Goal: Information Seeking & Learning: Compare options

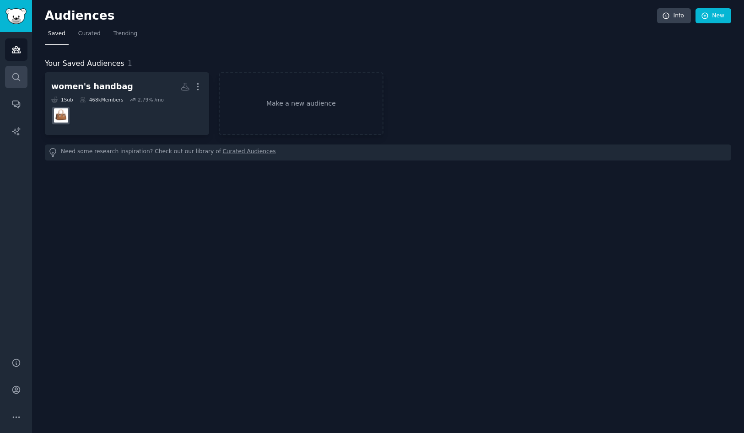
click at [21, 76] on icon "Sidebar" at bounding box center [16, 77] width 10 height 10
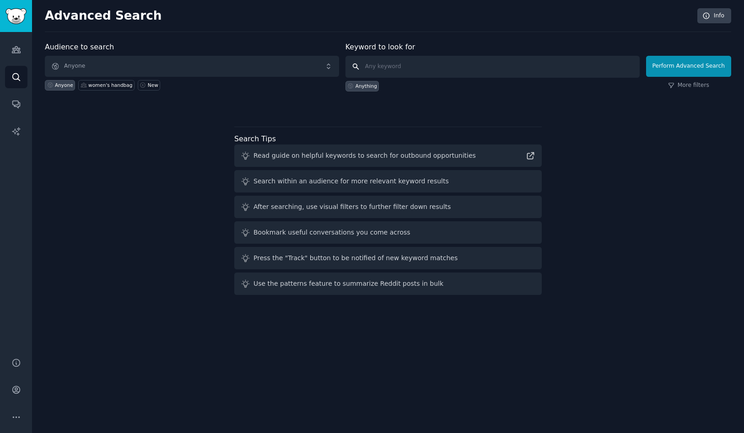
click at [425, 63] on input "text" at bounding box center [493, 67] width 294 height 22
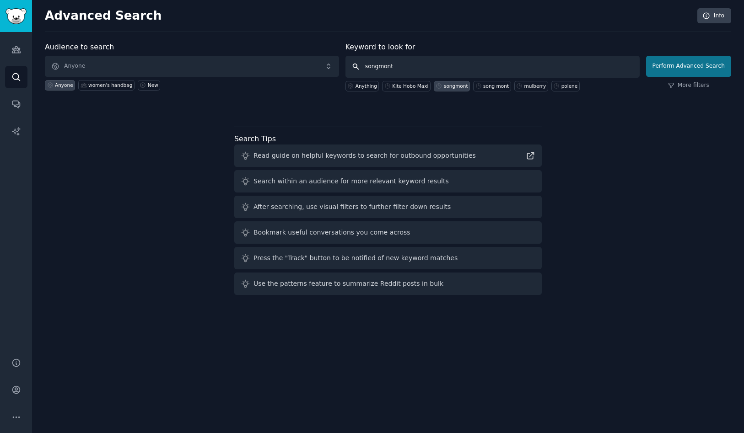
type input "songmont"
click at [680, 70] on button "Perform Advanced Search" at bounding box center [688, 66] width 85 height 21
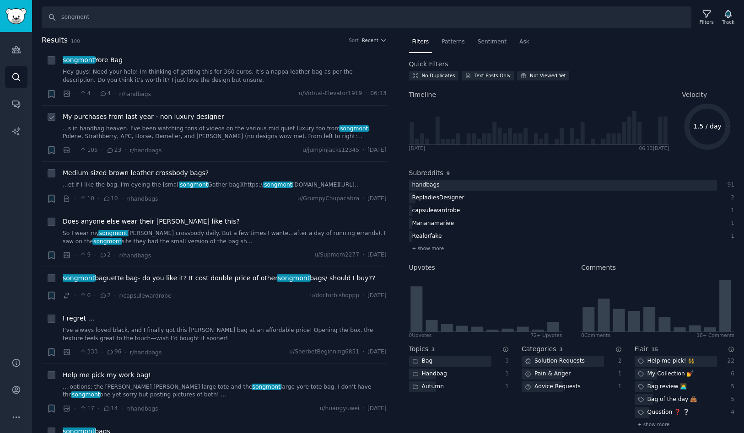
click at [112, 118] on span "My purchases from last year - non luxury designer" at bounding box center [144, 117] width 162 height 10
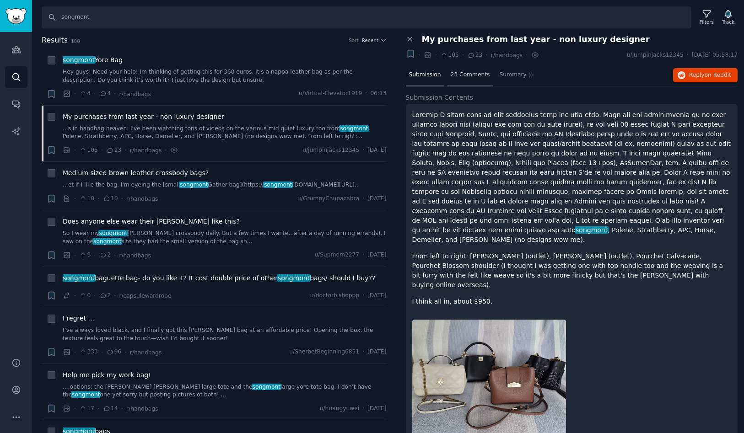
click at [479, 75] on span "23 Comments" at bounding box center [470, 75] width 39 height 8
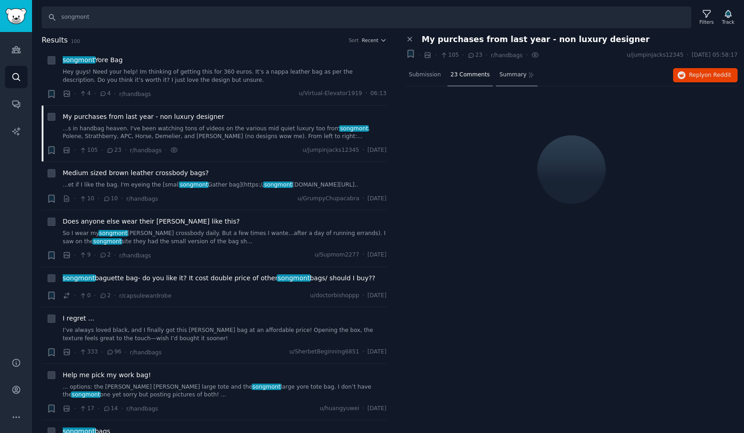
click at [516, 77] on span "Summary" at bounding box center [512, 75] width 27 height 8
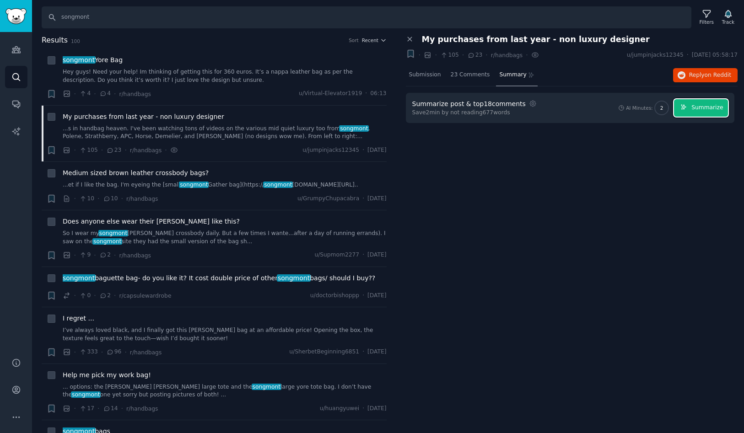
click at [713, 111] on span "Summarize" at bounding box center [707, 108] width 32 height 8
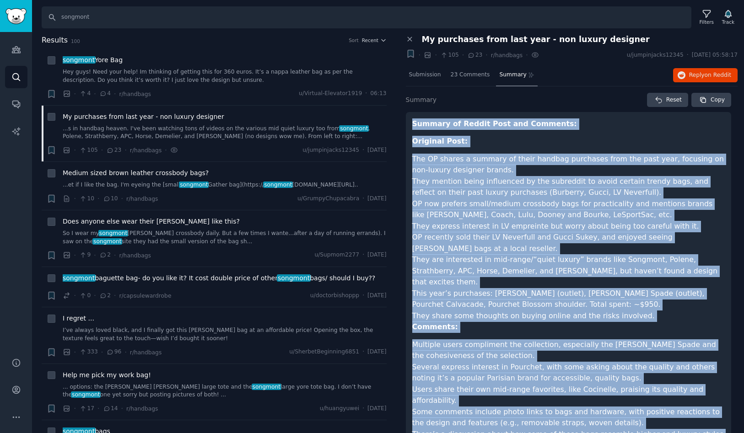
scroll to position [96, 0]
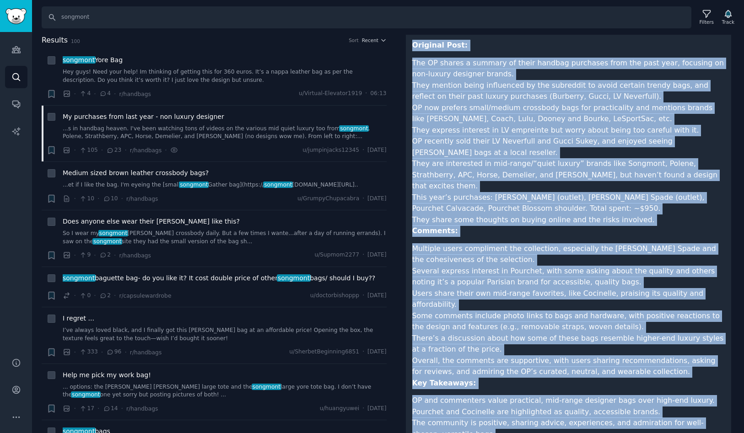
drag, startPoint x: 413, startPoint y: 123, endPoint x: 533, endPoint y: 458, distance: 355.8
click at [533, 433] on html "Audiences Search Conversations AI Reports Help Account More Search songmont Fil…" at bounding box center [372, 216] width 744 height 433
copy article "Loremip do Sitame Cons adi Elitsedd: Eiusmodt Inci: Utl ET dolore m aliquae ad …"
click at [154, 175] on span "Medium sized brown leather crossbody bags?" at bounding box center [136, 173] width 146 height 10
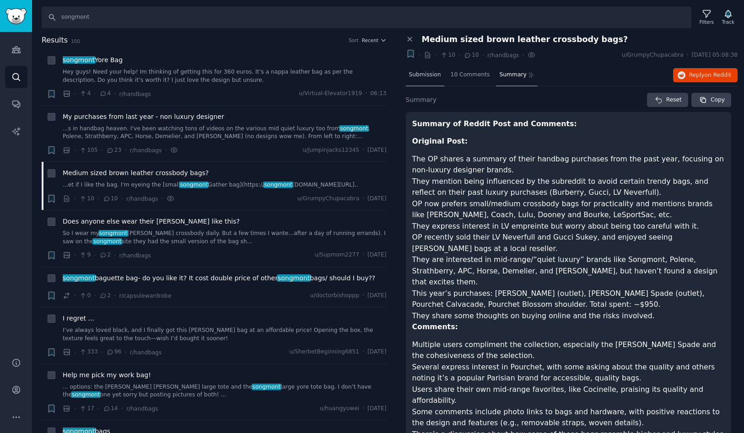
click at [426, 85] on div "Submission" at bounding box center [425, 76] width 38 height 22
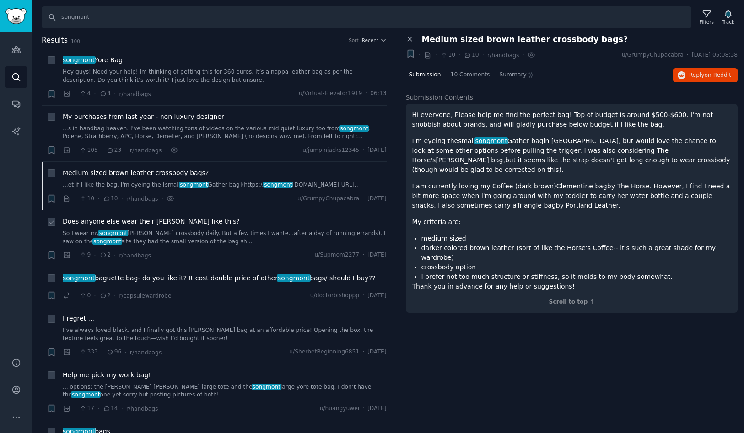
click at [152, 227] on span "Does anyone else wear their [PERSON_NAME] like this?" at bounding box center [151, 222] width 177 height 10
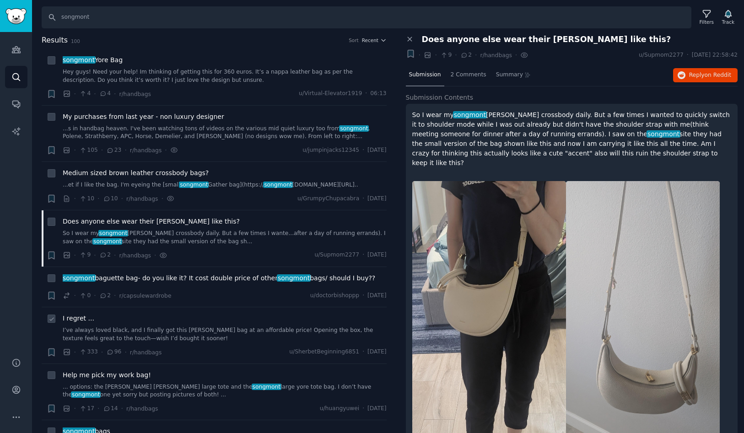
click at [80, 324] on span "I regret ..." at bounding box center [79, 319] width 32 height 10
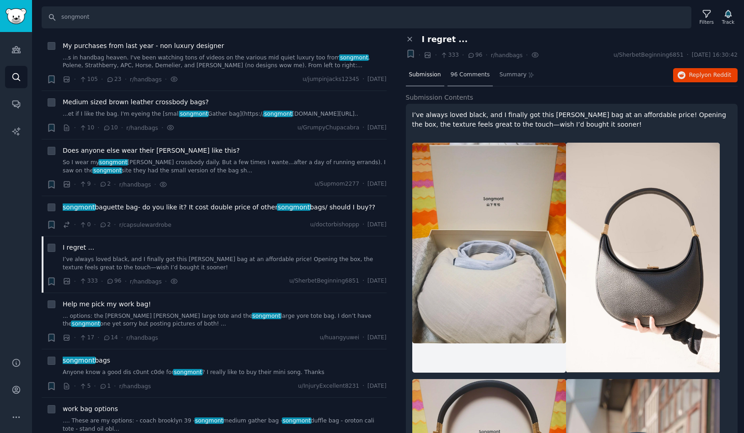
click at [476, 75] on span "96 Comments" at bounding box center [470, 75] width 39 height 8
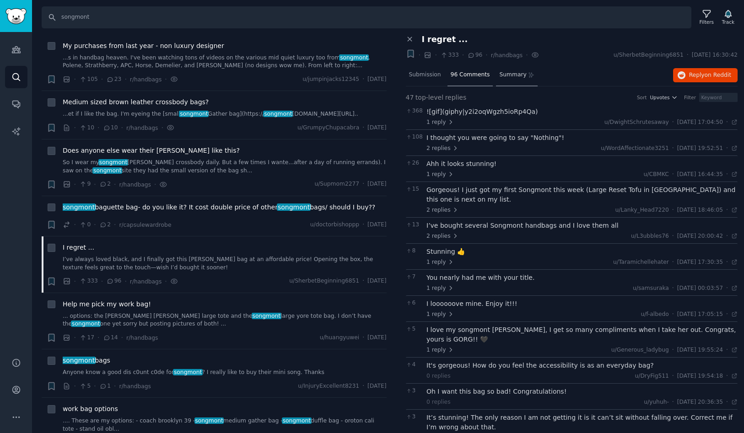
click at [518, 76] on span "Summary" at bounding box center [512, 75] width 27 height 8
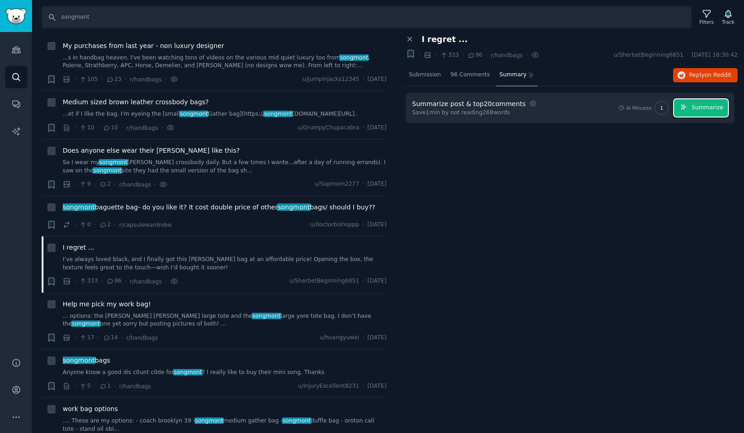
click at [702, 108] on span "Summarize" at bounding box center [707, 108] width 32 height 8
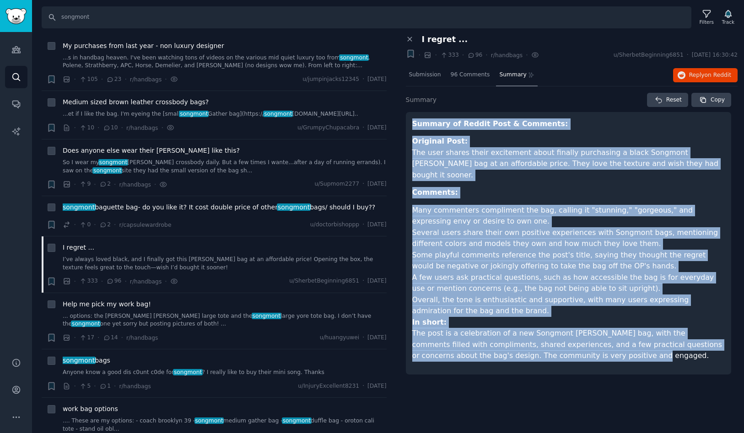
drag, startPoint x: 412, startPoint y: 122, endPoint x: 599, endPoint y: 347, distance: 292.1
click at [599, 347] on article "Summary of Reddit Post & Comments: Original Post: The user shares their excitem…" at bounding box center [568, 244] width 313 height 250
copy article "Summary of Reddit Post & Comments: Original Post: The user shares their excitem…"
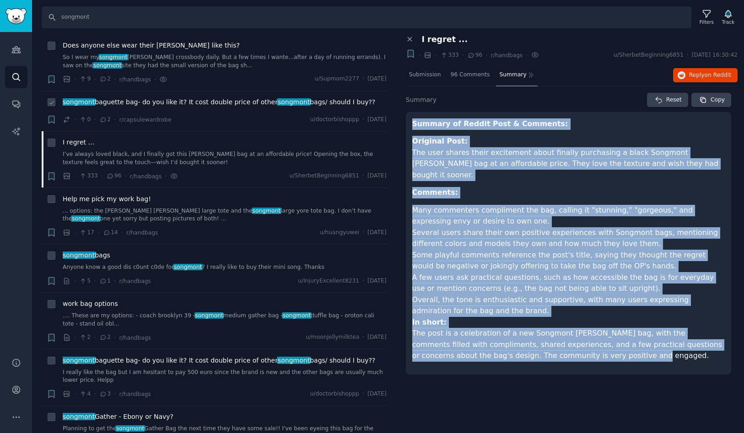
scroll to position [172, 0]
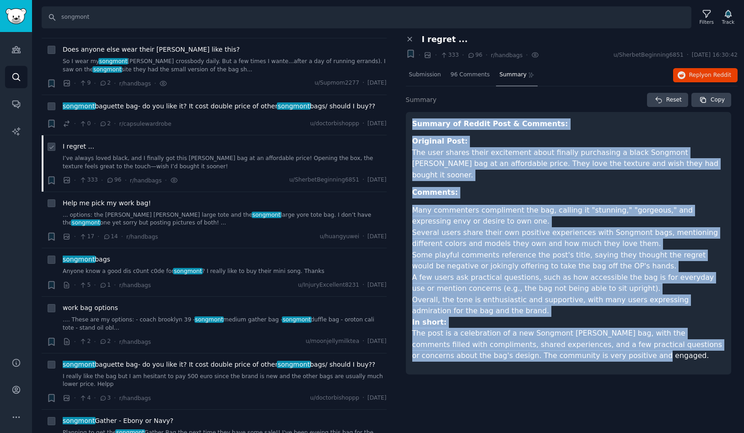
click at [72, 151] on span "I regret ..." at bounding box center [79, 147] width 32 height 10
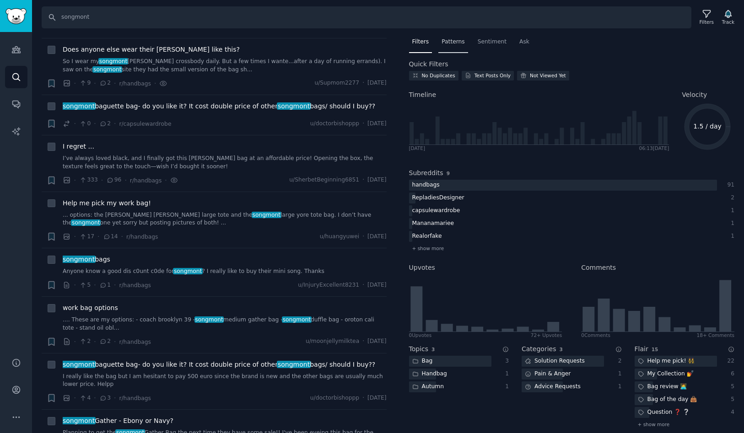
click at [455, 42] on span "Patterns" at bounding box center [453, 42] width 23 height 8
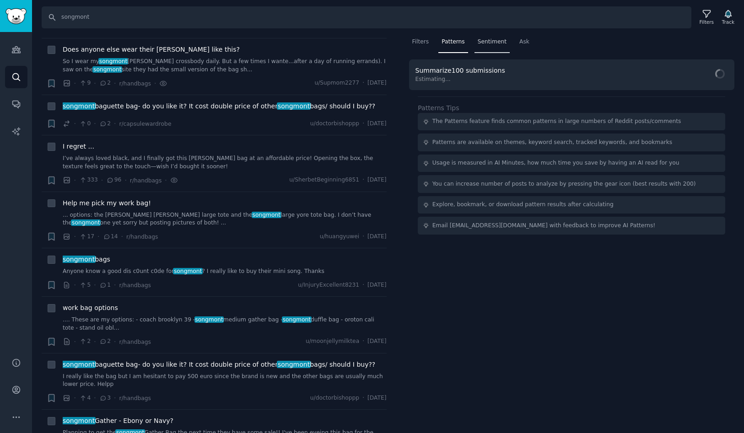
click at [499, 42] on span "Sentiment" at bounding box center [492, 42] width 29 height 8
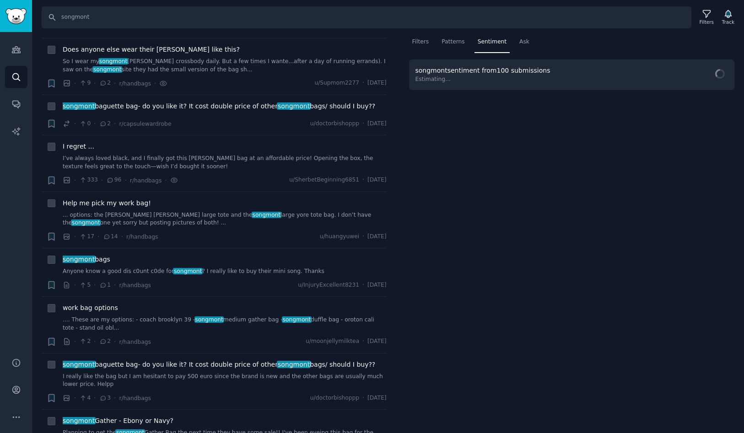
click at [531, 43] on nav "Filters Patterns Sentiment Ask" at bounding box center [572, 44] width 326 height 19
click at [524, 43] on span "Ask" at bounding box center [524, 42] width 10 height 8
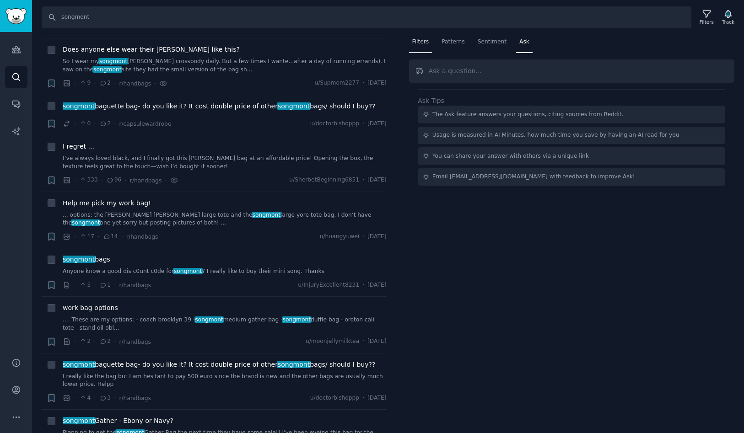
click at [418, 43] on span "Filters" at bounding box center [420, 42] width 17 height 8
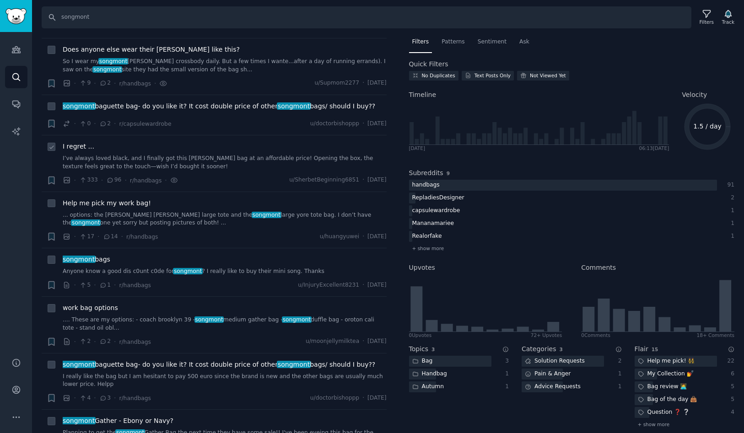
click at [79, 151] on span "I regret ..." at bounding box center [79, 147] width 32 height 10
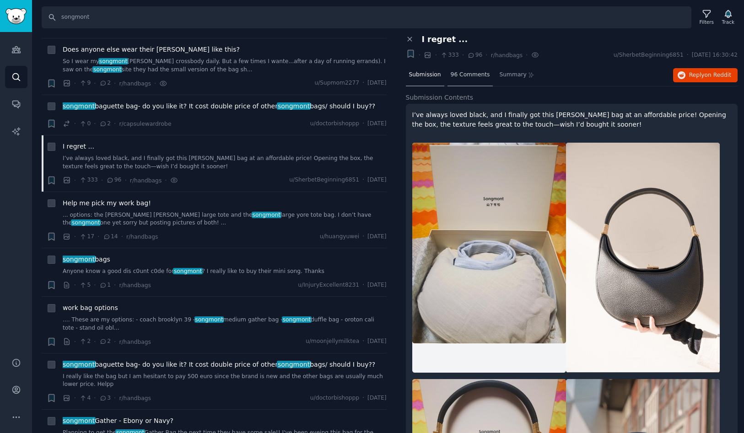
click at [466, 81] on div "96 Comments" at bounding box center [471, 76] width 46 height 22
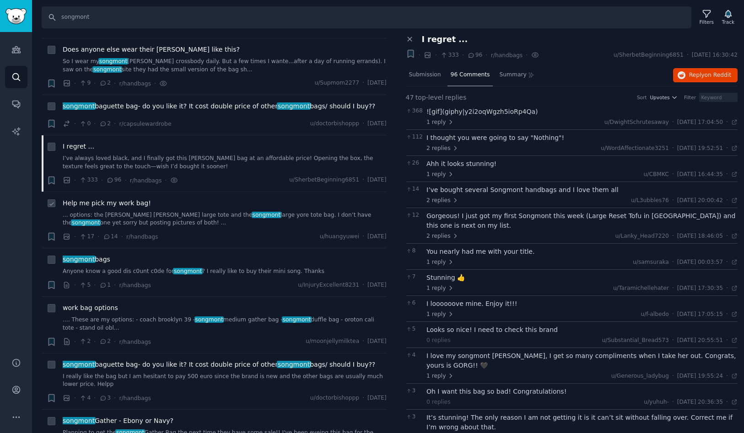
click at [105, 208] on span "Help me pick my work bag!" at bounding box center [107, 204] width 88 height 10
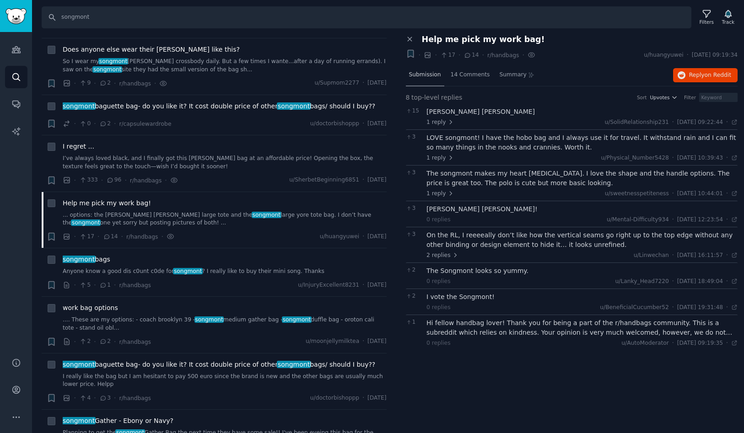
click at [424, 78] on span "Submission" at bounding box center [425, 75] width 32 height 8
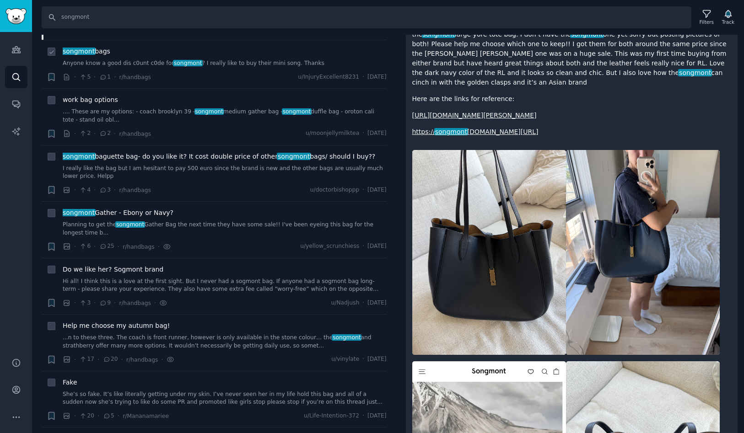
scroll to position [382, 0]
click at [130, 216] on span "songmont Gather - Ebony or Navy?" at bounding box center [118, 212] width 111 height 10
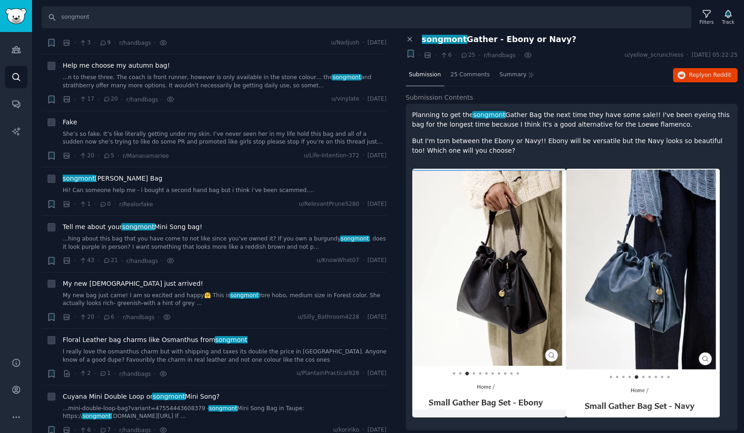
scroll to position [645, 0]
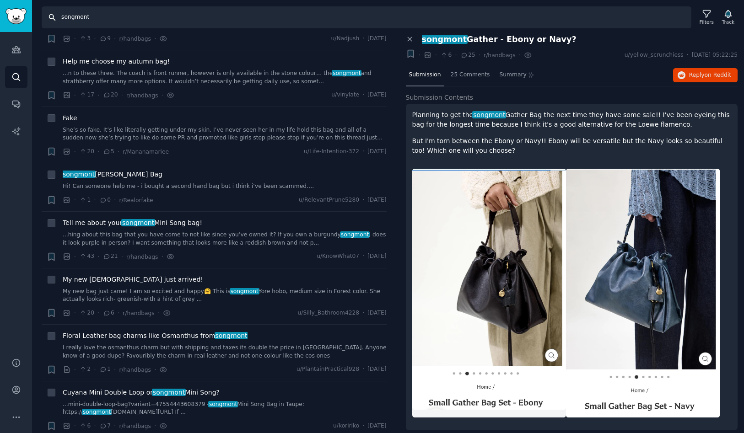
click at [112, 21] on input "songmont" at bounding box center [367, 17] width 650 height 22
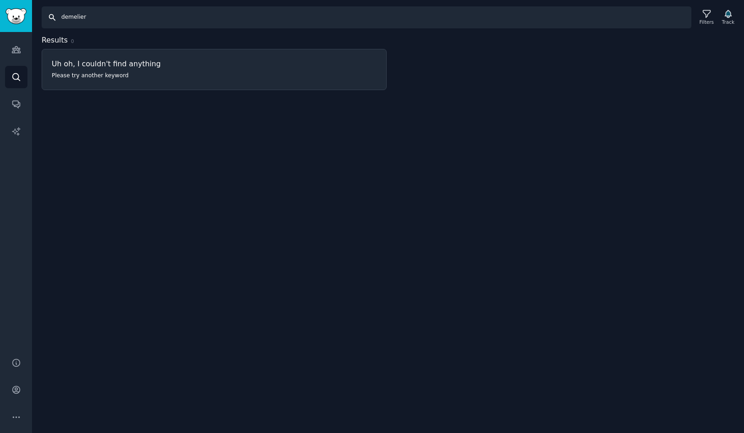
click at [126, 22] on input "demelier" at bounding box center [367, 17] width 650 height 22
drag, startPoint x: 98, startPoint y: 21, endPoint x: 41, endPoint y: 22, distance: 56.8
click at [41, 22] on div "Search demelier Filters Track" at bounding box center [388, 14] width 712 height 28
drag, startPoint x: 93, startPoint y: 18, endPoint x: 55, endPoint y: 17, distance: 37.5
click at [55, 17] on input "demelier" at bounding box center [367, 17] width 650 height 22
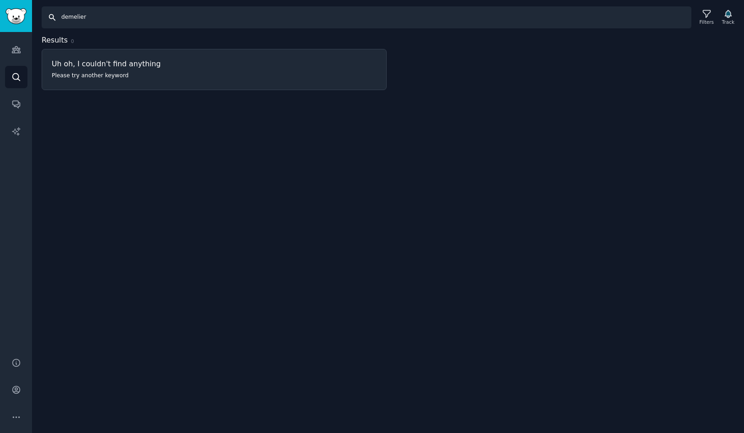
paste input "emellierlondon"
type input "emellierlondon"
click at [249, 149] on div "Search emellierlondon Filters Track Results 0 Uh oh, I couldn't find anything P…" at bounding box center [388, 216] width 712 height 433
click at [416, 77] on div at bounding box center [571, 62] width 345 height 55
click at [15, 49] on icon "Sidebar" at bounding box center [16, 50] width 10 height 10
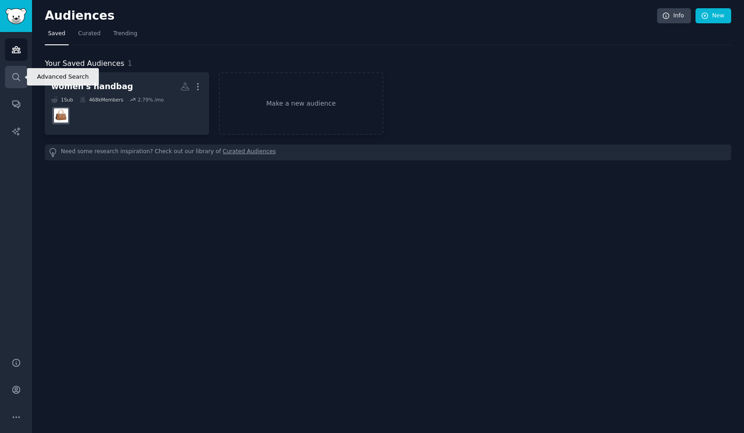
click at [17, 74] on icon "Sidebar" at bounding box center [16, 77] width 10 height 10
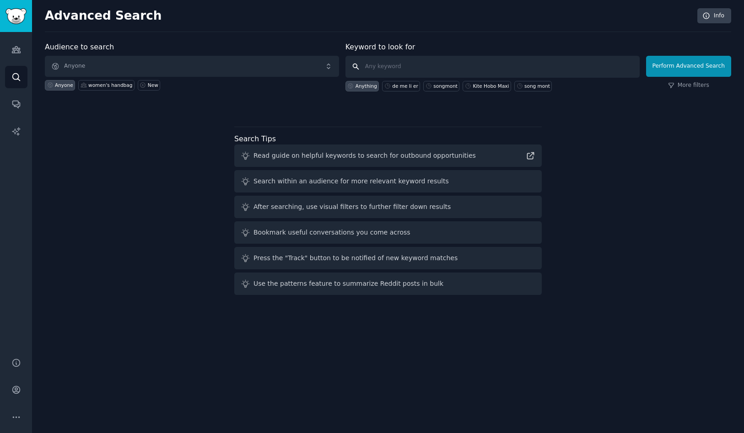
click at [381, 71] on input "text" at bounding box center [493, 67] width 294 height 22
paste input "emellierlondon"
click at [367, 63] on input "emellierlondon" at bounding box center [493, 67] width 294 height 22
type input "demellierlondon"
click at [610, 110] on div at bounding box center [388, 107] width 686 height 6
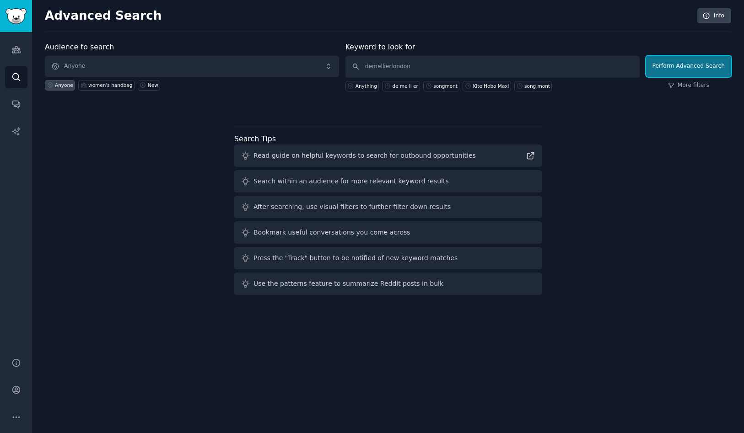
click at [675, 67] on button "Perform Advanced Search" at bounding box center [688, 66] width 85 height 21
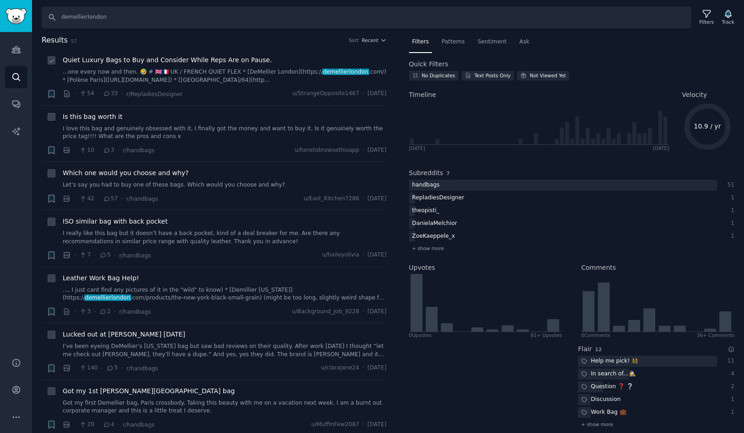
click at [184, 58] on span "Quiet Luxury Bags to Buy and Consider While Reps Are on Pause." at bounding box center [167, 60] width 209 height 10
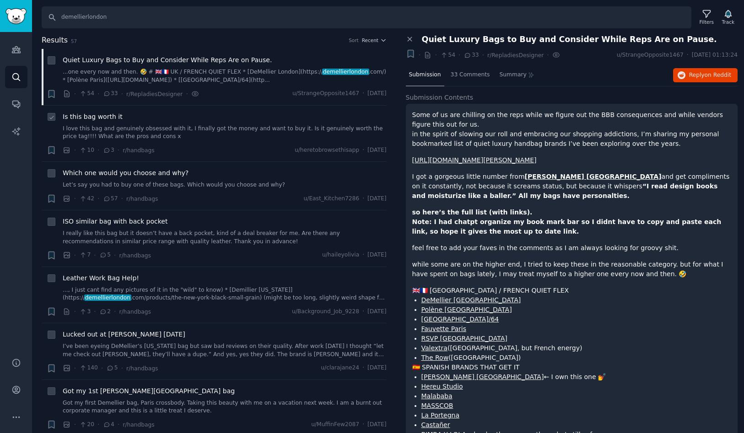
click at [105, 117] on span "Is this bag worth it" at bounding box center [93, 117] width 60 height 10
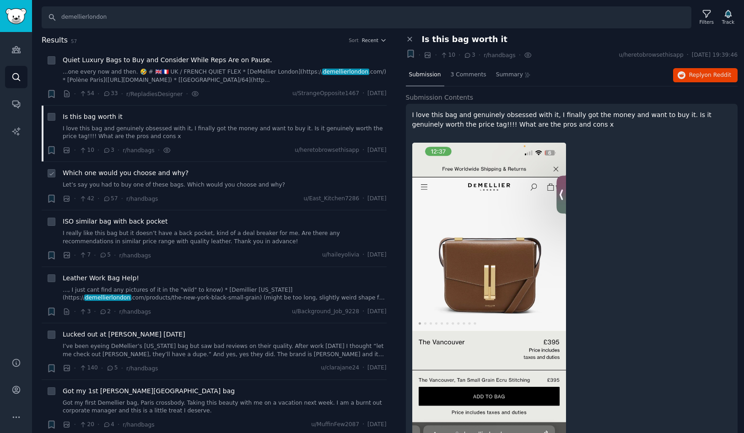
click at [127, 174] on span "Which one would you choose and why?" at bounding box center [126, 173] width 126 height 10
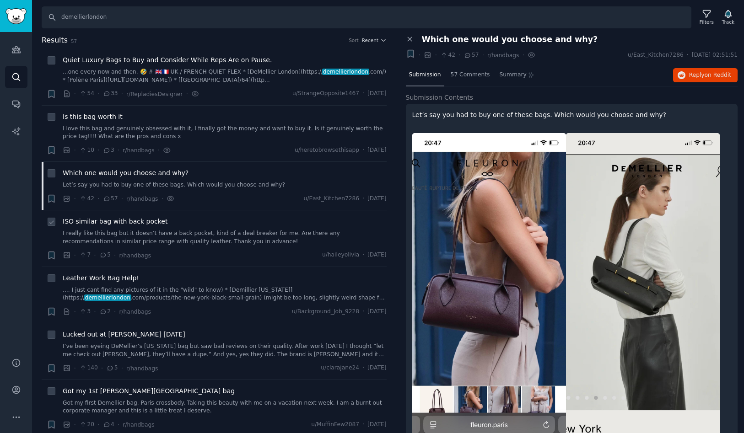
click at [116, 222] on span "ISO similar bag with back pocket" at bounding box center [115, 222] width 105 height 10
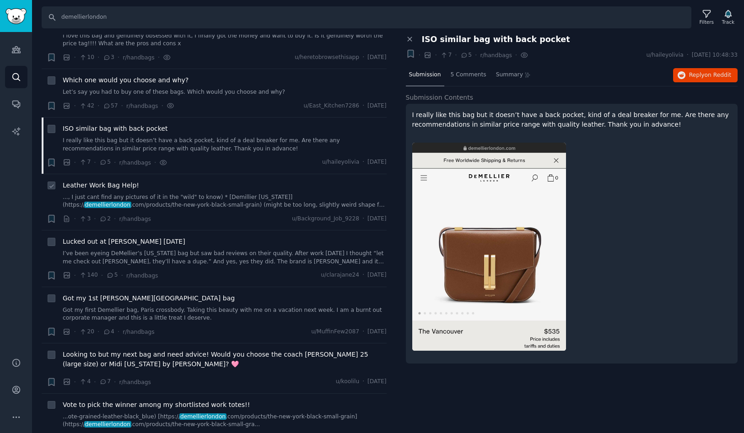
scroll to position [97, 0]
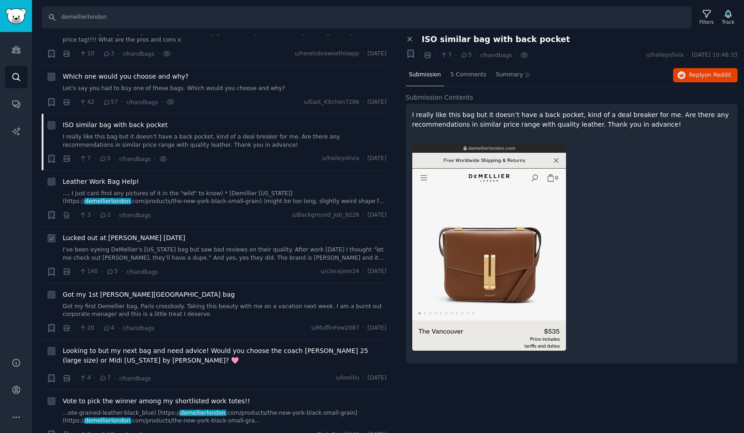
click at [119, 235] on span "Lucked out at [PERSON_NAME] [DATE]" at bounding box center [124, 238] width 123 height 10
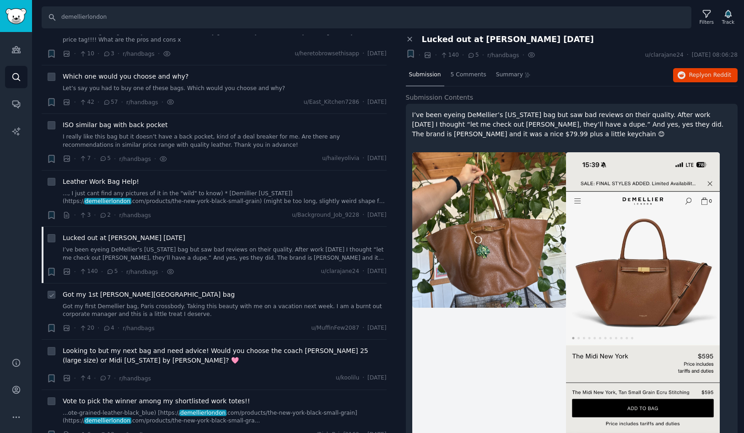
click at [122, 295] on span "Got my 1st [PERSON_NAME][GEOGRAPHIC_DATA] bag" at bounding box center [149, 295] width 172 height 10
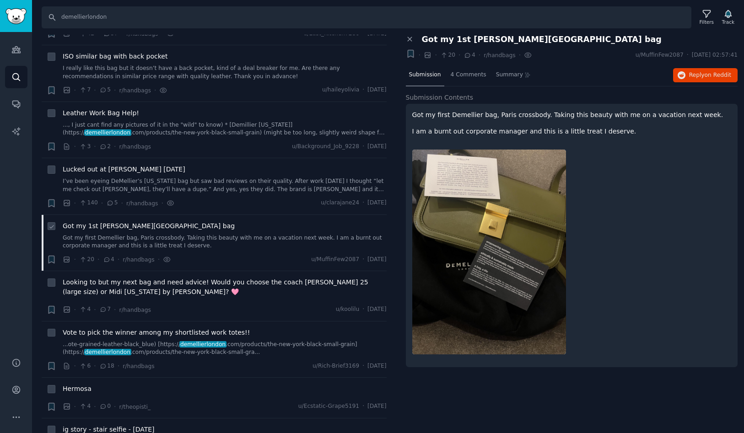
scroll to position [182, 0]
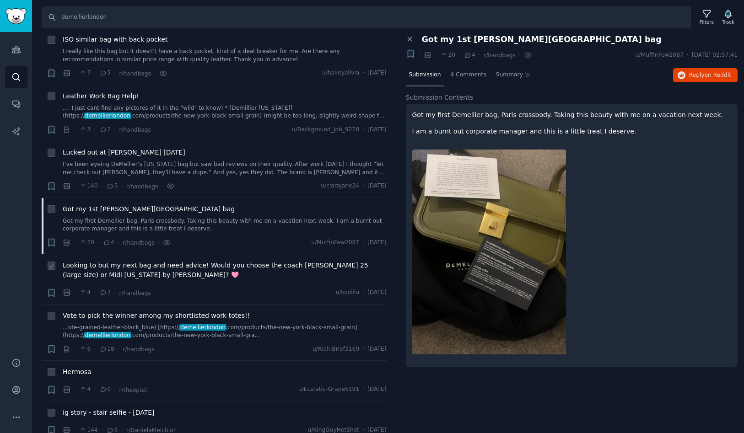
click at [112, 272] on span "Looking to but my next bag and need advice! Would you choose the coach [PERSON_…" at bounding box center [225, 270] width 324 height 19
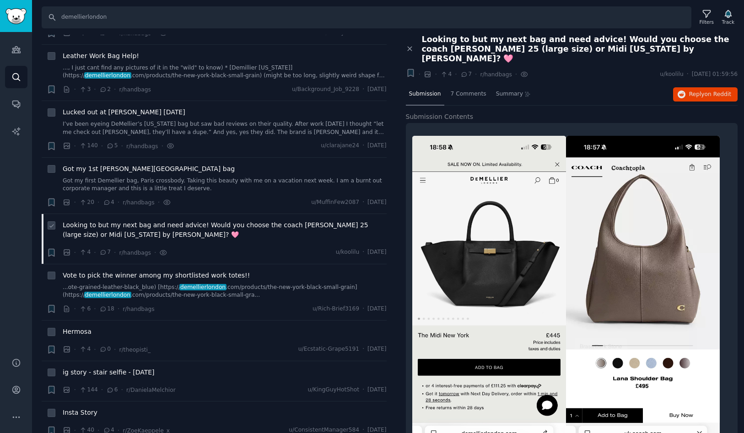
scroll to position [246, 0]
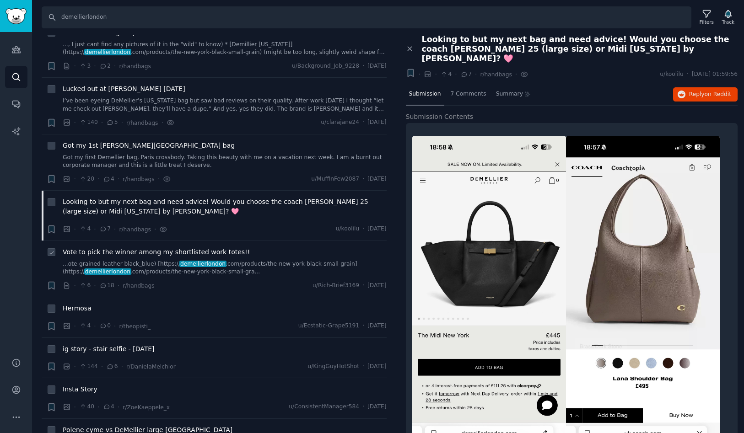
click at [114, 252] on span "Vote to pick the winner among my shortlisted work totes!!" at bounding box center [156, 253] width 187 height 10
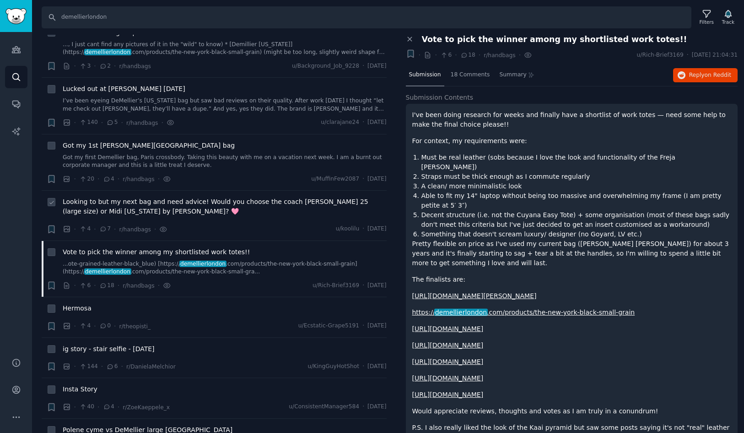
click at [109, 205] on span "Looking to but my next bag and need advice! Would you choose the coach [PERSON_…" at bounding box center [225, 206] width 324 height 19
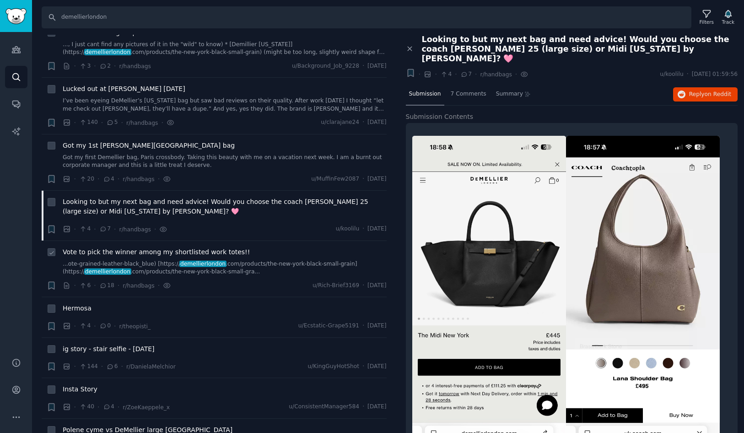
click at [116, 256] on span "Vote to pick the winner among my shortlisted work totes!!" at bounding box center [156, 253] width 187 height 10
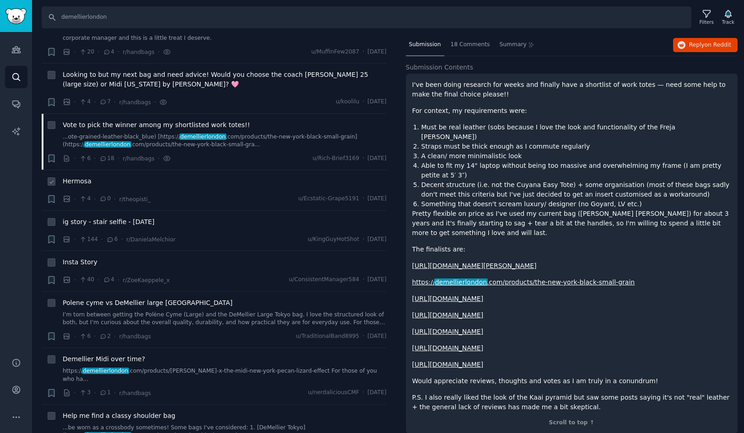
scroll to position [385, 0]
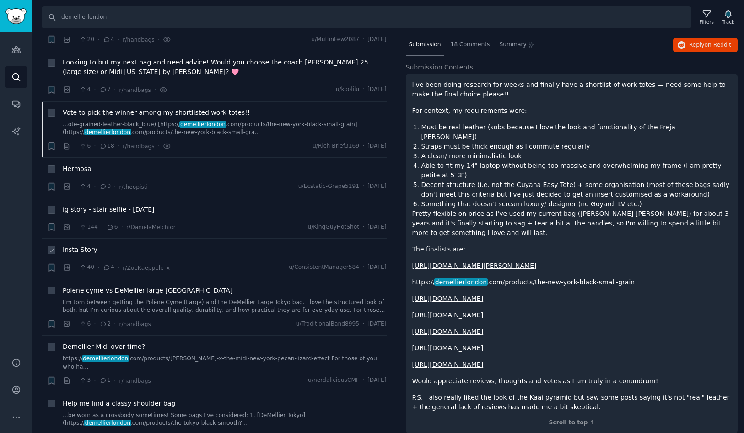
click at [86, 251] on span "Insta Story" at bounding box center [80, 250] width 35 height 10
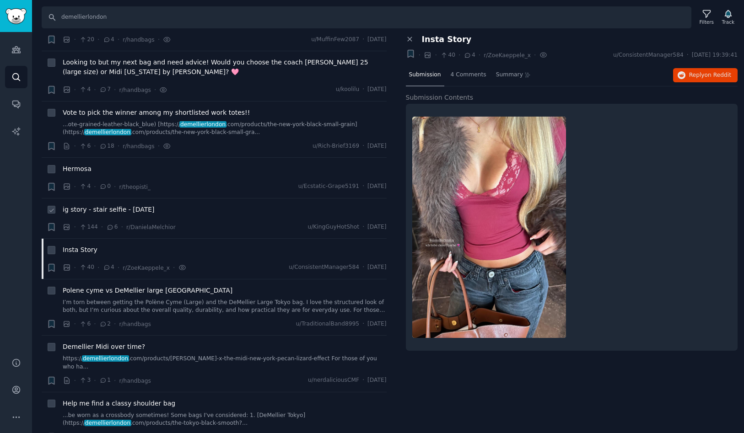
click at [119, 208] on span "ig story - stair selfie - [DATE]" at bounding box center [109, 210] width 92 height 10
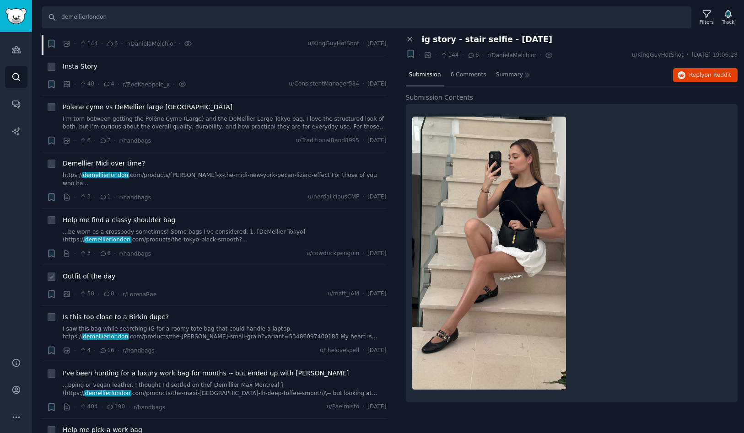
scroll to position [572, 0]
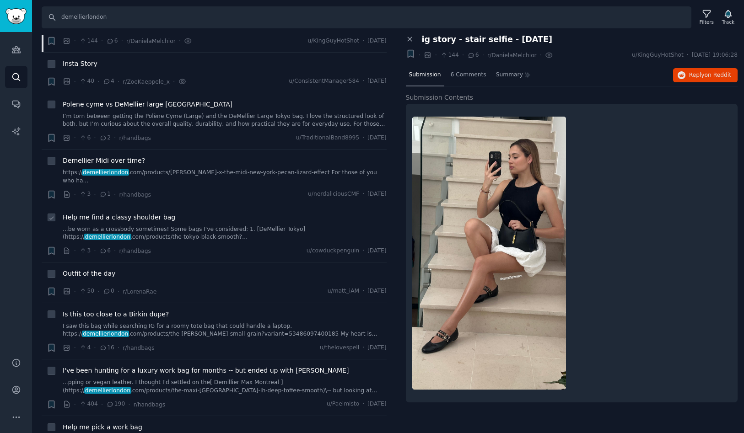
click at [146, 213] on span "Help me find a classy shoulder bag" at bounding box center [119, 218] width 113 height 10
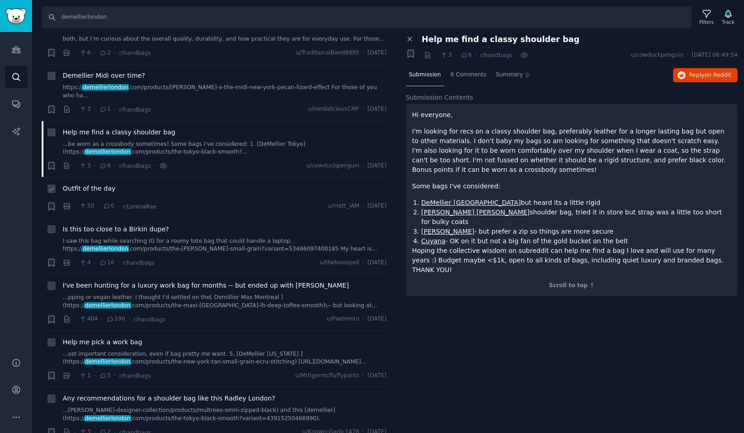
scroll to position [658, 0]
click at [128, 280] on span "I've been hunting for a luxury work bag for months -- but ended up with [PERSON…" at bounding box center [206, 285] width 286 height 10
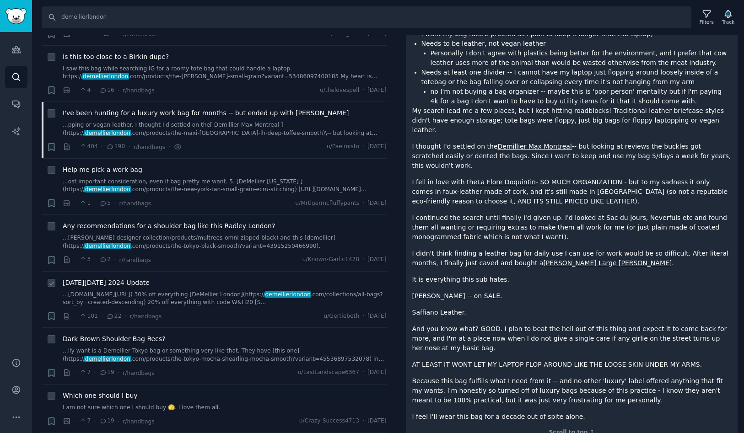
scroll to position [830, 0]
click at [127, 277] on span "[DATE][DATE] 2024 Update" at bounding box center [106, 282] width 87 height 10
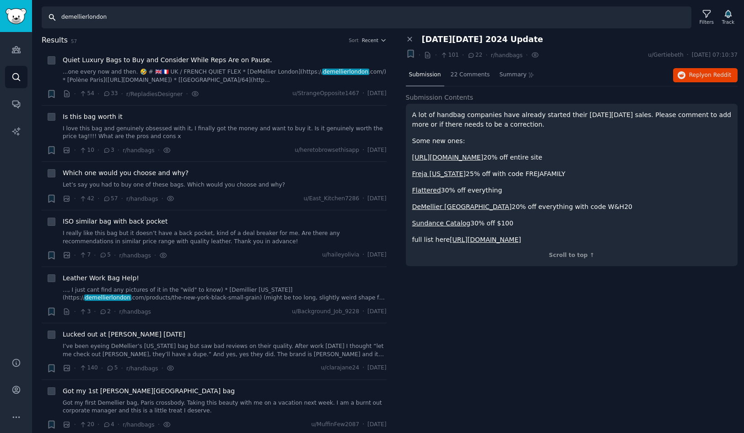
click at [119, 16] on input "demellierlondon" at bounding box center [367, 17] width 650 height 22
paste input "polene"
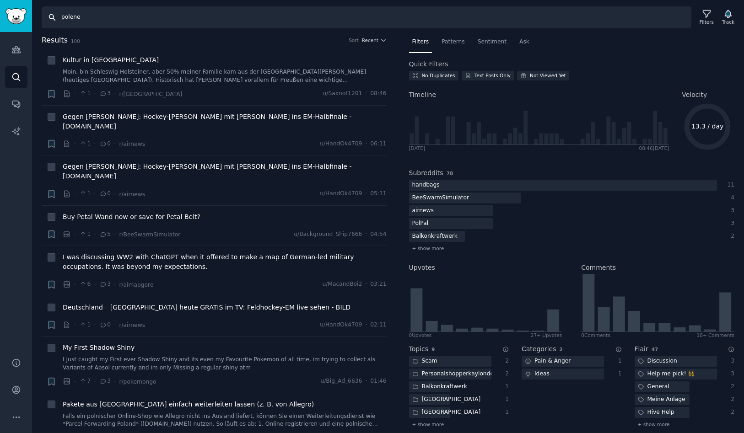
click at [162, 14] on input "polene" at bounding box center [367, 17] width 650 height 22
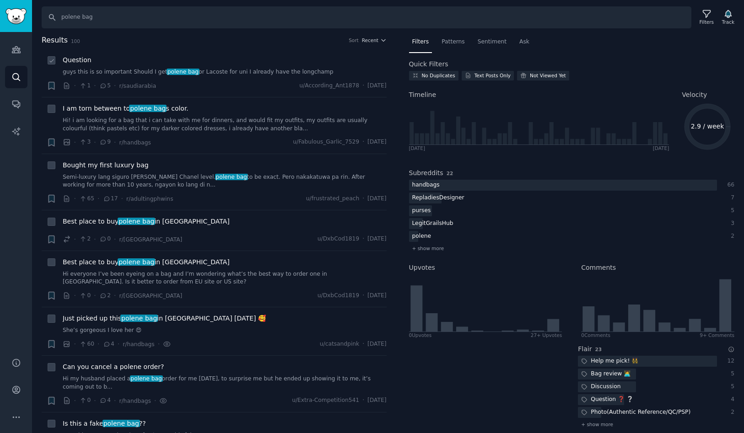
click at [196, 74] on link "guys this is so important Should I get polene bag or Lacoste for uni I already …" at bounding box center [225, 72] width 324 height 8
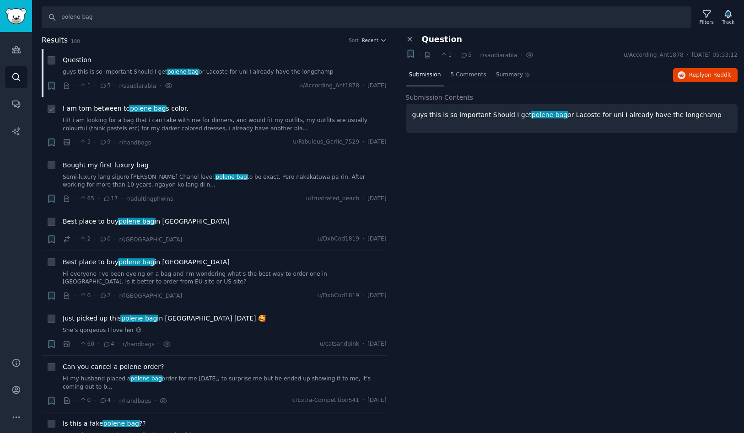
click at [168, 109] on span "I am torn between to polene bag s color." at bounding box center [126, 109] width 126 height 10
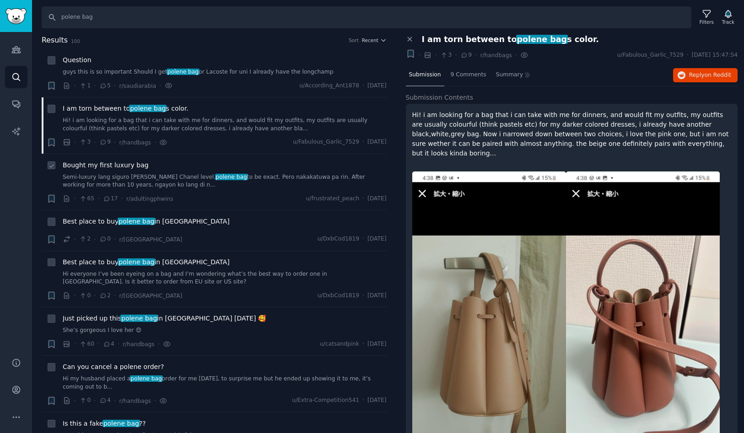
click at [130, 166] on span "Bought my first luxury bag" at bounding box center [106, 166] width 86 height 10
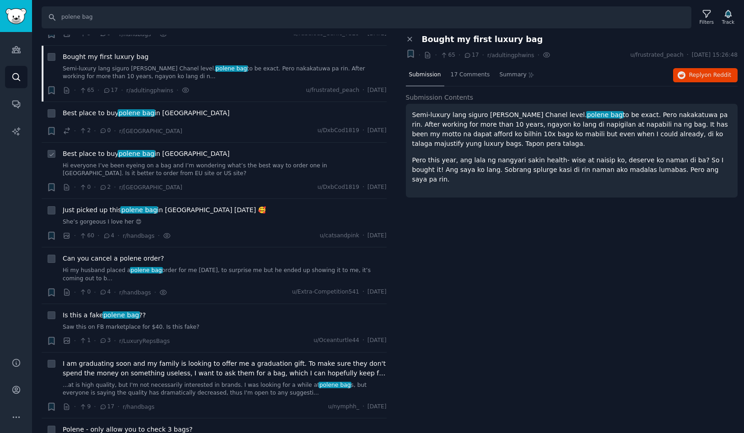
scroll to position [117, 0]
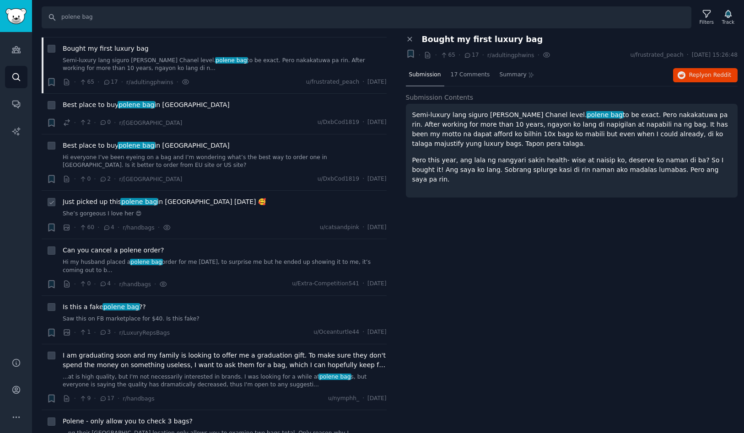
click at [170, 202] on span "Just picked up this polene bag in [GEOGRAPHIC_DATA] [DATE] 🥰" at bounding box center [164, 202] width 203 height 10
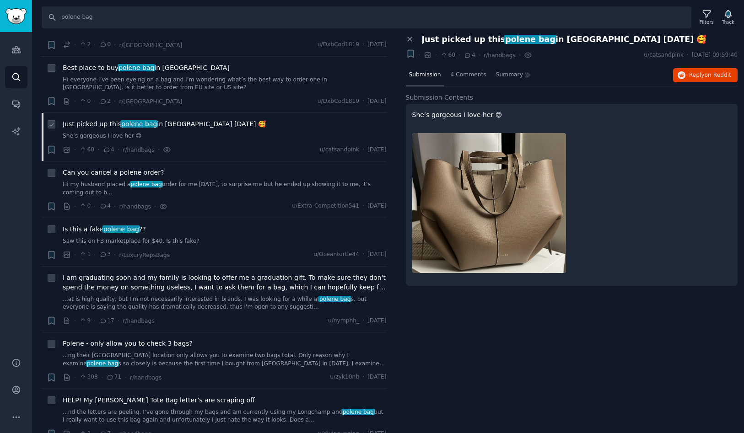
scroll to position [200, 0]
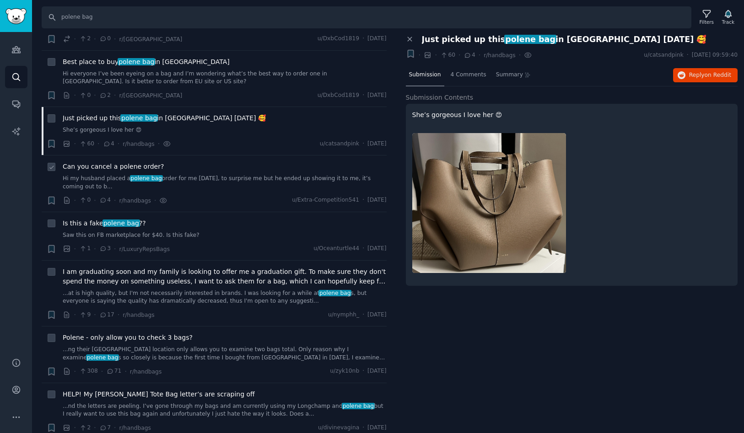
click at [130, 168] on span "Can you cancel a polene order?" at bounding box center [113, 167] width 101 height 10
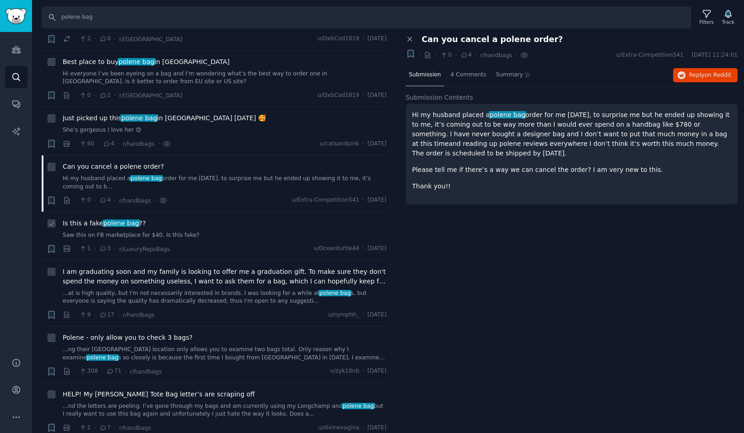
click at [125, 226] on span "polene bag" at bounding box center [122, 223] width 38 height 7
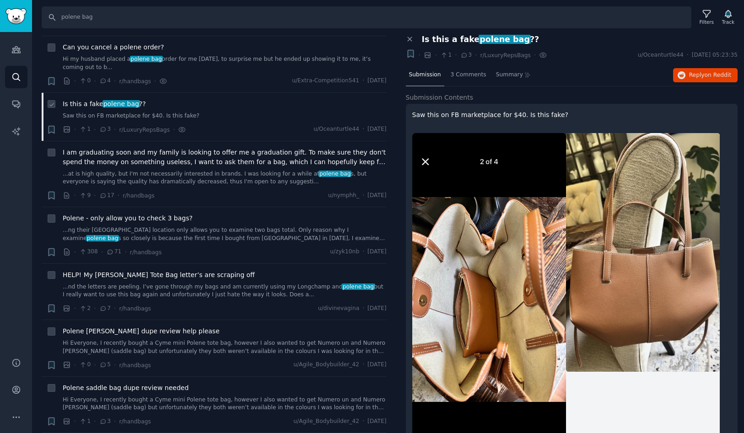
scroll to position [323, 0]
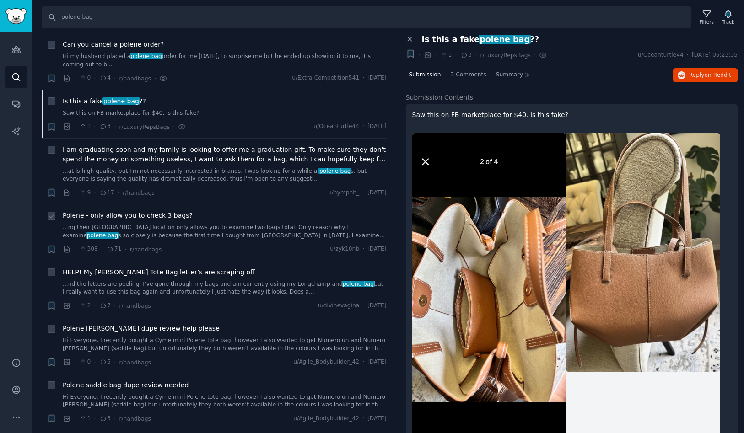
click at [120, 214] on span "Polene - only allow you to check 3 bags?" at bounding box center [128, 216] width 130 height 10
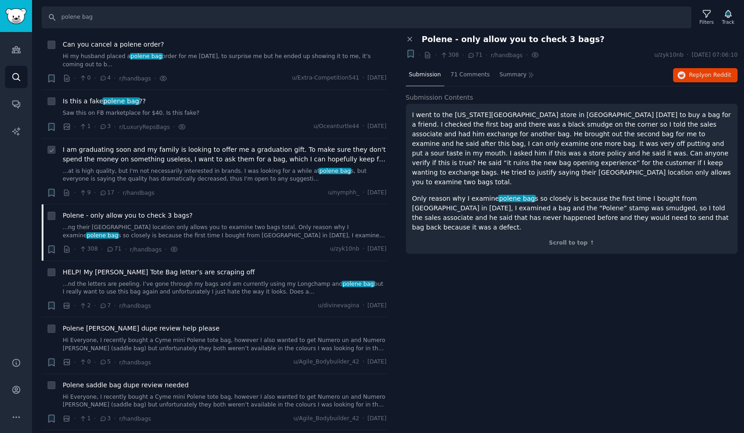
click at [125, 151] on span "I am graduating soon and my family is looking to offer me a graduation gift. To…" at bounding box center [225, 154] width 324 height 19
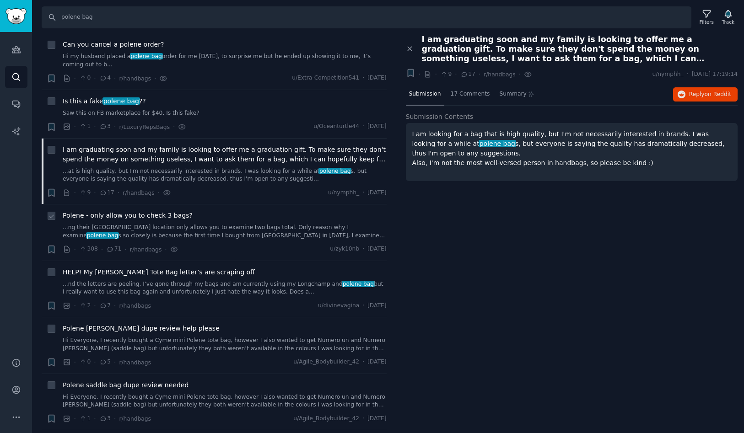
click at [131, 213] on span "Polene - only allow you to check 3 bags?" at bounding box center [128, 216] width 130 height 10
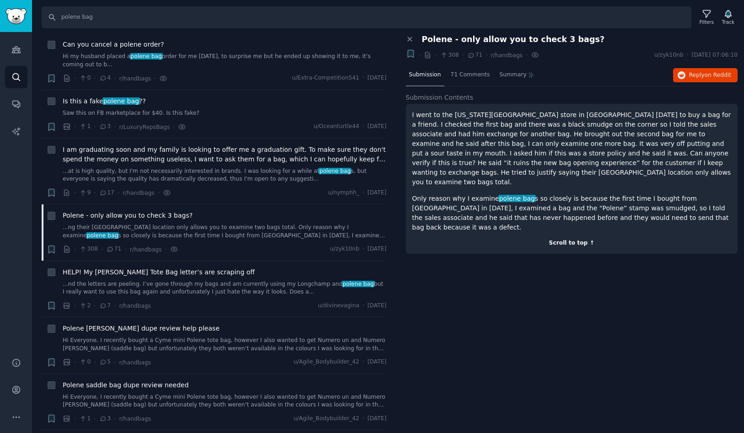
click at [577, 239] on div "Scroll to top ↑" at bounding box center [571, 243] width 319 height 8
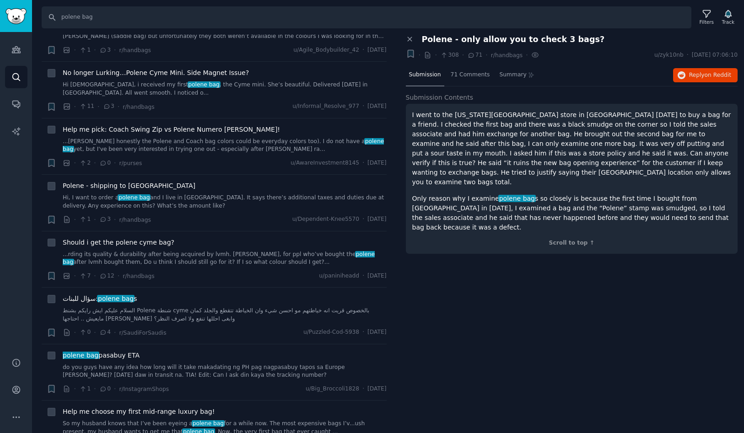
scroll to position [713, 0]
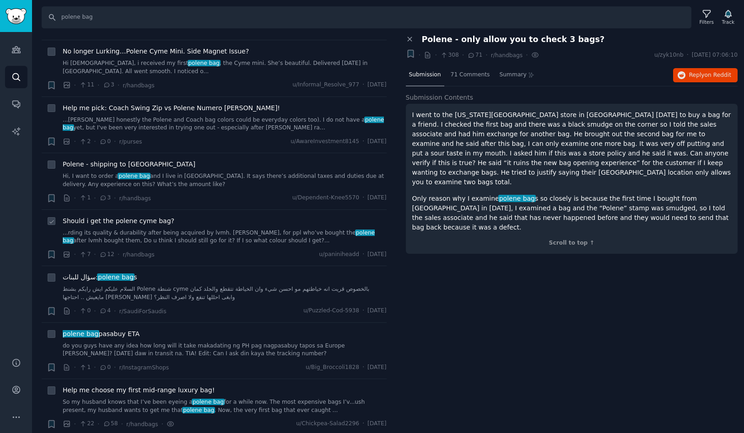
click at [144, 221] on span "Should i get the polene cyme bag?" at bounding box center [119, 221] width 112 height 10
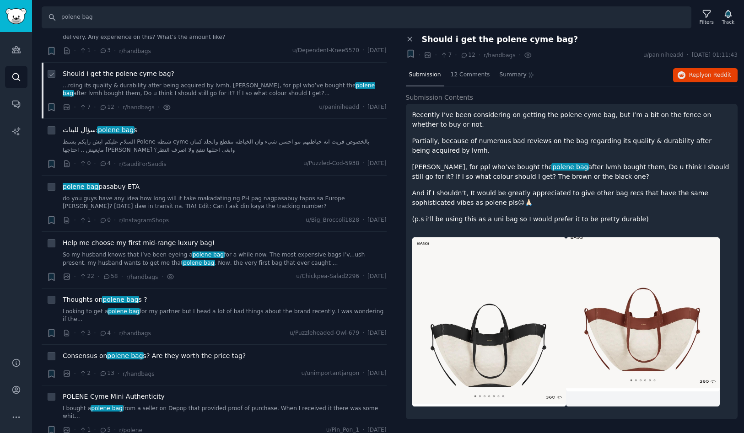
scroll to position [861, 0]
click at [151, 245] on span "Help me choose my first mid-range luxury bag!" at bounding box center [139, 243] width 152 height 10
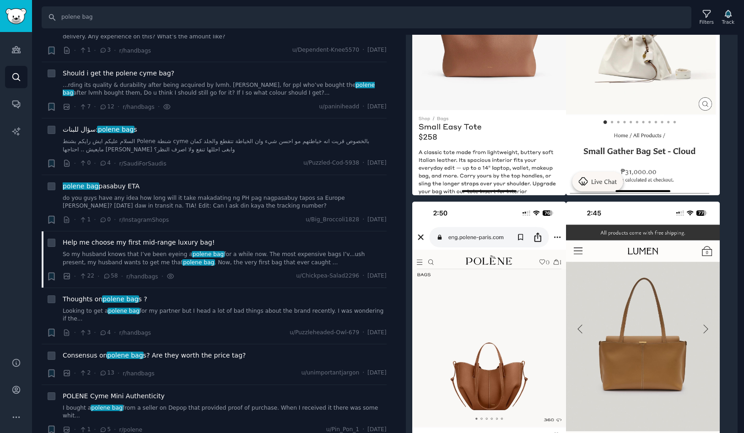
scroll to position [1009, 0]
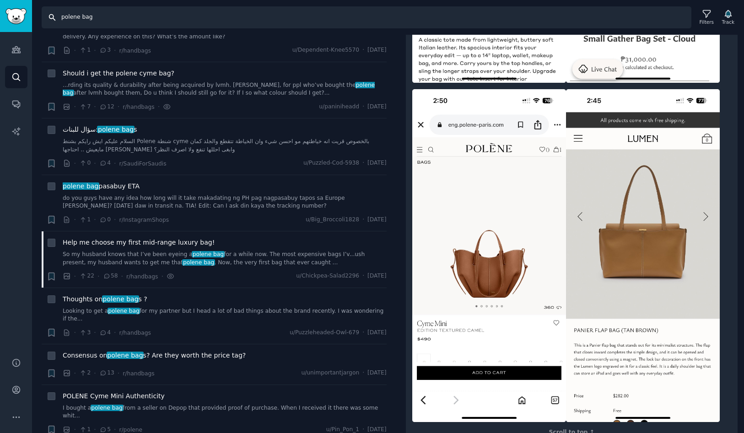
drag, startPoint x: 80, startPoint y: 17, endPoint x: 55, endPoint y: 16, distance: 24.3
click at [55, 16] on input "polene bag" at bounding box center [367, 17] width 650 height 22
paste input "mulberry"
type input "mulberry bag"
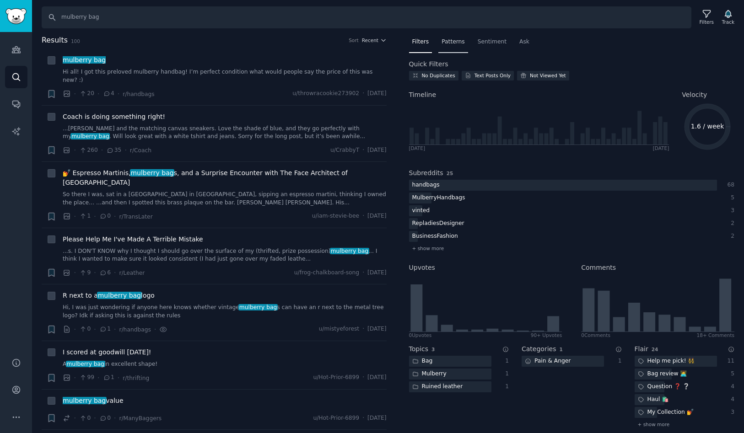
click at [453, 42] on span "Patterns" at bounding box center [453, 42] width 23 height 8
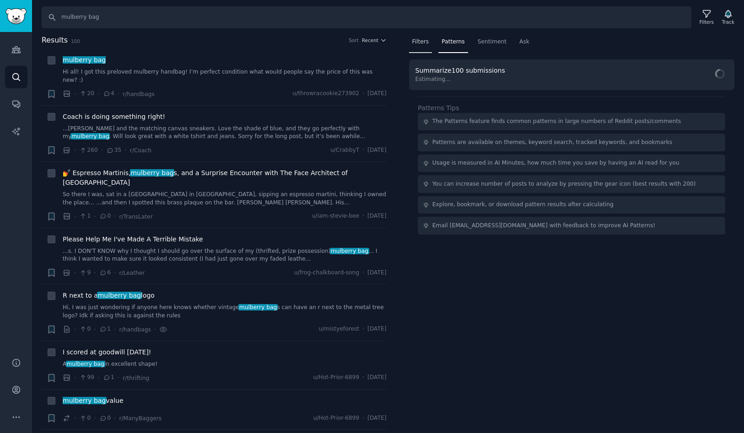
click at [413, 46] on div "Filters" at bounding box center [420, 44] width 23 height 19
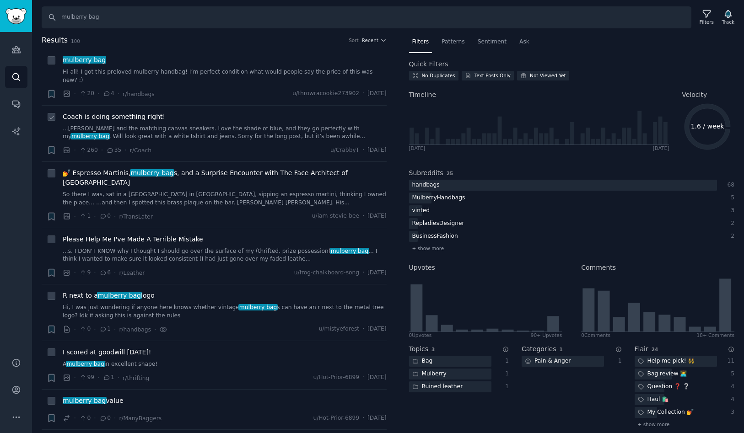
click at [133, 112] on span "Coach is doing something right!" at bounding box center [114, 117] width 103 height 10
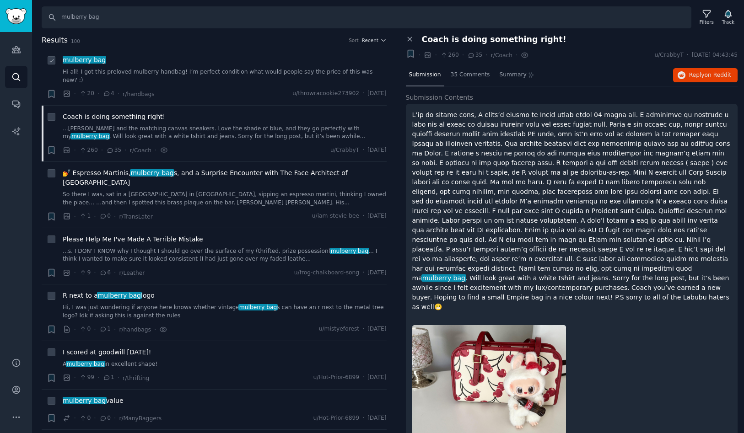
click at [92, 60] on span "mulberry bag" at bounding box center [84, 59] width 45 height 7
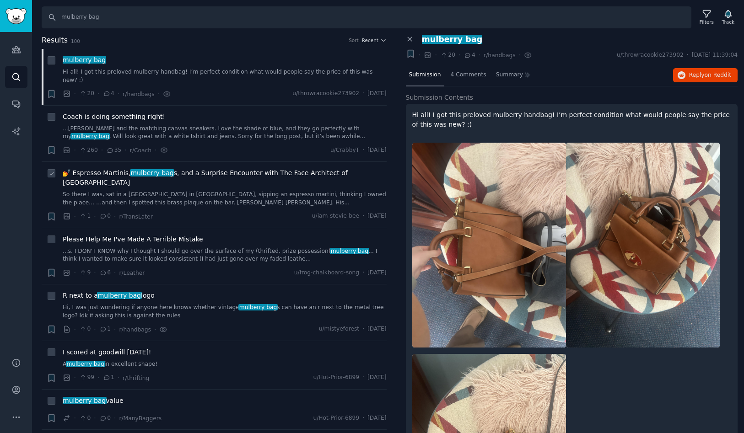
click at [133, 169] on span "mulberry bag" at bounding box center [152, 172] width 45 height 7
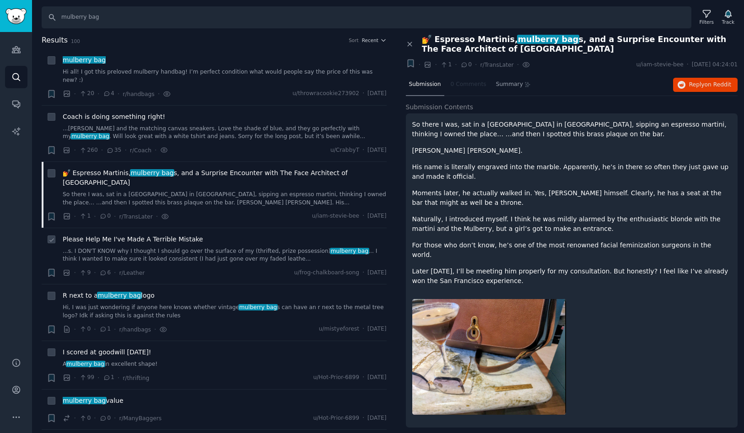
click at [132, 235] on span "Please Help Me I've Made A Terrible Mistake" at bounding box center [133, 240] width 140 height 10
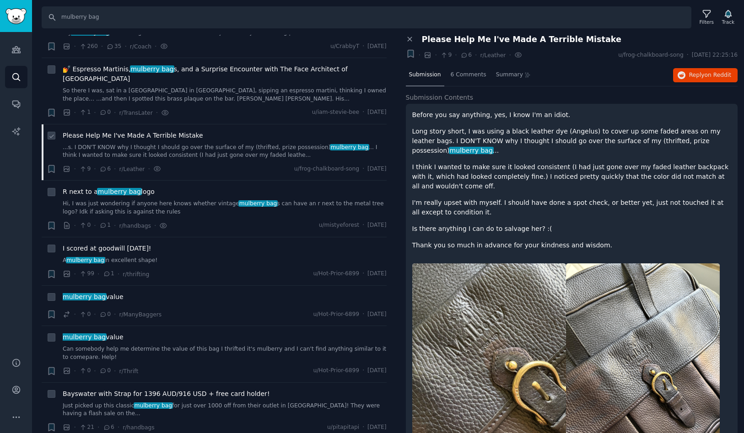
scroll to position [187, 0]
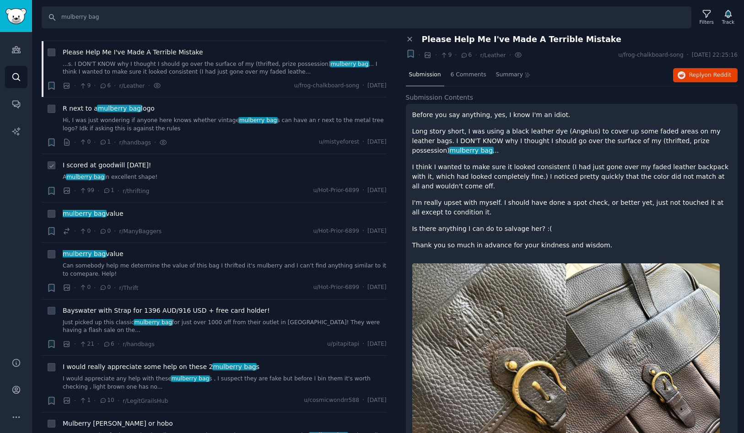
click at [114, 161] on span "I scored at goodwill [DATE]!" at bounding box center [107, 166] width 88 height 10
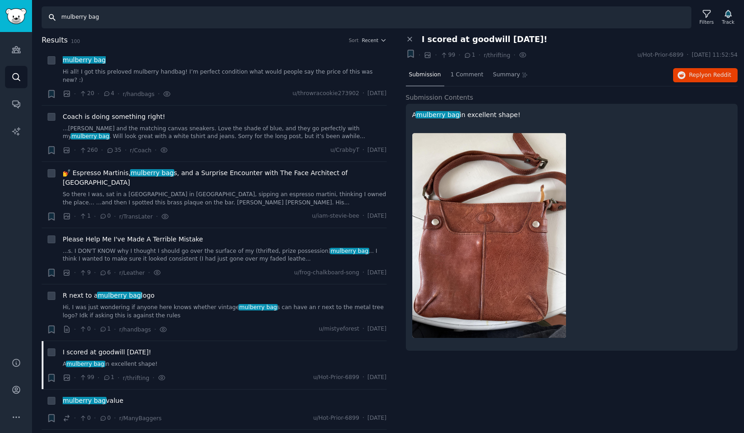
drag, startPoint x: 105, startPoint y: 18, endPoint x: 44, endPoint y: 19, distance: 61.3
click at [43, 20] on input "mulberry bag" at bounding box center [367, 17] width 650 height 22
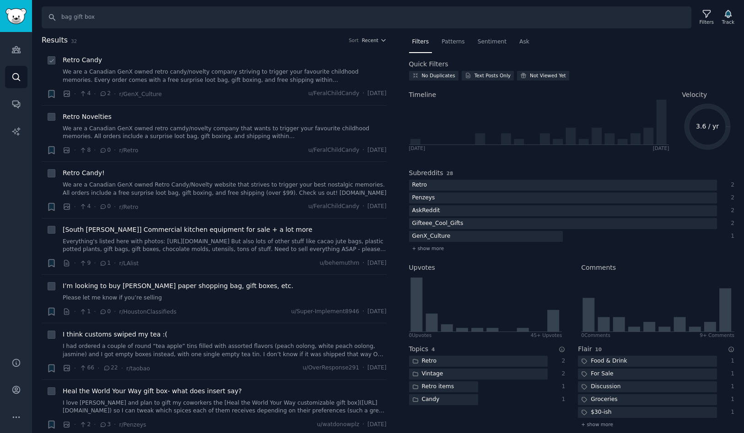
click at [91, 62] on span "Retro Candy" at bounding box center [82, 60] width 39 height 10
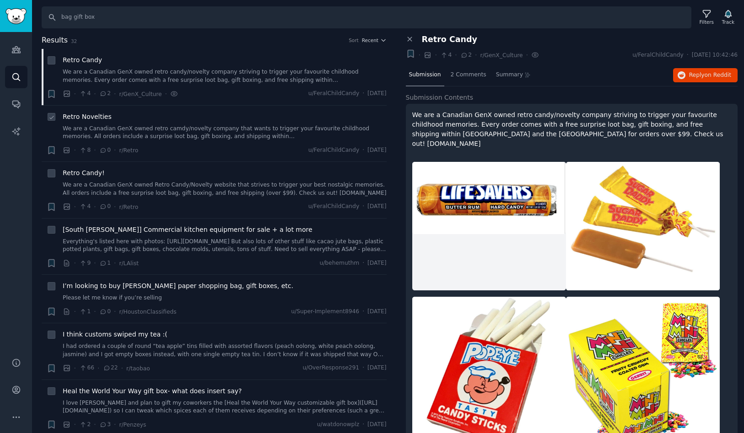
click at [105, 116] on span "Retro Novelties" at bounding box center [87, 117] width 49 height 10
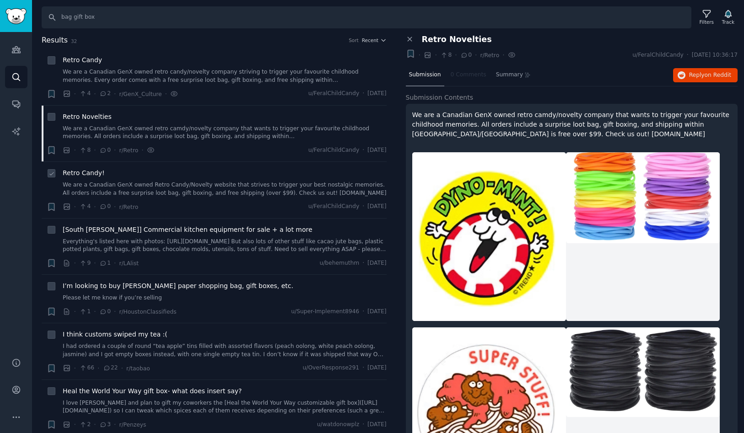
click at [81, 172] on span "Retro Candy!" at bounding box center [84, 173] width 42 height 10
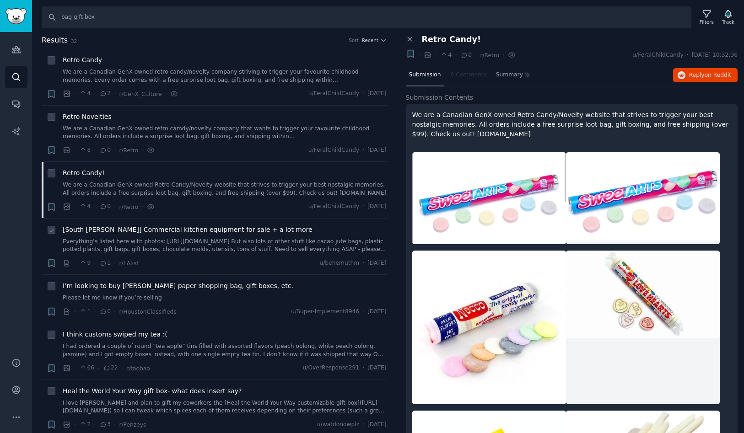
click at [90, 227] on span "[South [PERSON_NAME]] Commercial kitchen equipment for sale + a lot more" at bounding box center [188, 230] width 250 height 10
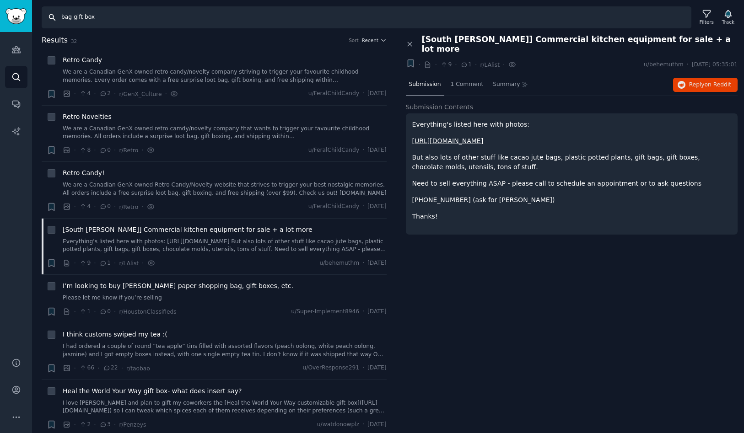
click at [70, 19] on input "bag gift box" at bounding box center [367, 17] width 650 height 22
drag, startPoint x: 75, startPoint y: 17, endPoint x: 61, endPoint y: 17, distance: 14.2
click at [61, 17] on input "bag gift box" at bounding box center [367, 17] width 650 height 22
click at [65, 18] on input "bag gift box" at bounding box center [367, 17] width 650 height 22
drag, startPoint x: 73, startPoint y: 18, endPoint x: 58, endPoint y: 18, distance: 15.6
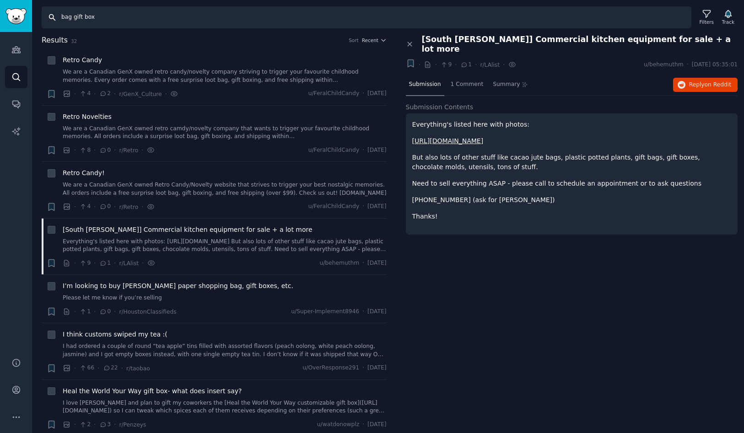
click at [58, 18] on input "bag gift box" at bounding box center [367, 17] width 650 height 22
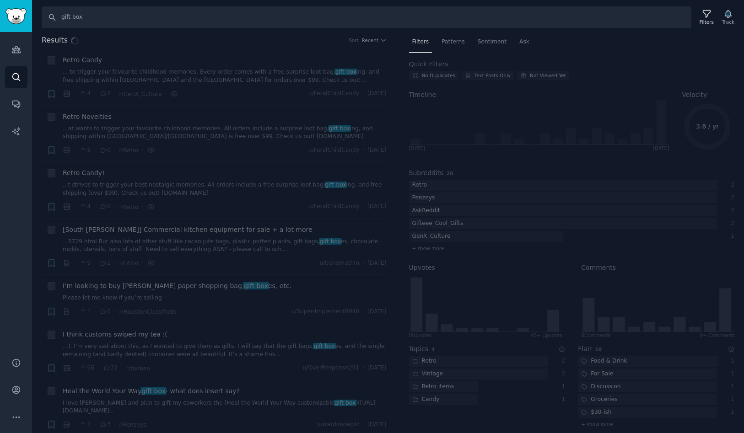
click at [457, 42] on div "Results Sort Recent + Retro Candy ... to trigger your favourite childhood memor…" at bounding box center [388, 234] width 712 height 399
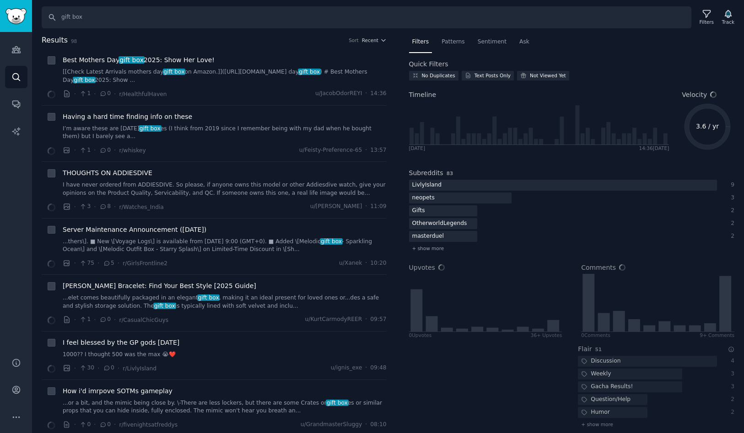
click at [427, 43] on span "Filters" at bounding box center [420, 42] width 17 height 8
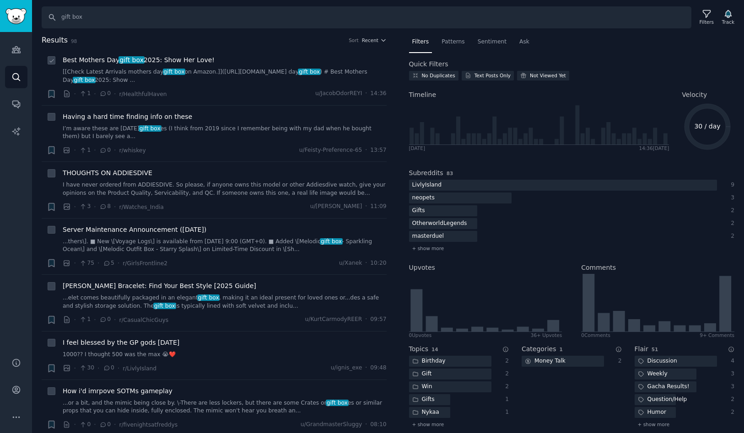
click at [168, 60] on span "Best Mothers Day gift box 2025: Show Her Love!" at bounding box center [139, 60] width 152 height 10
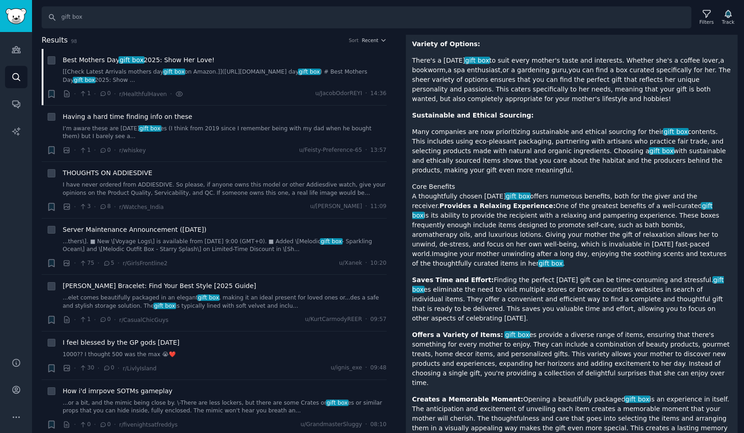
scroll to position [494, 0]
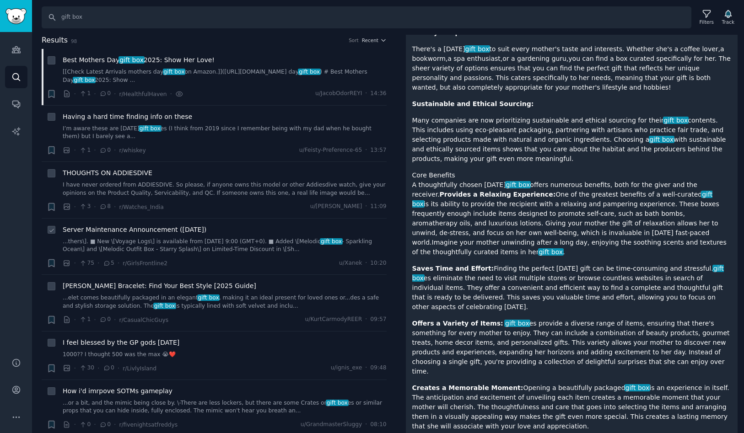
click at [170, 228] on span "Server Maintenance Announcement ([DATE])" at bounding box center [135, 230] width 144 height 10
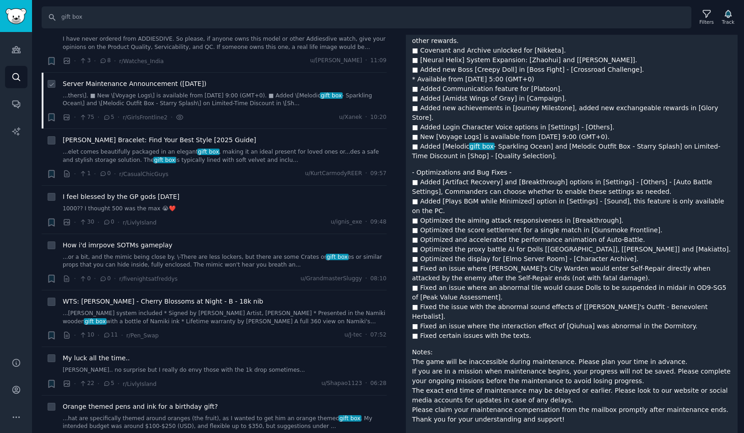
scroll to position [144, 0]
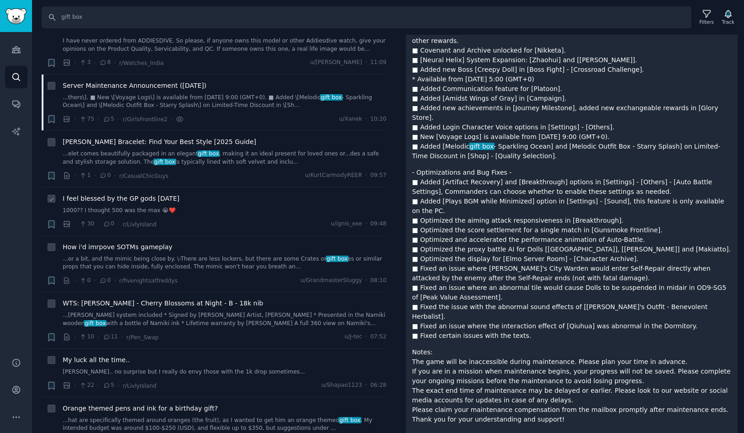
click at [129, 200] on span "I feel blessed by the GP gods [DATE]" at bounding box center [121, 199] width 117 height 10
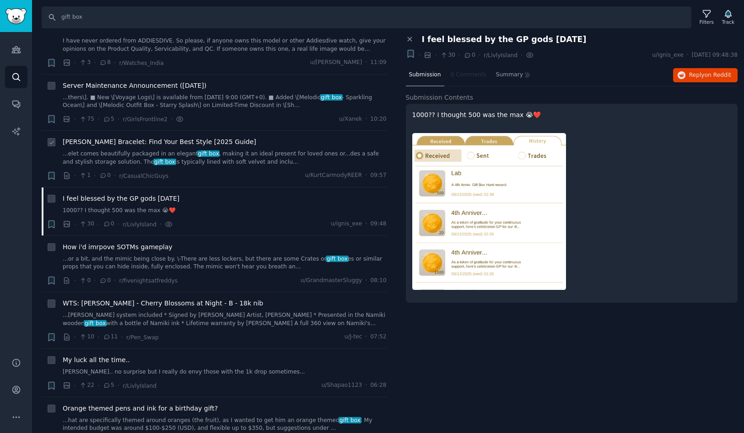
click at [140, 140] on span "[PERSON_NAME] Bracelet: Find Your Best Style [2025 Guide]" at bounding box center [160, 142] width 194 height 10
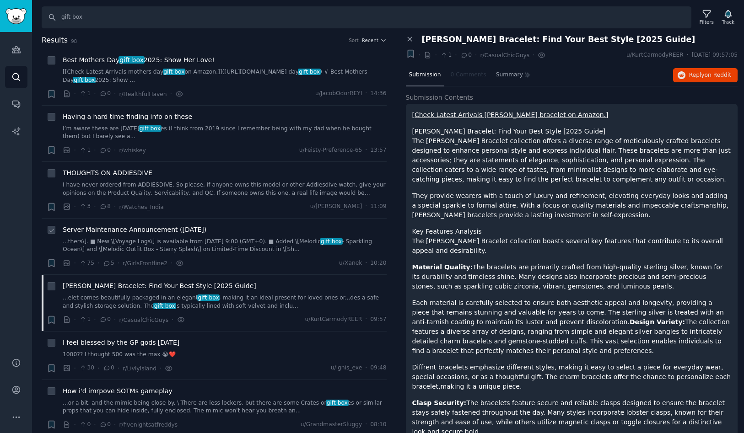
click at [157, 233] on span "Server Maintenance Announcement ([DATE])" at bounding box center [135, 230] width 144 height 10
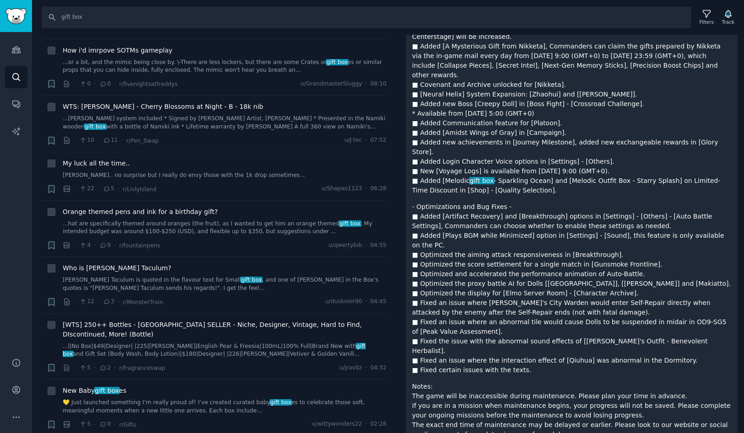
scroll to position [343, 0]
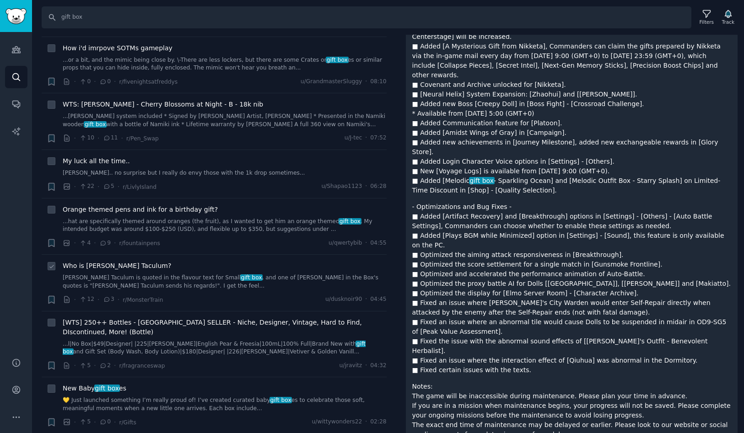
click at [130, 265] on span "Who is [PERSON_NAME] Taculum?" at bounding box center [117, 266] width 108 height 10
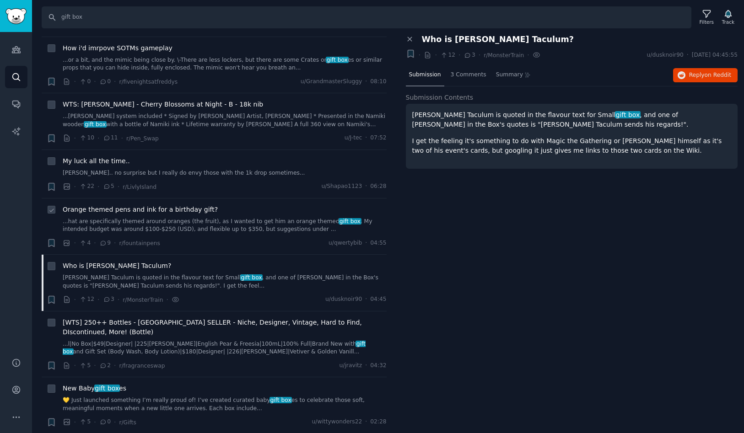
click at [135, 211] on span "Orange themed pens and ink for a birthday gift?" at bounding box center [140, 210] width 155 height 10
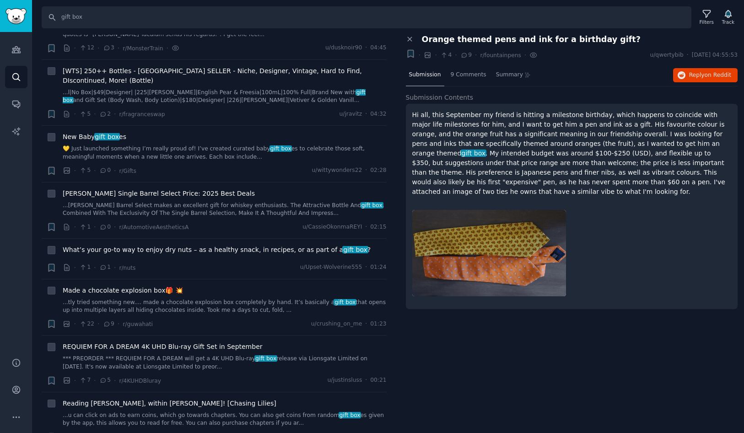
scroll to position [601, 0]
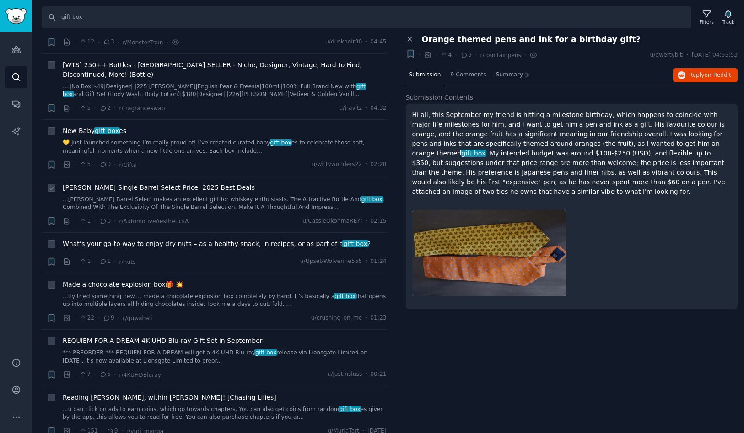
click at [149, 183] on span "[PERSON_NAME] Single Barrel Select Price: 2025 Best Deals" at bounding box center [159, 188] width 192 height 10
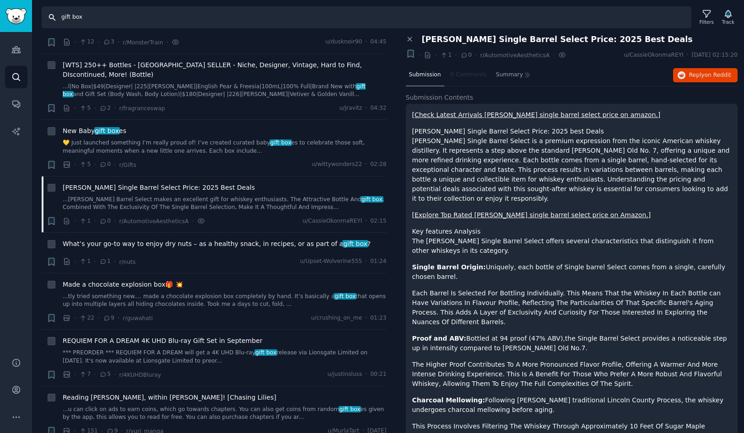
click at [60, 16] on input "gift box" at bounding box center [367, 17] width 650 height 22
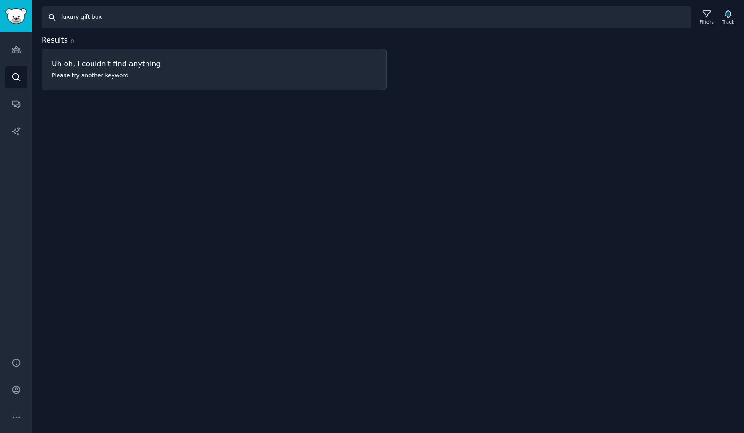
click at [228, 20] on input "luxury gift box" at bounding box center [367, 17] width 650 height 22
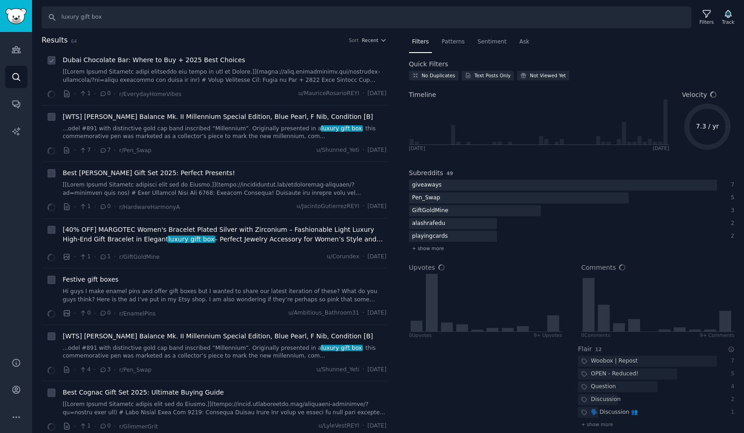
click at [191, 58] on span "Dubai Chocolate Bar: Where to Buy + 2025 Best Choices" at bounding box center [154, 60] width 183 height 10
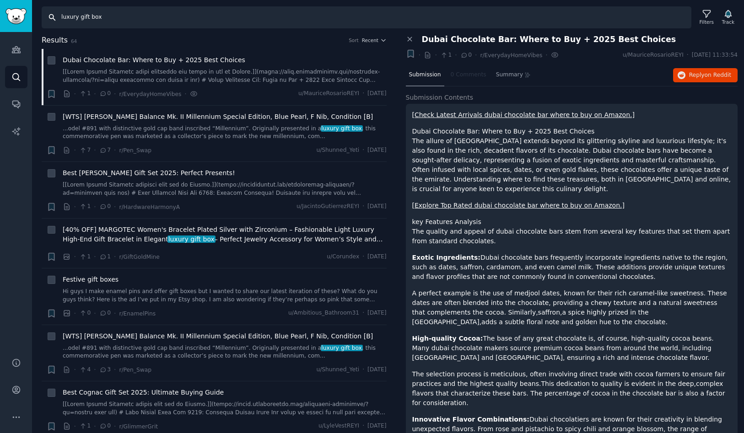
drag, startPoint x: 79, startPoint y: 18, endPoint x: 48, endPoint y: 18, distance: 31.1
click at [48, 18] on input "luxury gift box" at bounding box center [367, 17] width 650 height 22
click at [140, 14] on input "gift box" at bounding box center [367, 17] width 650 height 22
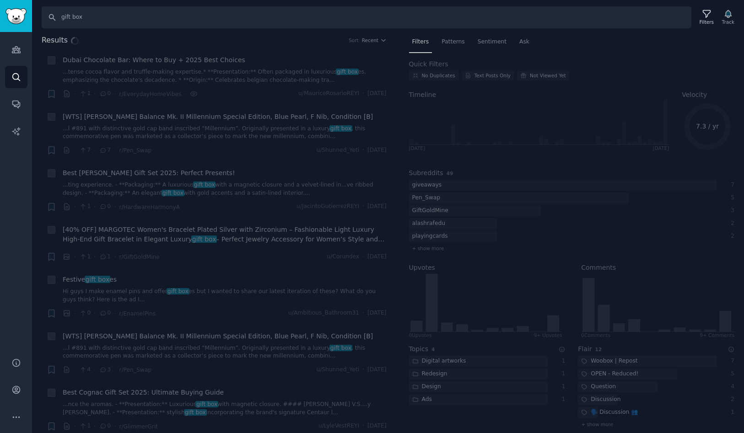
click at [453, 43] on div "Results Sort Recent + Dubai Chocolate Bar: Where to Buy + 2025 Best Choices ...…" at bounding box center [388, 234] width 712 height 399
click at [450, 46] on div "Results Sort Recent + Dubai Chocolate Bar: Where to Buy + 2025 Best Choices ...…" at bounding box center [388, 234] width 712 height 399
click at [449, 42] on div "Results Sort Recent + Dubai Chocolate Bar: Where to Buy + 2025 Best Choices ...…" at bounding box center [388, 234] width 712 height 399
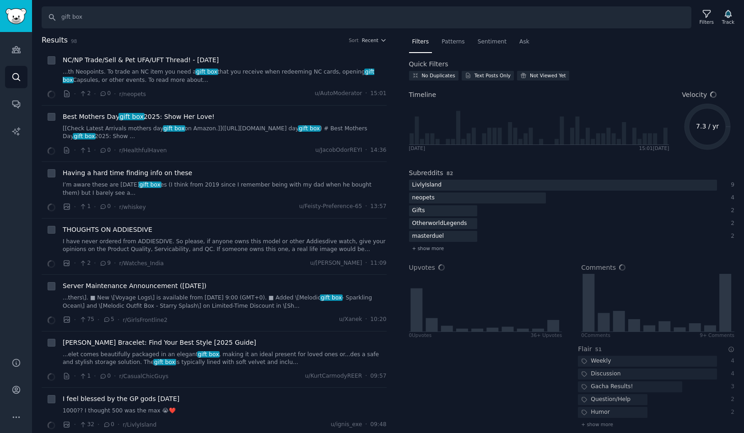
click at [425, 43] on span "Filters" at bounding box center [420, 42] width 17 height 8
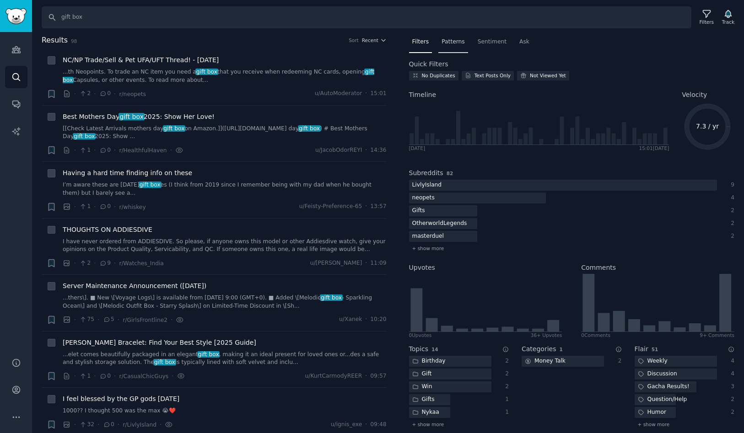
click at [458, 43] on span "Patterns" at bounding box center [453, 42] width 23 height 8
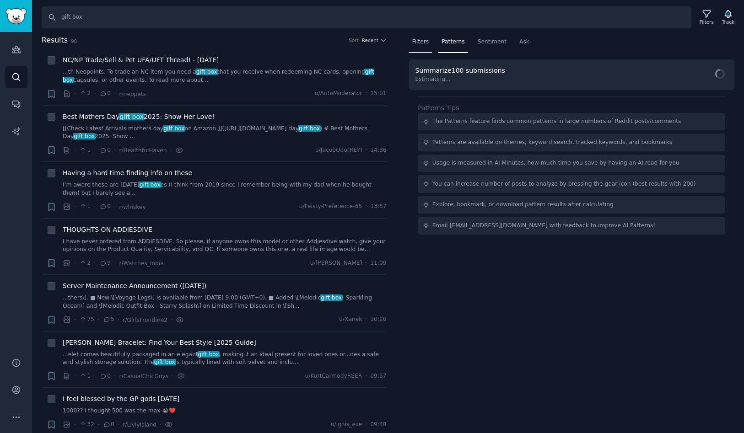
click at [422, 43] on span "Filters" at bounding box center [420, 42] width 17 height 8
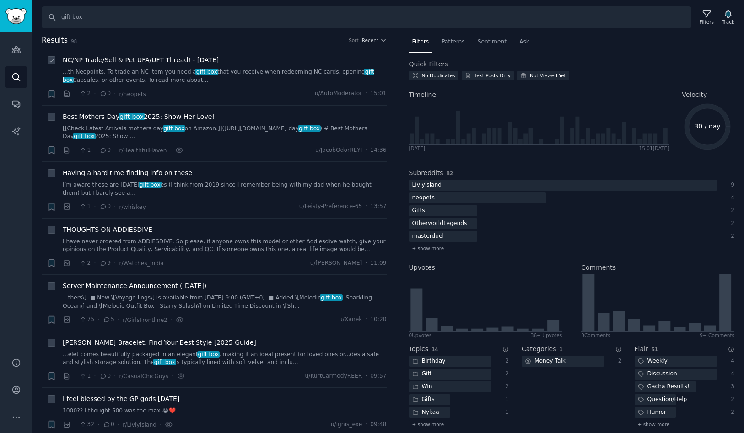
click at [219, 62] on span "NC/NP Trade/Sell & Pet UFA/UFT Thread! - [DATE]" at bounding box center [141, 60] width 156 height 10
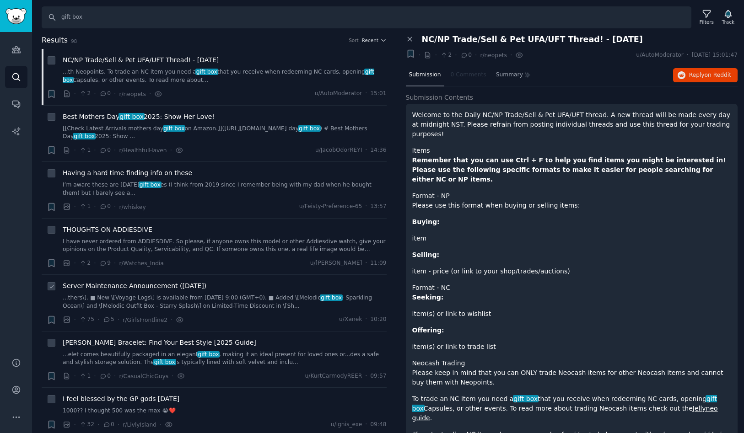
click at [170, 284] on span "Server Maintenance Announcement ([DATE])" at bounding box center [135, 286] width 144 height 10
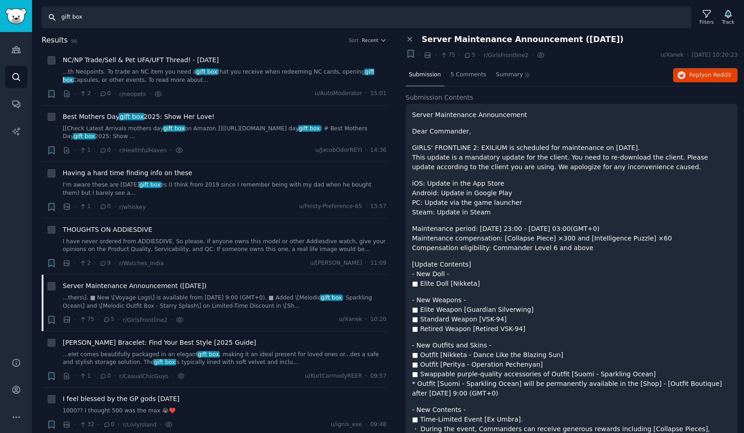
click at [172, 22] on input "gift box" at bounding box center [367, 17] width 650 height 22
drag, startPoint x: 86, startPoint y: 19, endPoint x: 42, endPoint y: 17, distance: 44.0
click at [42, 17] on input "gift box" at bounding box center [367, 17] width 650 height 22
paste input "cuyana"
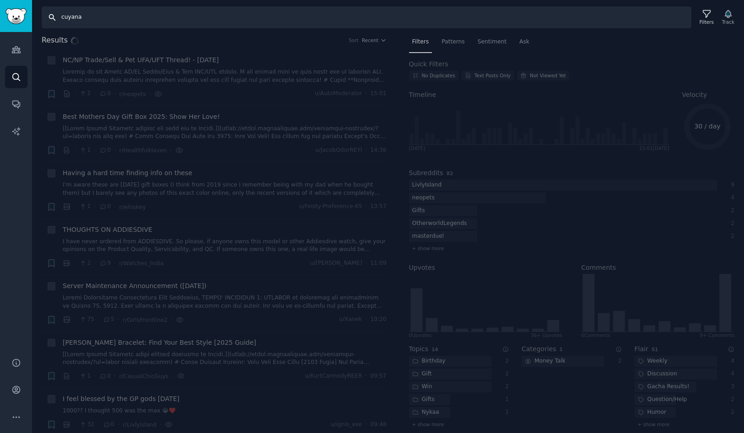
click at [155, 22] on input "cuyana" at bounding box center [367, 17] width 650 height 22
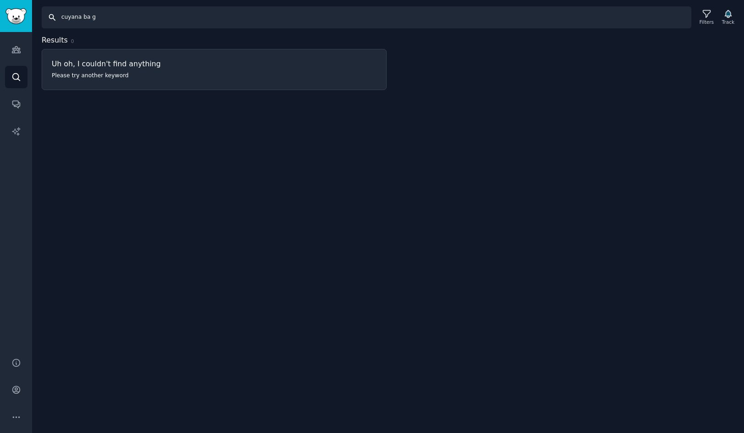
click at [91, 18] on input "cuyana ba g" at bounding box center [367, 17] width 650 height 22
type input "cuyana bag"
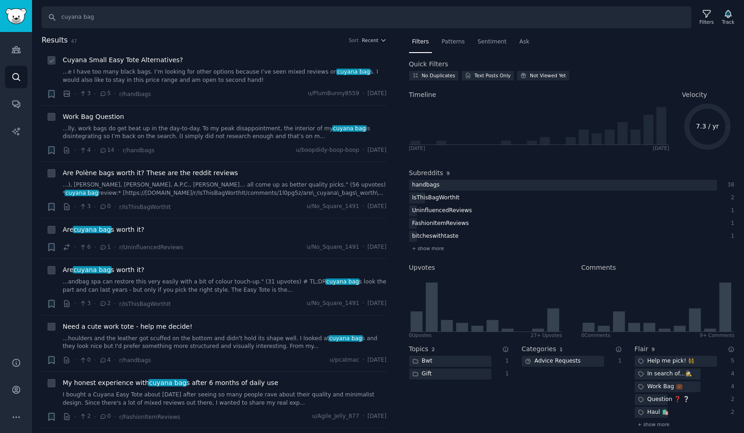
click at [146, 59] on span "Cuyana Small Easy Tote Alternatives?" at bounding box center [123, 60] width 120 height 10
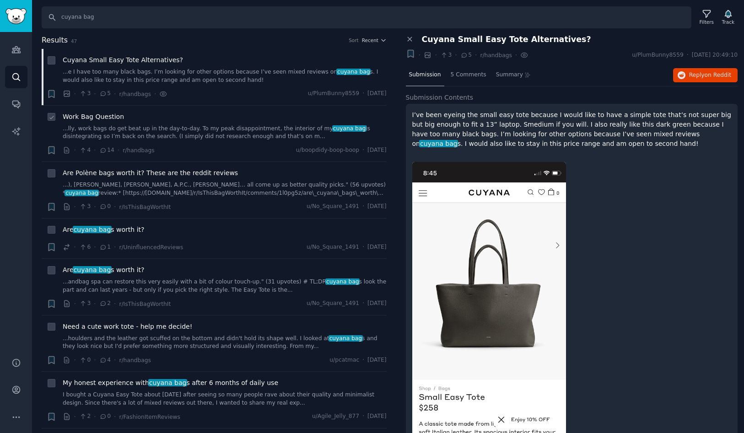
click at [113, 116] on span "Work Bag Question" at bounding box center [93, 117] width 61 height 10
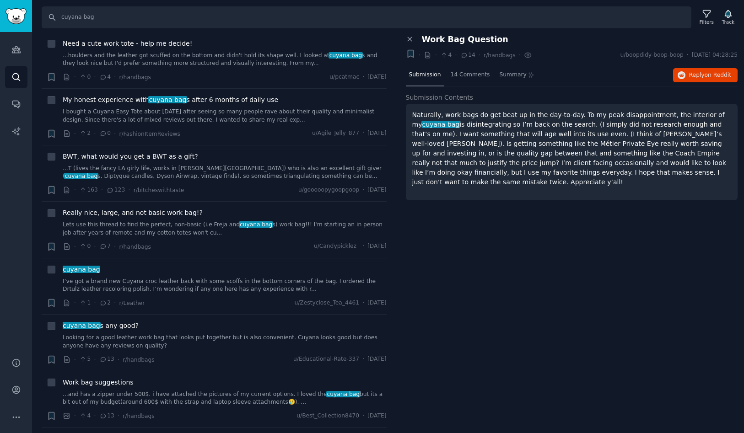
scroll to position [291, 0]
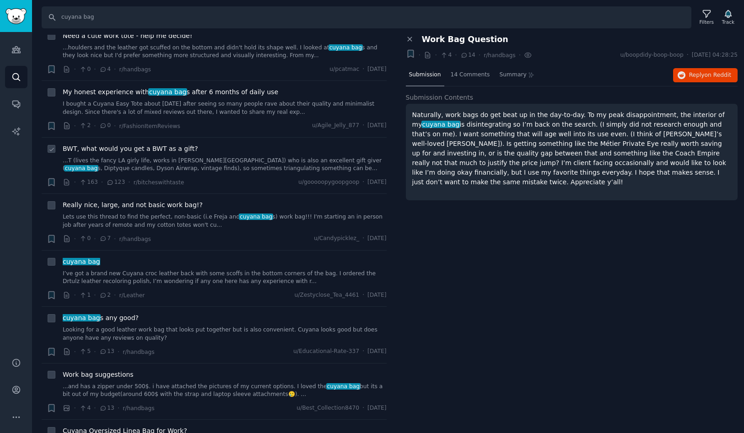
click at [156, 150] on span "BWT, what would you get a BWT as a gift?" at bounding box center [130, 149] width 135 height 10
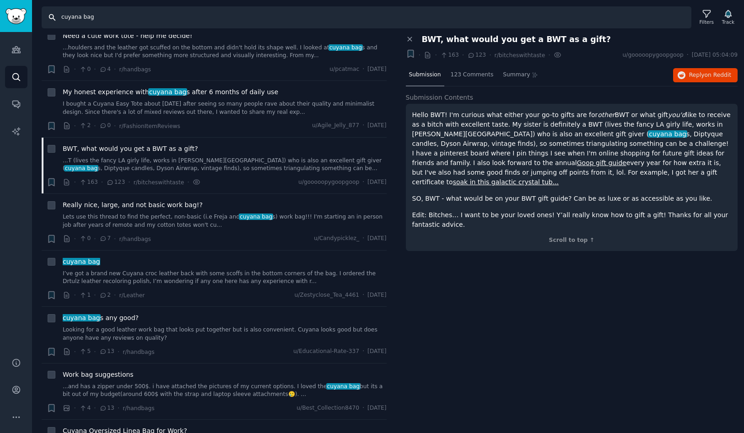
drag, startPoint x: 109, startPoint y: 21, endPoint x: 56, endPoint y: 20, distance: 52.6
click at [56, 20] on input "cuyana bag" at bounding box center [367, 17] width 650 height 22
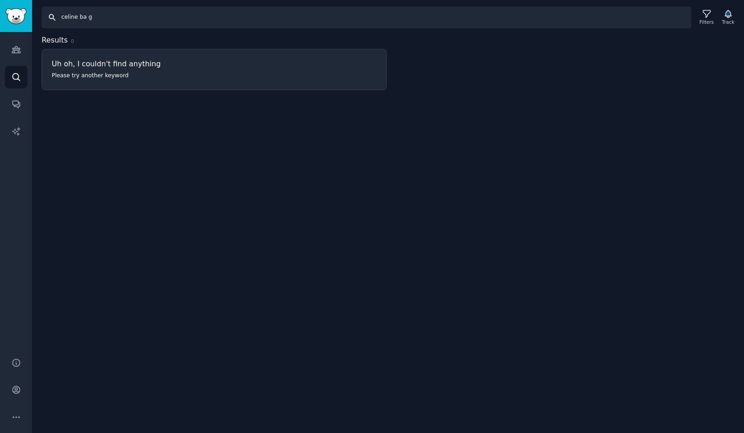
click at [86, 18] on input "celine ba g" at bounding box center [367, 17] width 650 height 22
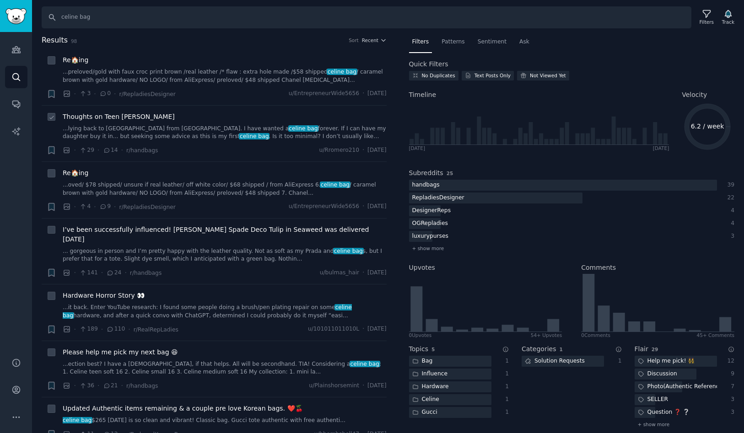
click at [124, 120] on span "Thoughts on Teen [PERSON_NAME]" at bounding box center [119, 117] width 112 height 10
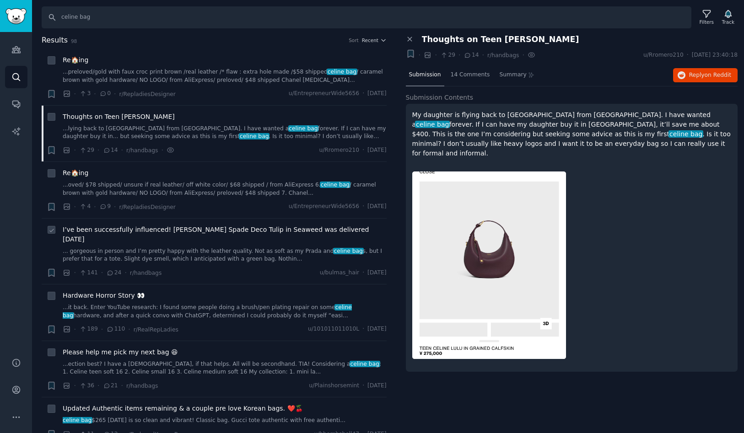
click at [113, 226] on span "I’ve been successfully influenced! [PERSON_NAME] Spade Deco Tulip in Seaweed wa…" at bounding box center [225, 234] width 324 height 19
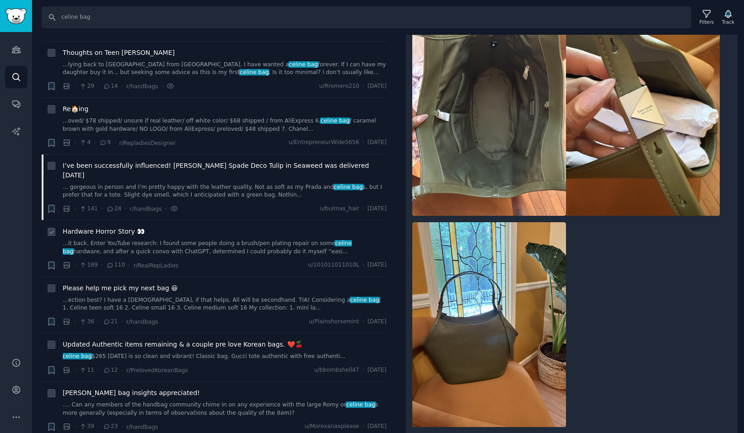
scroll to position [65, 0]
click at [122, 226] on span "Hardware Horror Story 👀" at bounding box center [104, 231] width 82 height 10
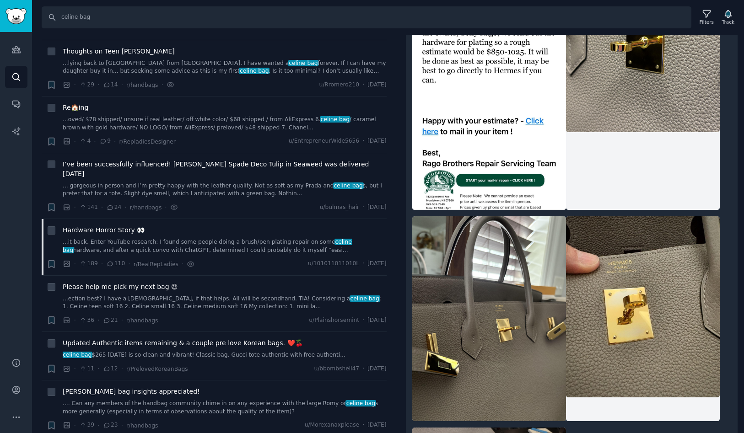
scroll to position [1431, 0]
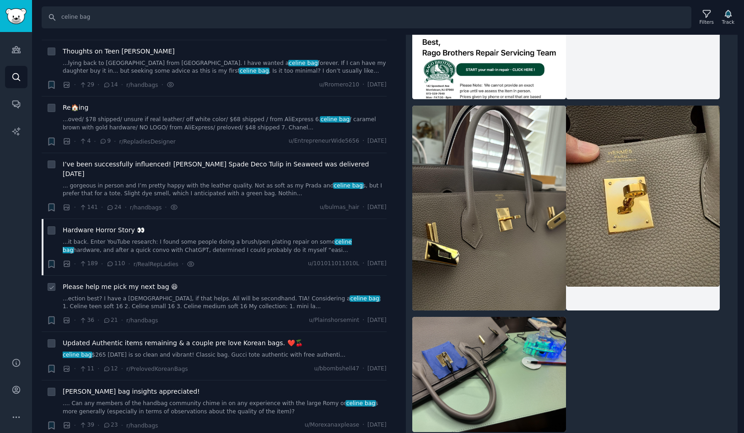
click at [138, 282] on span "Please help me pick my next bag 😆" at bounding box center [120, 287] width 115 height 10
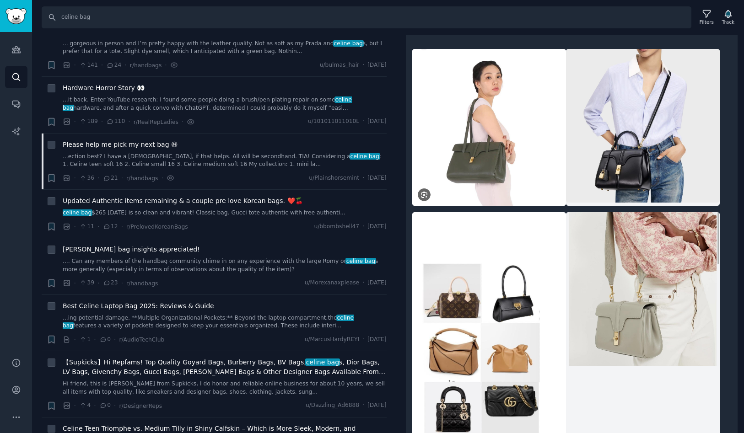
scroll to position [135, 0]
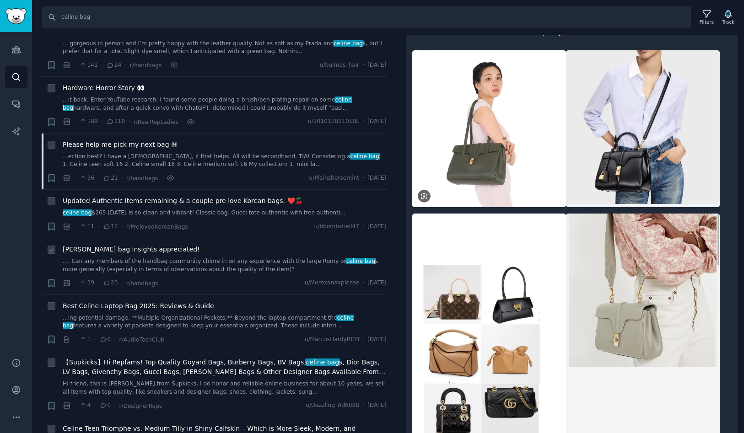
click at [146, 245] on span "[PERSON_NAME] bag insights appreciated!" at bounding box center [131, 250] width 137 height 10
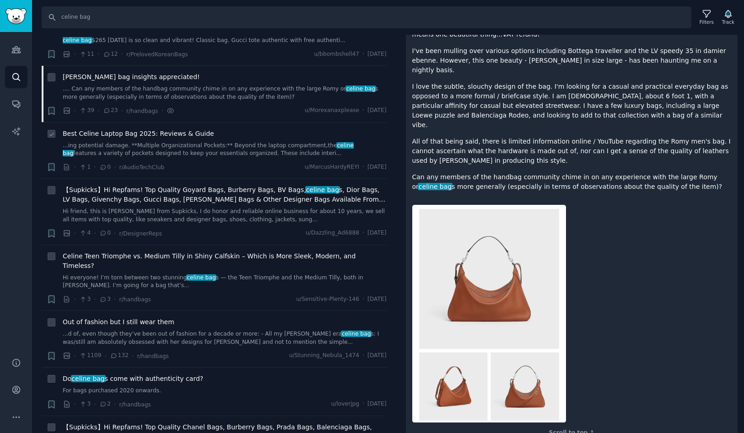
scroll to position [393, 0]
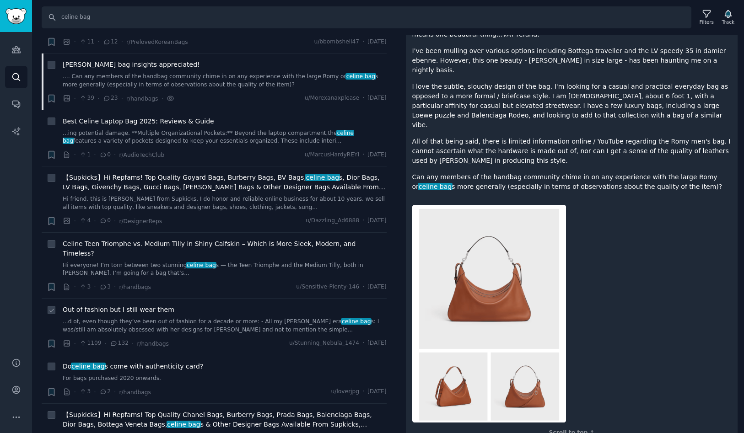
click at [135, 305] on span "Out of fashion but I still wear them" at bounding box center [119, 310] width 112 height 10
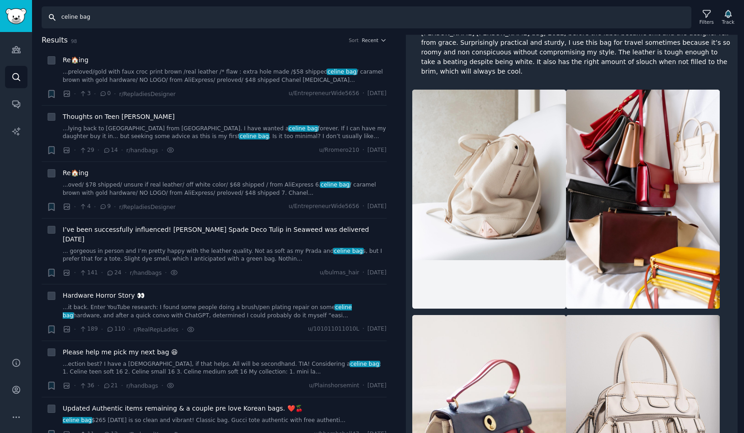
drag, startPoint x: 104, startPoint y: 22, endPoint x: 52, endPoint y: 18, distance: 52.8
click at [52, 18] on input "celine bag" at bounding box center [367, 17] width 650 height 22
paste input "mulberry"
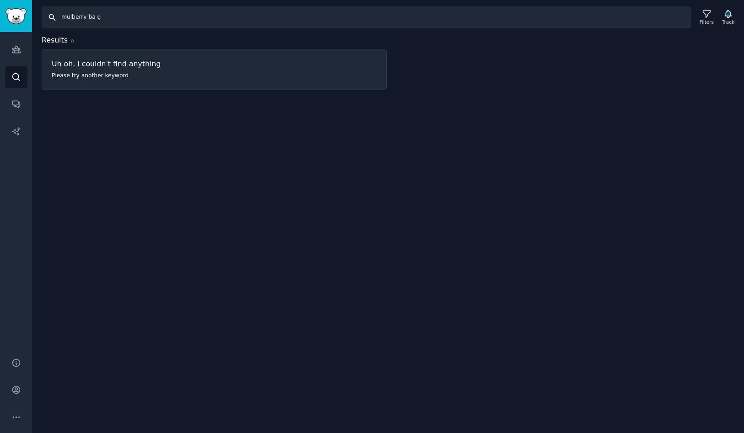
click at [95, 20] on input "mulberry ba g" at bounding box center [367, 17] width 650 height 22
type input "mulberry bag"
click at [174, 41] on h2 "Results 0" at bounding box center [214, 40] width 345 height 11
click at [174, 21] on input "mulberry bag" at bounding box center [367, 17] width 650 height 22
click at [440, 128] on div "Search mulberry bag Filters Track Results 0 Uh oh, I couldn't find anything Ple…" at bounding box center [388, 216] width 712 height 433
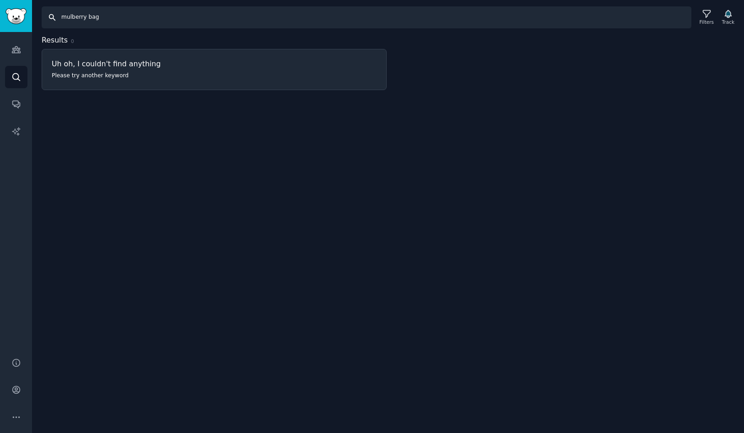
click at [248, 16] on input "mulberry bag" at bounding box center [367, 17] width 650 height 22
drag, startPoint x: 104, startPoint y: 19, endPoint x: 38, endPoint y: 17, distance: 65.9
click at [38, 17] on div "Search mulberry bag Filters Track" at bounding box center [388, 14] width 712 height 28
click at [75, 18] on input "Search" at bounding box center [367, 17] width 650 height 22
paste input "mulberry bag"
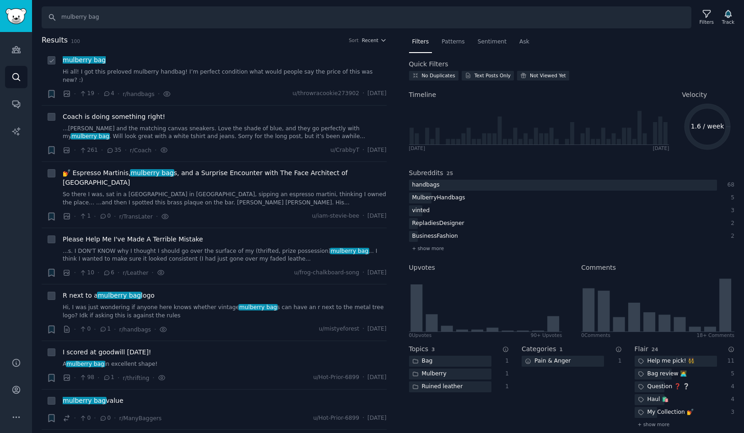
click at [81, 58] on span "mulberry bag" at bounding box center [84, 59] width 45 height 7
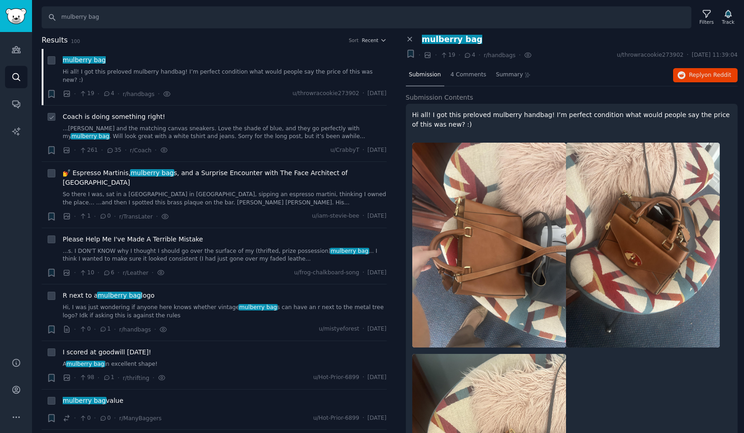
click at [135, 112] on span "Coach is doing something right!" at bounding box center [114, 117] width 103 height 10
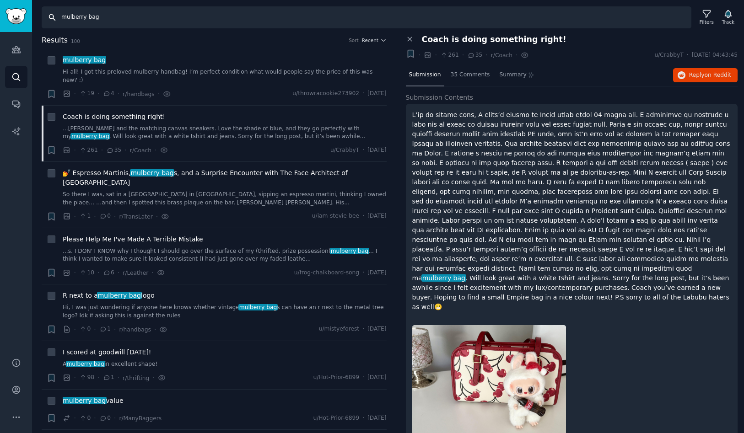
click at [84, 20] on input "mulberry bag" at bounding box center [367, 17] width 650 height 22
drag, startPoint x: 86, startPoint y: 19, endPoint x: 51, endPoint y: 18, distance: 35.2
click at [51, 18] on input "mulberry bag" at bounding box center [367, 17] width 650 height 22
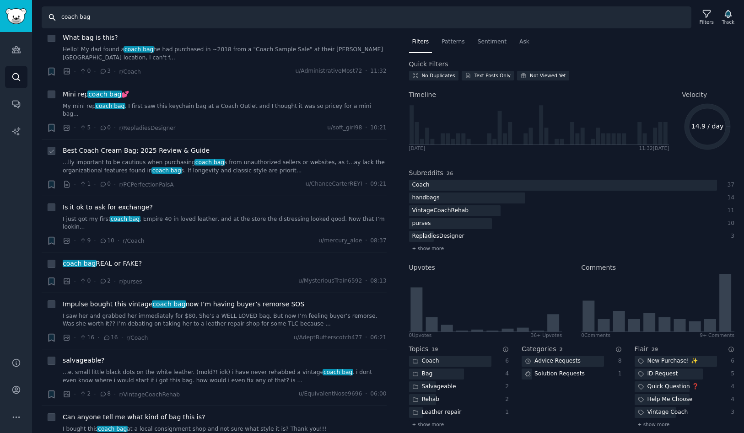
scroll to position [34, 0]
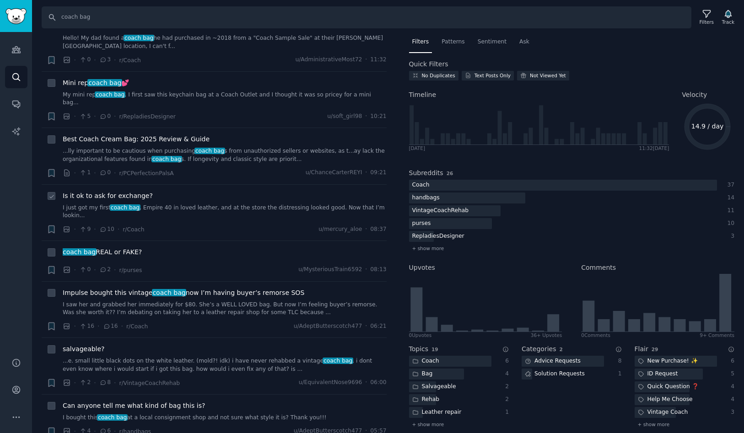
click at [120, 191] on span "Is it ok to ask for exchange?" at bounding box center [108, 196] width 90 height 10
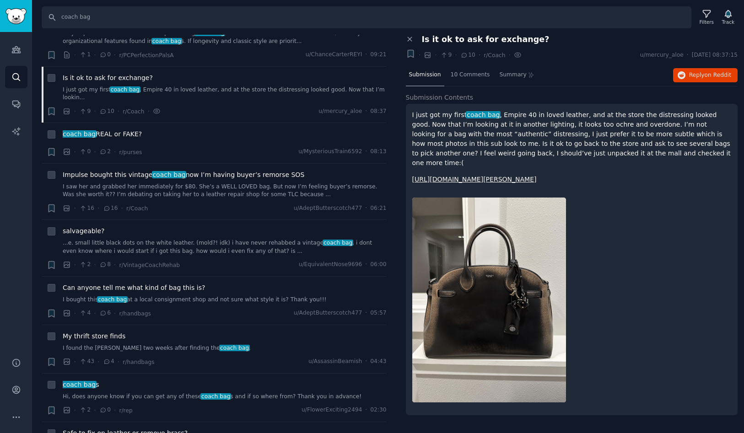
scroll to position [156, 0]
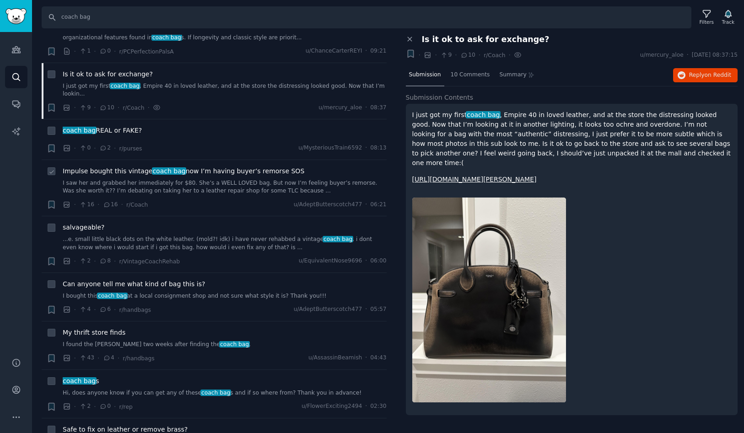
click at [185, 167] on span "Impulse bought this vintage coach bag now I’m having buyer’s remorse SOS" at bounding box center [184, 172] width 242 height 10
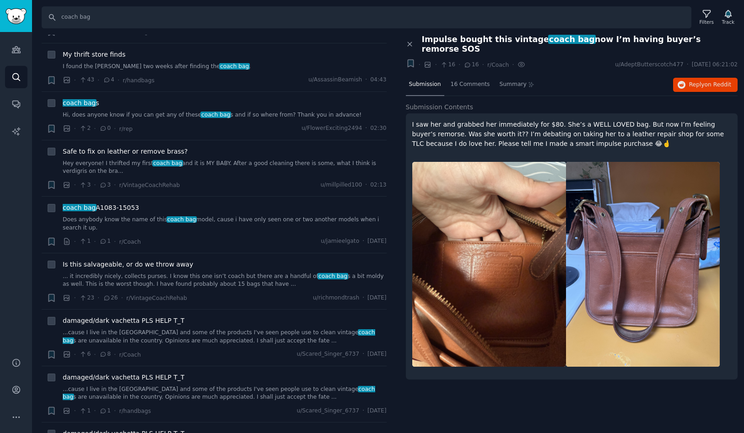
scroll to position [453, 0]
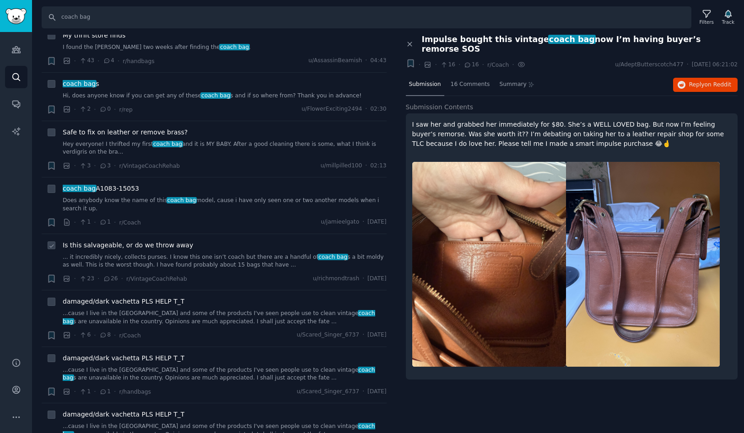
click at [173, 241] on span "Is this salvageable, or do we throw away" at bounding box center [128, 246] width 130 height 10
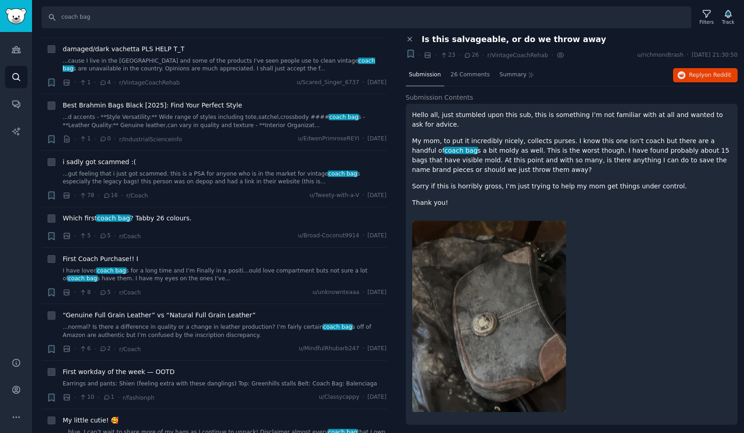
scroll to position [881, 0]
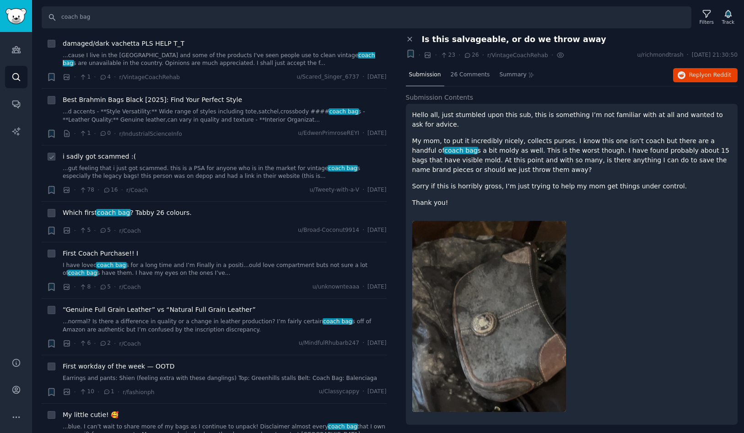
click at [115, 152] on span "i sadly got scammed :(" at bounding box center [99, 157] width 73 height 10
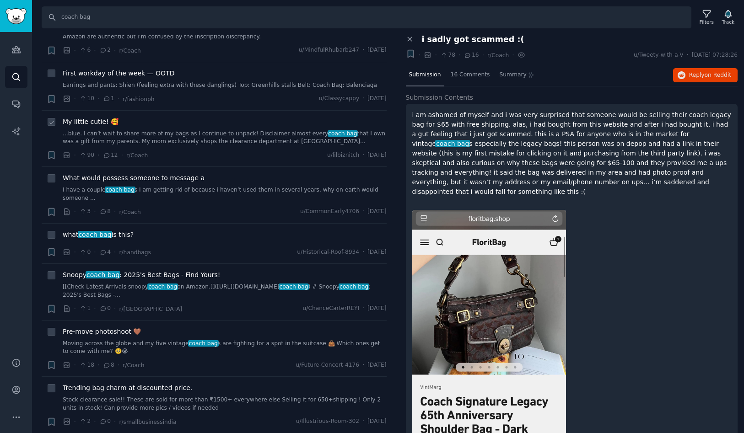
scroll to position [1175, 0]
click at [94, 117] on span "My little cutie! 🥰" at bounding box center [91, 122] width 56 height 10
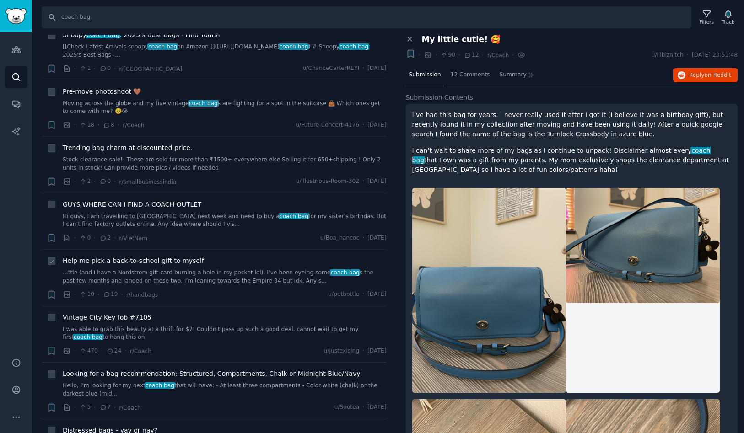
scroll to position [1442, 0]
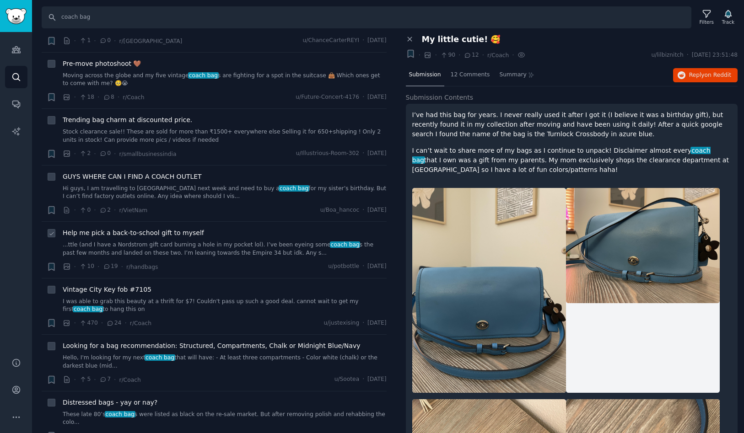
click at [179, 228] on span "Help me pick a back-to-school gift to myself" at bounding box center [133, 233] width 141 height 10
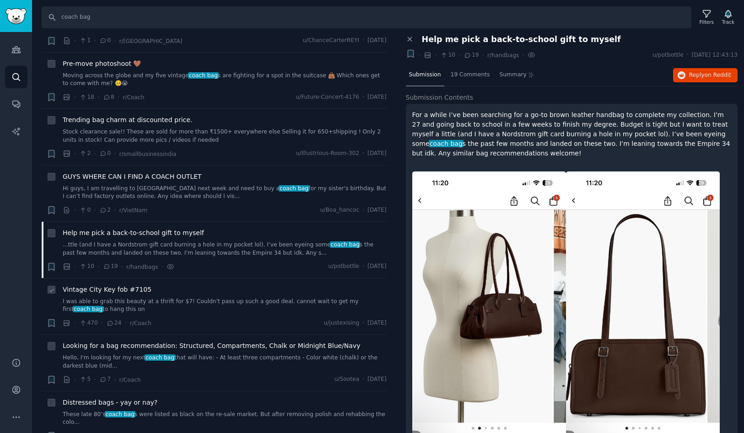
click at [124, 285] on span "Vintage City Key fob #7105" at bounding box center [107, 290] width 89 height 10
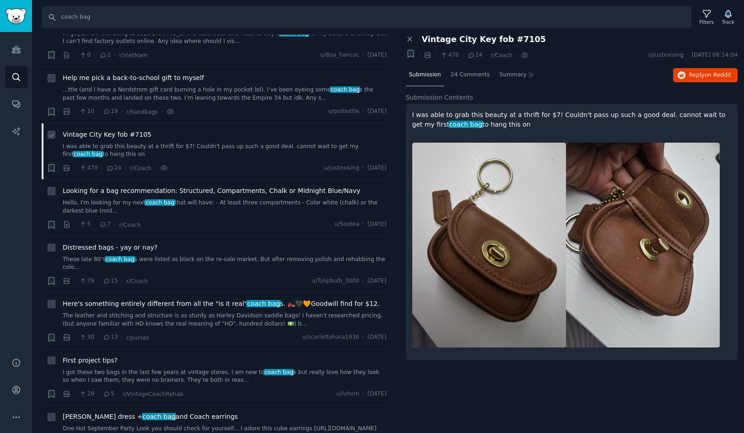
scroll to position [1603, 0]
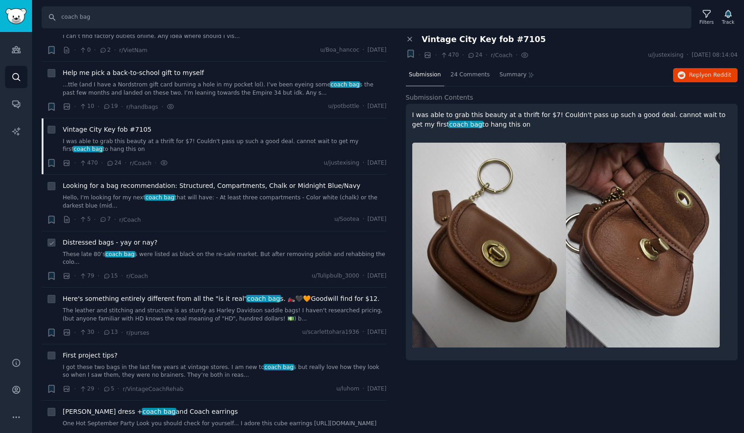
click at [135, 238] on span "Distressed bags - yay or nay?" at bounding box center [110, 243] width 95 height 10
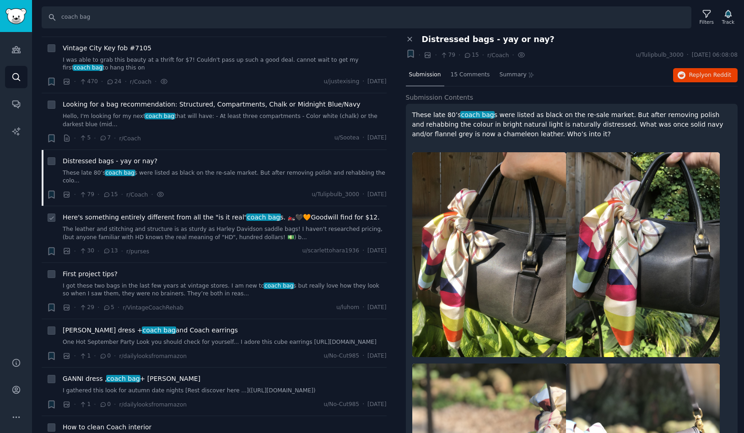
scroll to position [1752, 0]
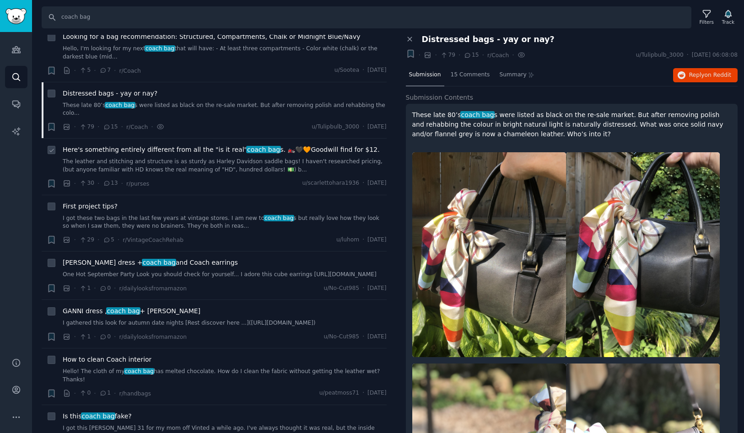
click at [190, 145] on span "Here's something entirely different from all the "is it real" coach bag s. 🏍️🖤🧡…" at bounding box center [221, 150] width 317 height 10
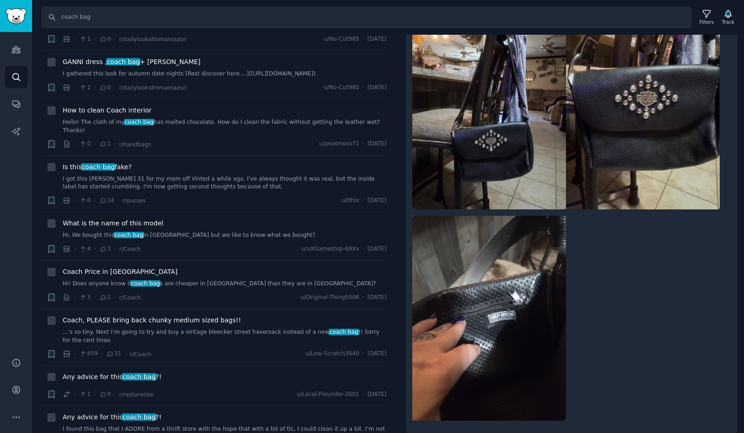
scroll to position [2012, 0]
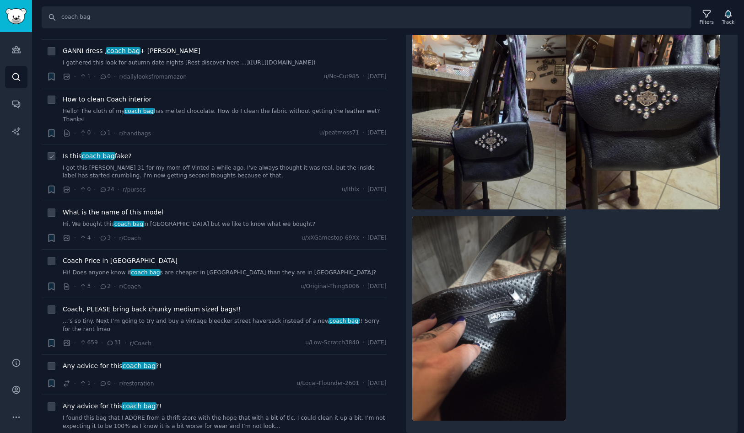
click at [118, 151] on span "Is this coach bag fake?" at bounding box center [97, 156] width 69 height 10
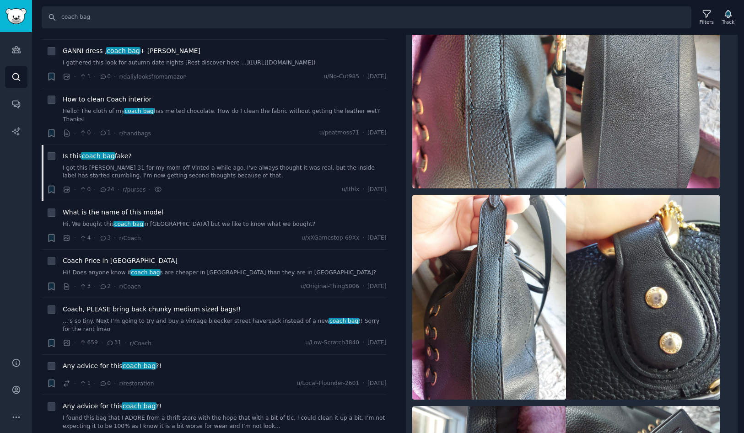
scroll to position [1147, 0]
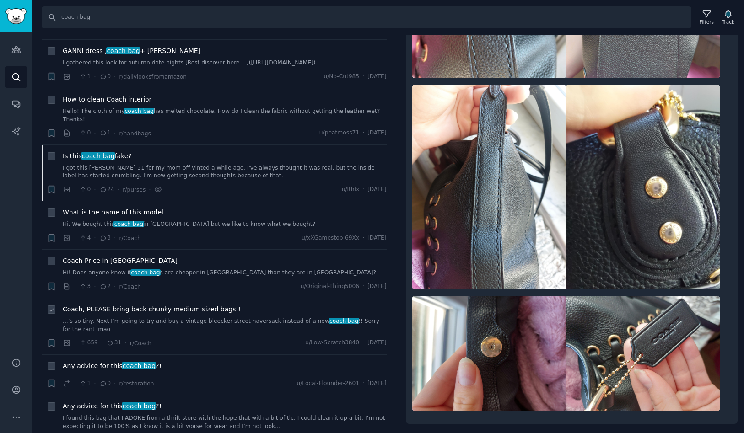
click at [179, 305] on span "Coach, PLEASE bring back chunky medium sized bags!!" at bounding box center [152, 310] width 178 height 10
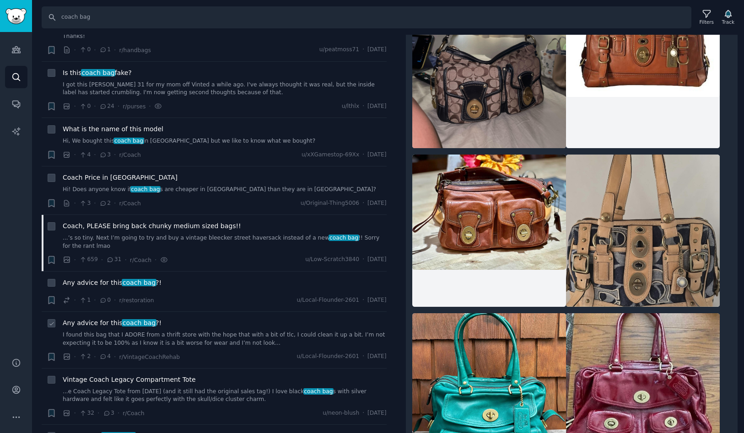
scroll to position [2100, 0]
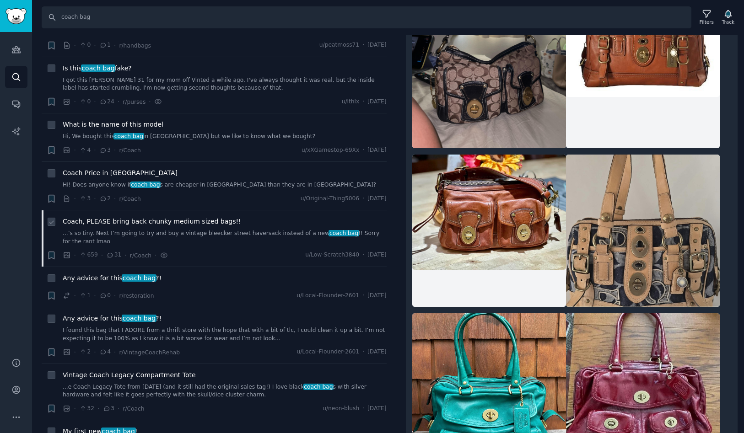
click at [191, 217] on span "Coach, PLEASE bring back chunky medium sized bags!!" at bounding box center [152, 222] width 178 height 10
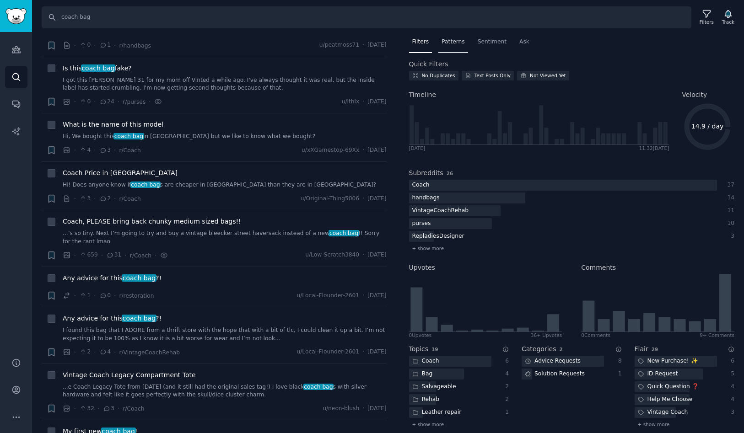
click at [453, 43] on span "Patterns" at bounding box center [453, 42] width 23 height 8
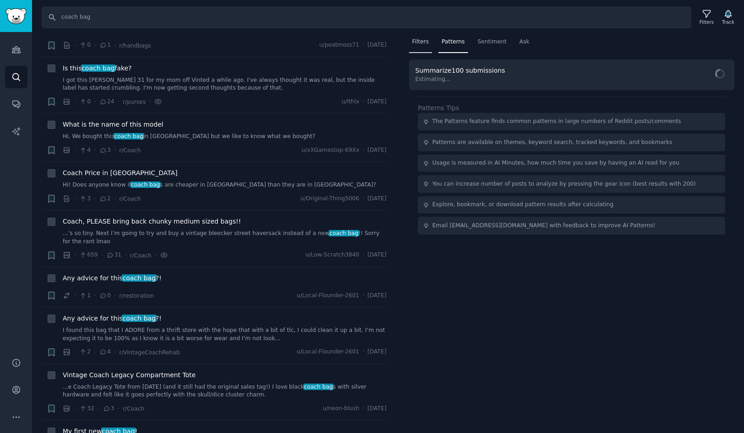
click at [428, 42] on span "Filters" at bounding box center [420, 42] width 17 height 8
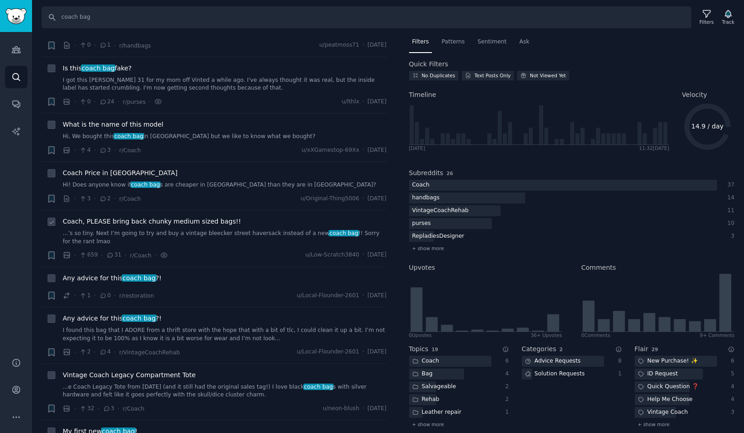
click at [173, 217] on span "Coach, PLEASE bring back chunky medium sized bags!!" at bounding box center [152, 222] width 178 height 10
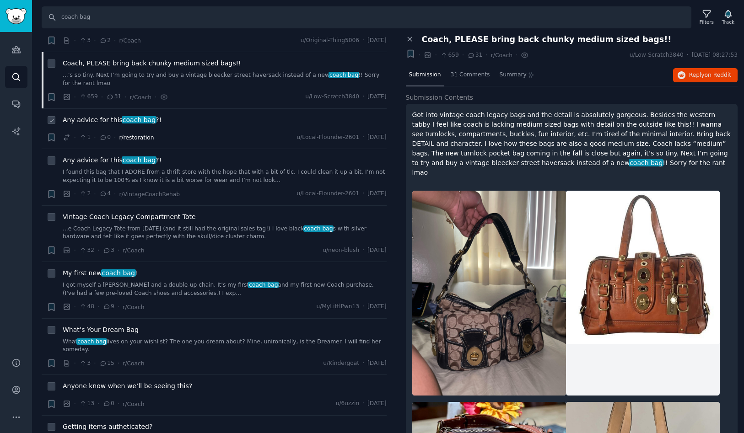
scroll to position [2275, 0]
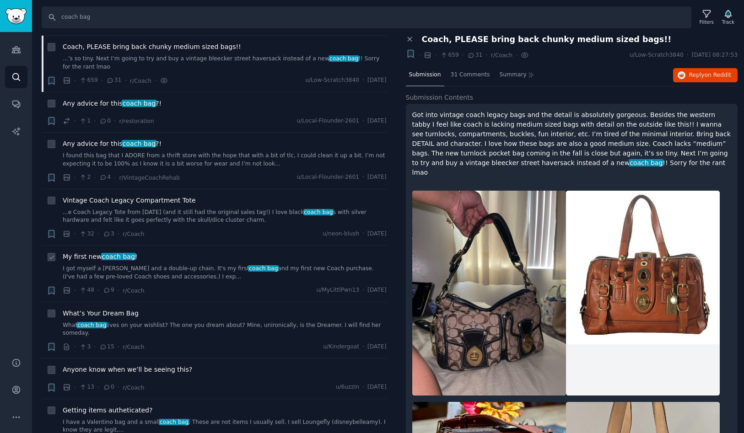
click at [94, 252] on span "My first new coach bag !" at bounding box center [100, 257] width 75 height 10
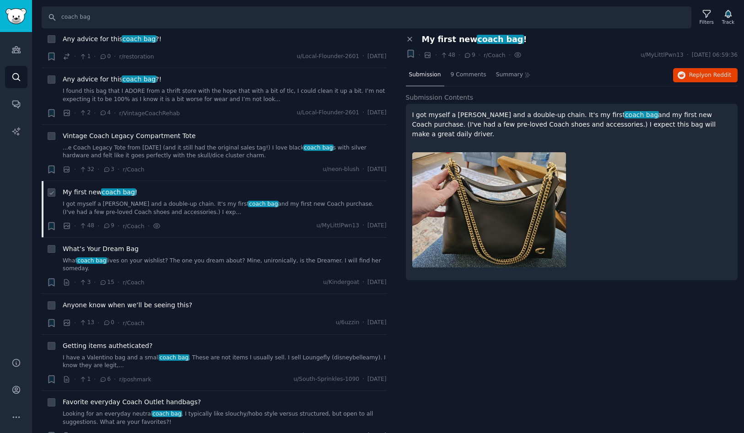
scroll to position [2343, 0]
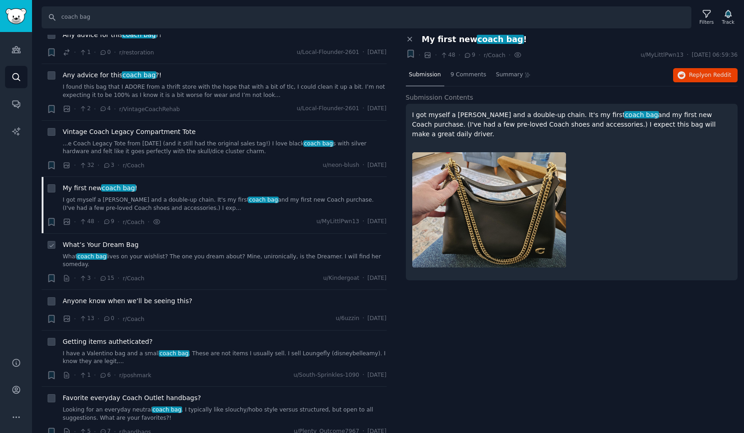
click at [117, 240] on span "What’s Your Dream Bag" at bounding box center [101, 245] width 76 height 10
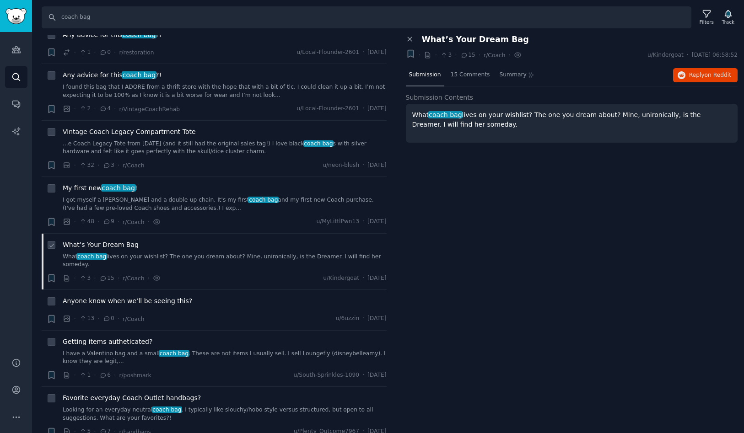
click at [117, 240] on span "What’s Your Dream Bag" at bounding box center [101, 245] width 76 height 10
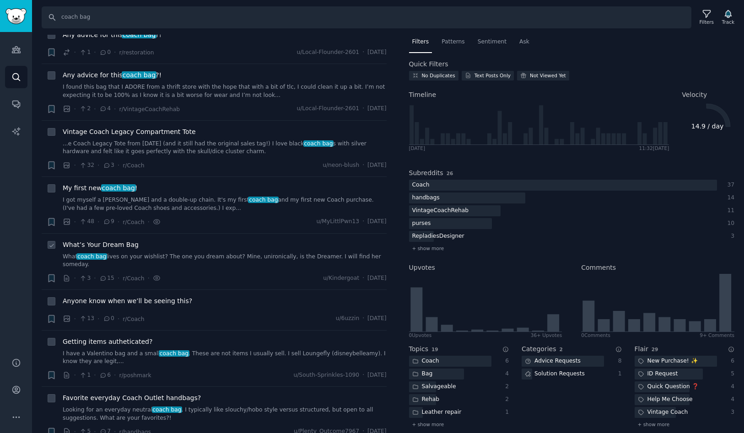
click at [117, 240] on span "What’s Your Dream Bag" at bounding box center [101, 245] width 76 height 10
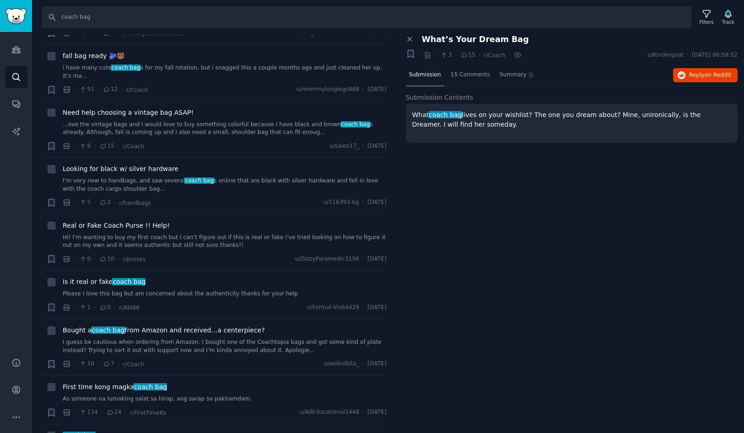
scroll to position [3093, 0]
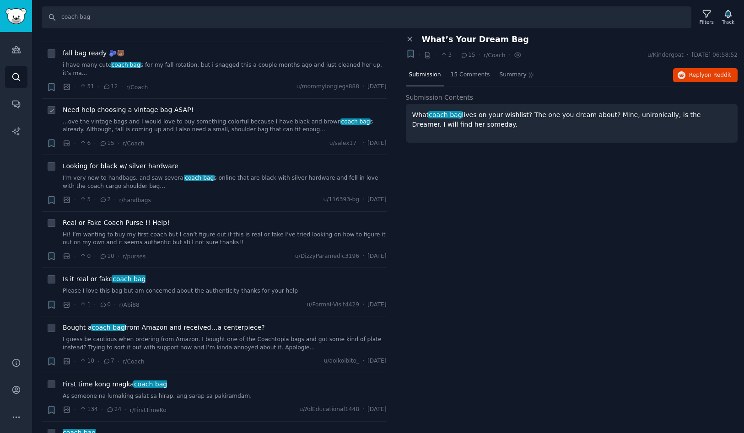
click at [134, 105] on span "Need help choosing a vintage bag ASAP!" at bounding box center [128, 110] width 131 height 10
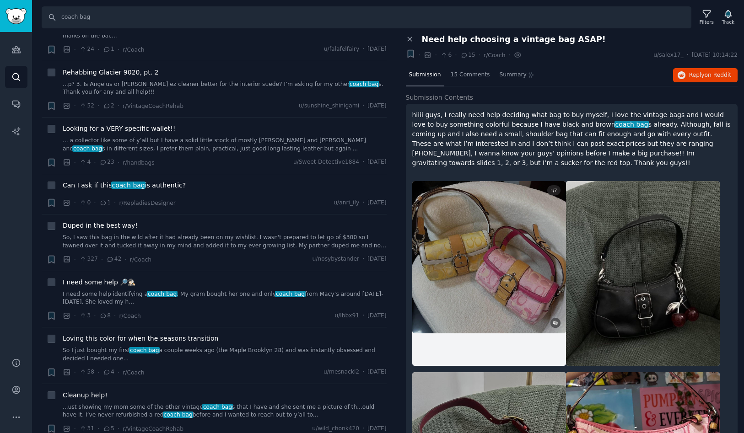
scroll to position [3670, 0]
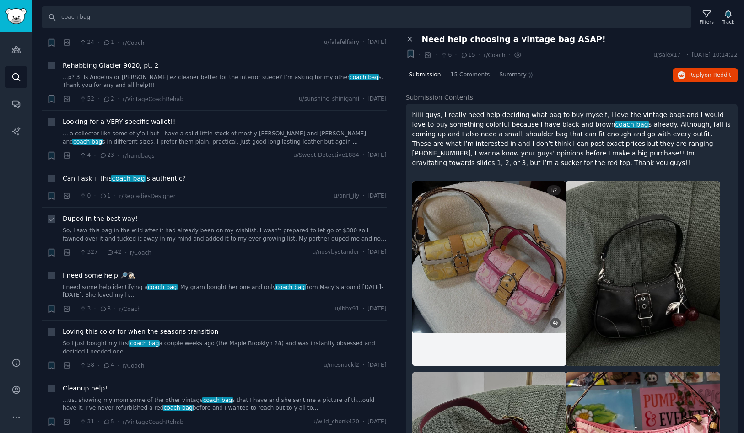
click at [116, 214] on span "Duped in the best way!" at bounding box center [100, 219] width 75 height 10
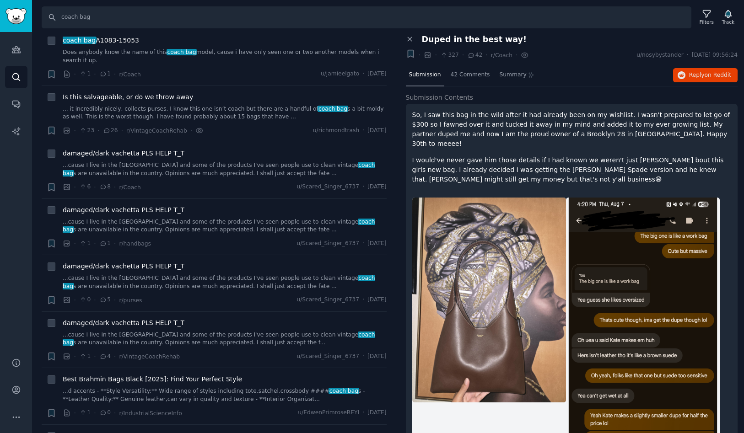
scroll to position [336, 0]
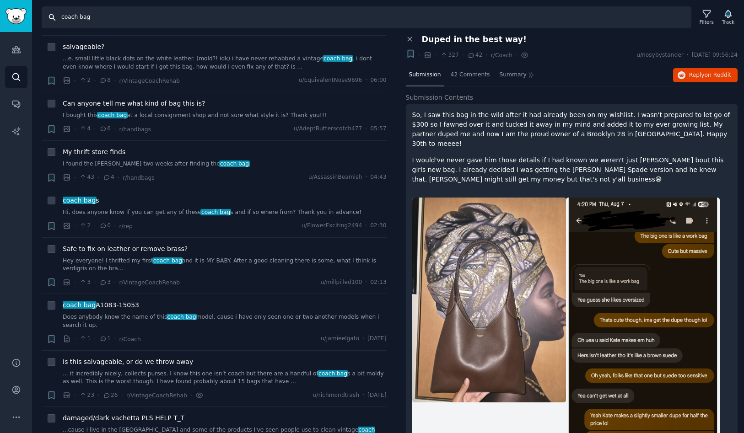
drag, startPoint x: 78, startPoint y: 18, endPoint x: 54, endPoint y: 18, distance: 24.7
click at [54, 18] on input "coach bag" at bounding box center [367, 17] width 650 height 22
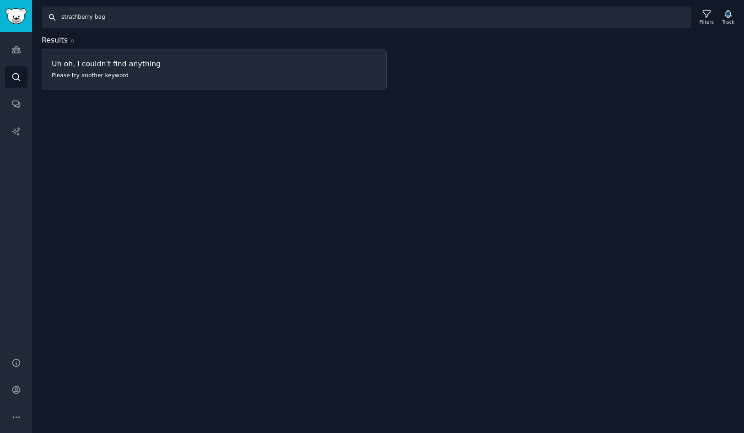
click at [157, 10] on input "strathberry bag" at bounding box center [367, 17] width 650 height 22
click at [156, 16] on input "strathberry bag" at bounding box center [367, 17] width 650 height 22
type input "strathberry"
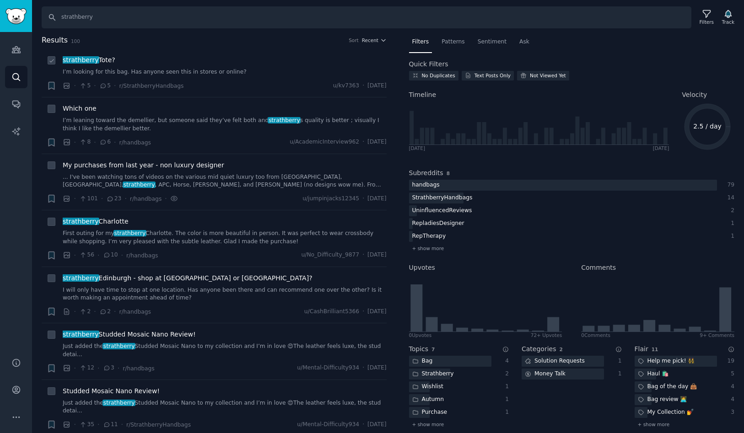
click at [105, 62] on span "strathberry Tote?" at bounding box center [89, 60] width 53 height 10
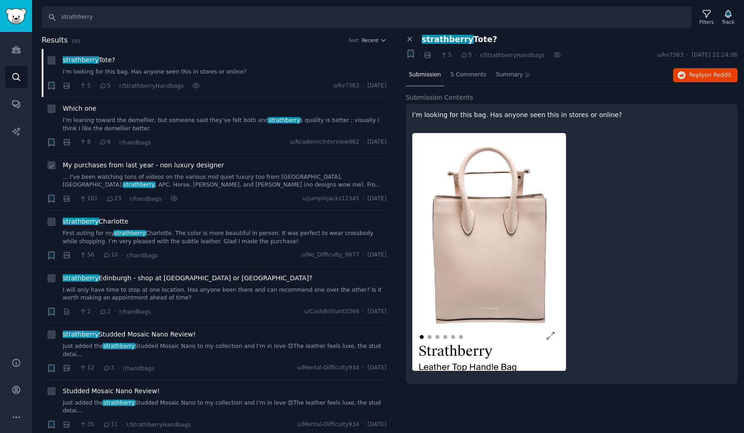
click at [158, 164] on span "My purchases from last year - non luxury designer" at bounding box center [144, 166] width 162 height 10
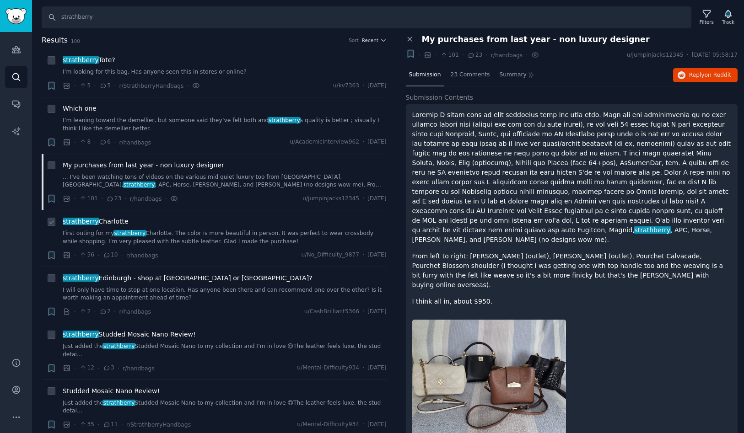
click at [112, 221] on span "strathberry Charlotte" at bounding box center [96, 222] width 66 height 10
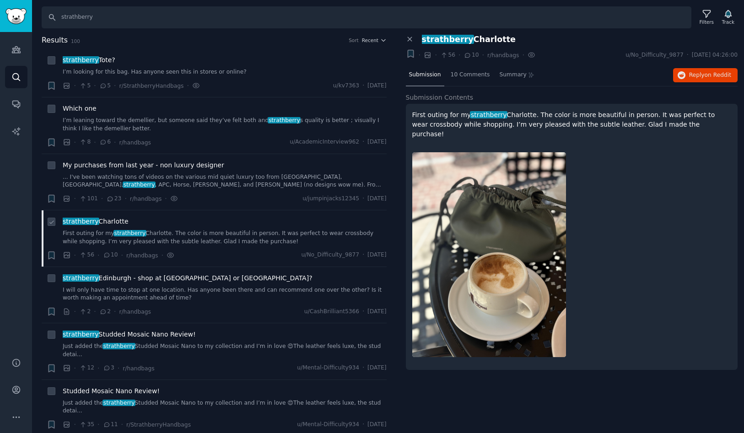
click at [105, 221] on span "strathberry Charlotte" at bounding box center [96, 222] width 66 height 10
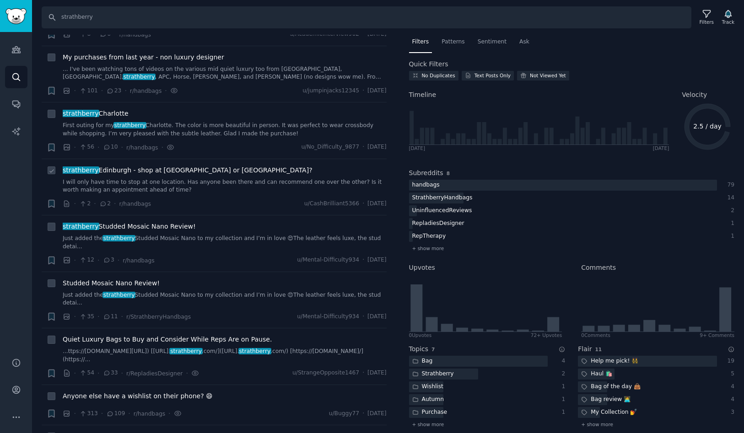
scroll to position [127, 0]
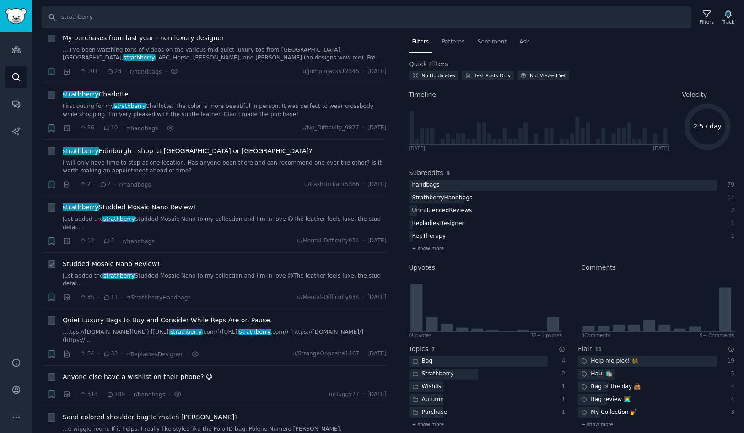
click at [132, 259] on span "Studded Mosaic Nano Review!" at bounding box center [111, 264] width 97 height 10
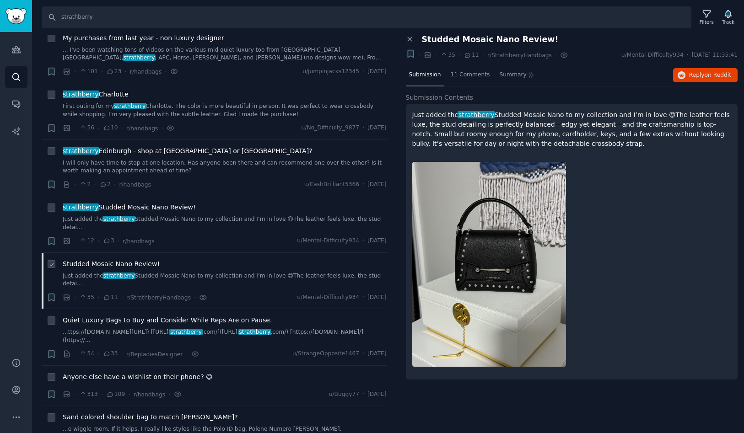
click at [130, 259] on span "Studded Mosaic Nano Review!" at bounding box center [111, 264] width 97 height 10
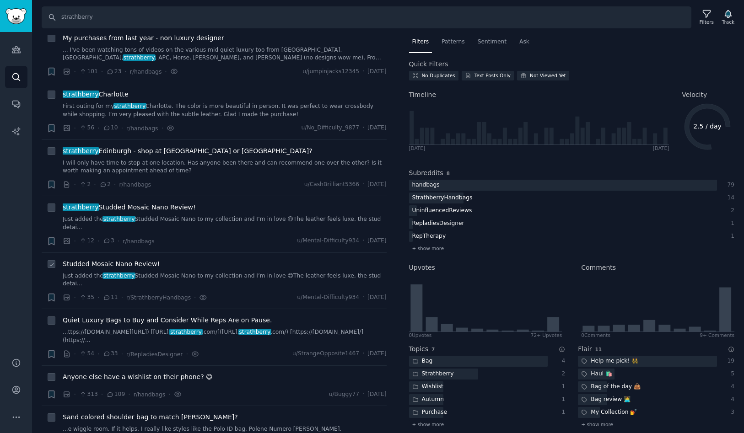
click at [128, 259] on span "Studded Mosaic Nano Review!" at bounding box center [111, 264] width 97 height 10
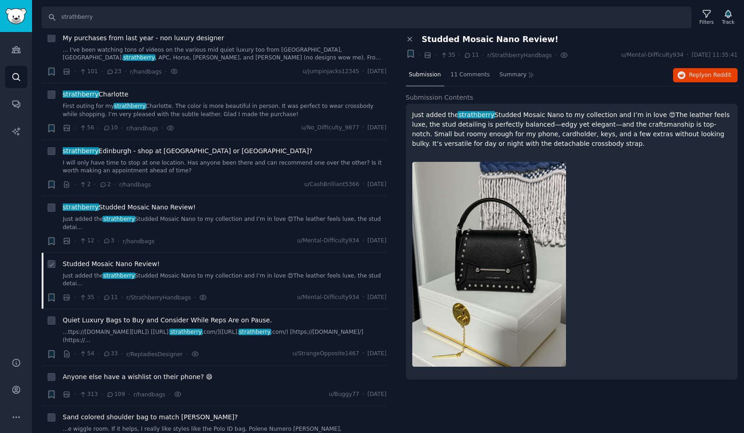
scroll to position [140, 0]
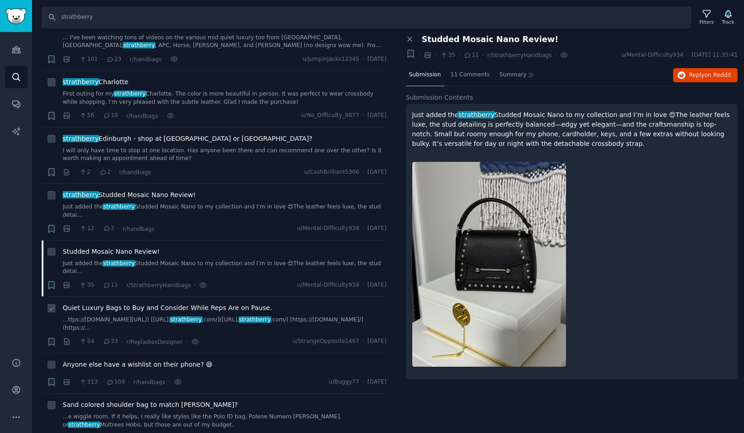
click at [135, 303] on span "Quiet Luxury Bags to Buy and Consider While Reps Are on Pause." at bounding box center [167, 308] width 209 height 10
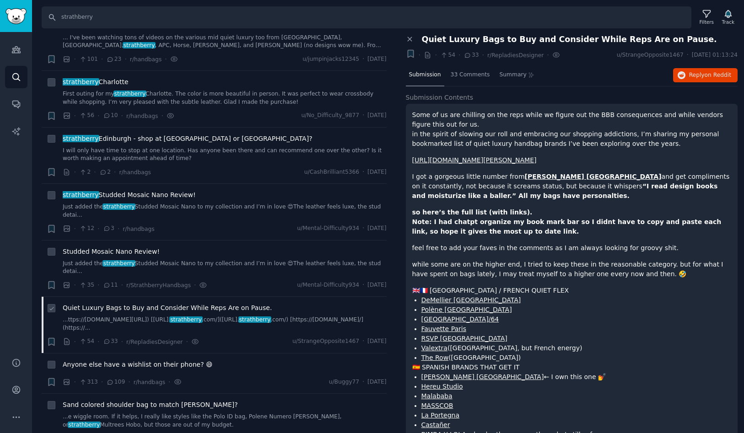
click at [135, 303] on span "Quiet Luxury Bags to Buy and Consider While Reps Are on Pause." at bounding box center [167, 308] width 209 height 10
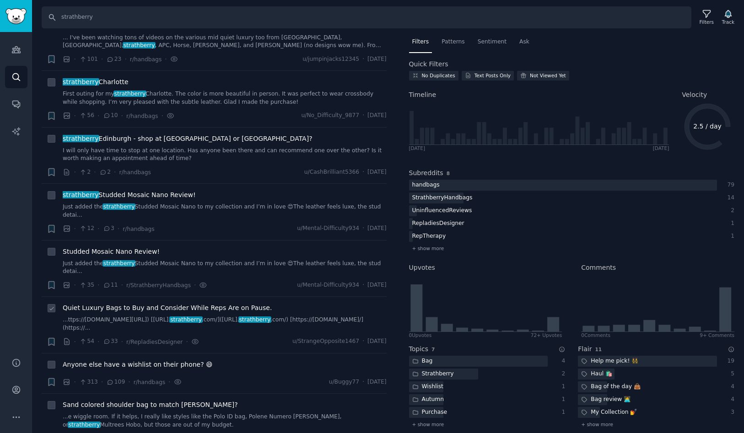
click at [135, 303] on span "Quiet Luxury Bags to Buy and Consider While Reps Are on Pause." at bounding box center [167, 308] width 209 height 10
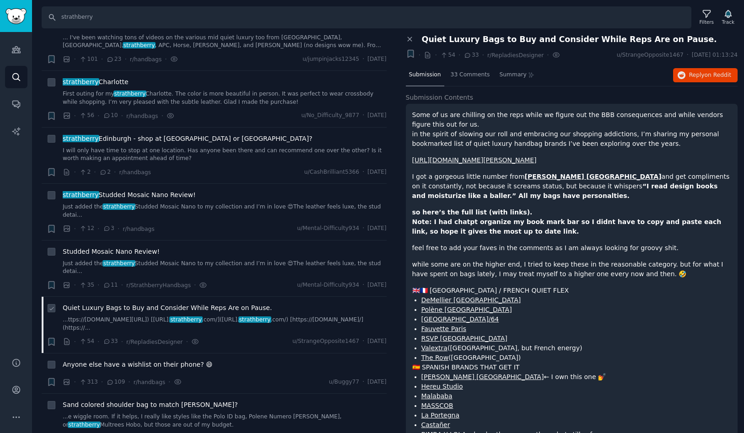
click at [135, 303] on span "Quiet Luxury Bags to Buy and Consider While Reps Are on Pause." at bounding box center [167, 308] width 209 height 10
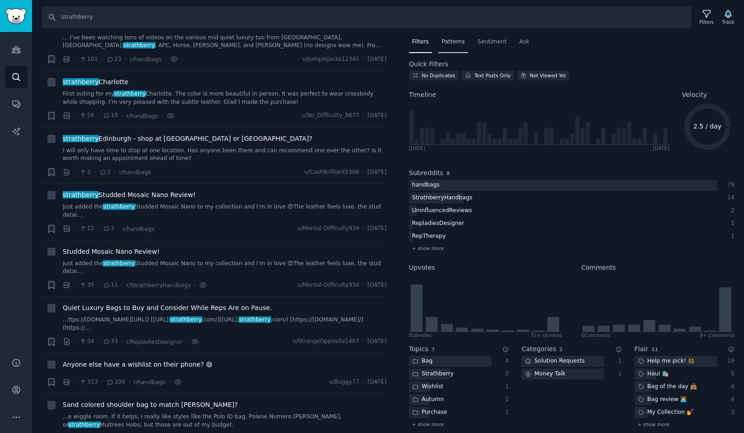
click at [459, 41] on span "Patterns" at bounding box center [453, 42] width 23 height 8
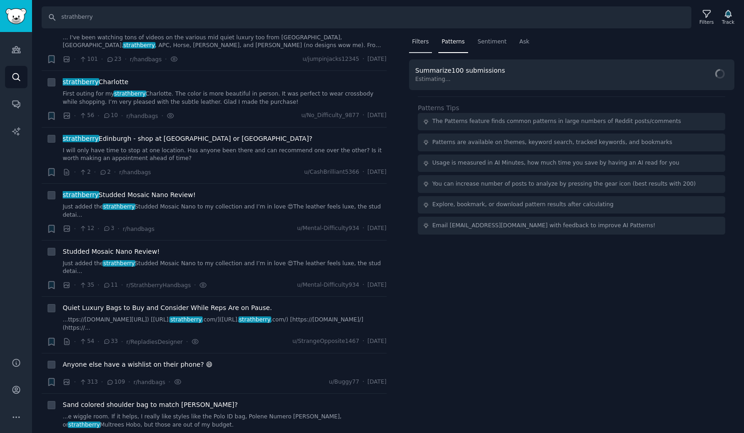
click at [415, 43] on span "Filters" at bounding box center [420, 42] width 17 height 8
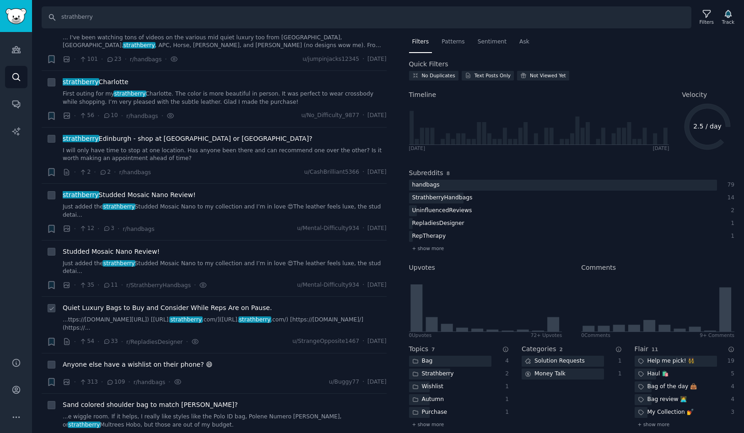
click at [107, 303] on span "Quiet Luxury Bags to Buy and Consider While Reps Are on Pause." at bounding box center [167, 308] width 209 height 10
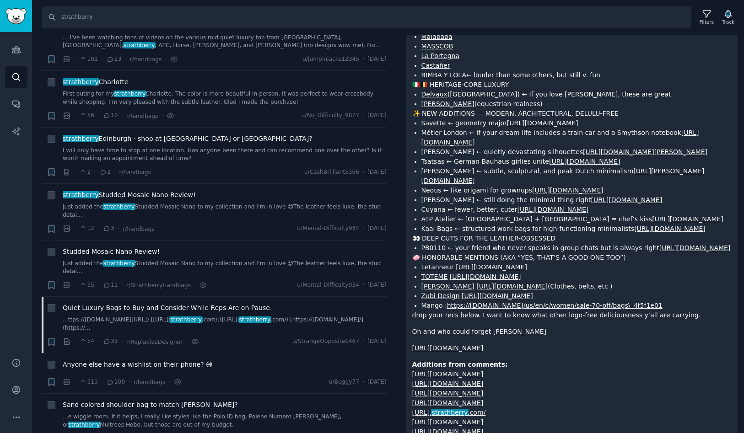
scroll to position [384, 0]
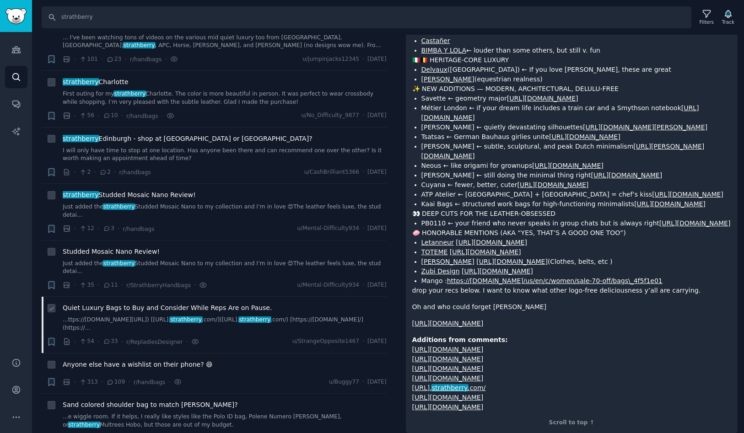
click at [152, 303] on span "Quiet Luxury Bags to Buy and Consider While Reps Are on Pause." at bounding box center [167, 308] width 209 height 10
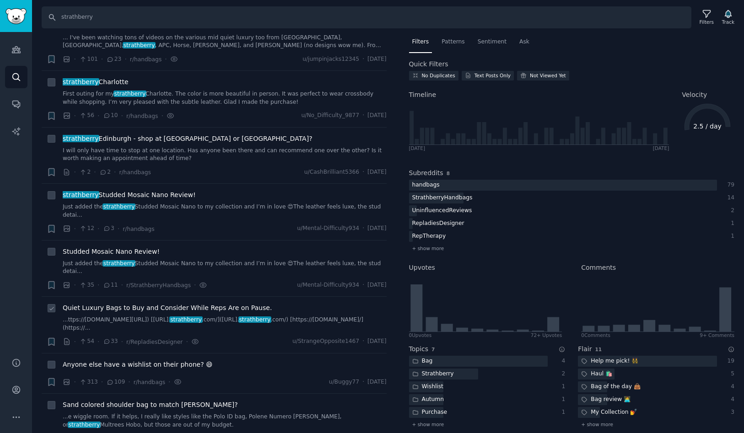
click at [152, 303] on span "Quiet Luxury Bags to Buy and Consider While Reps Are on Pause." at bounding box center [167, 308] width 209 height 10
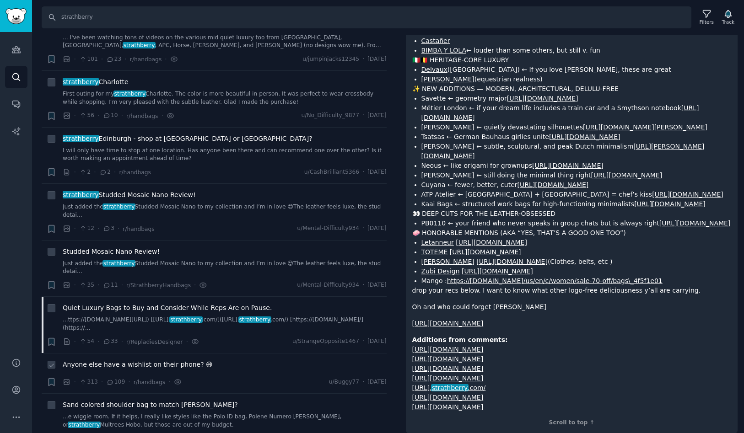
click at [132, 360] on span "Anyone else have a wishlist on their phone? 😄" at bounding box center [138, 365] width 150 height 10
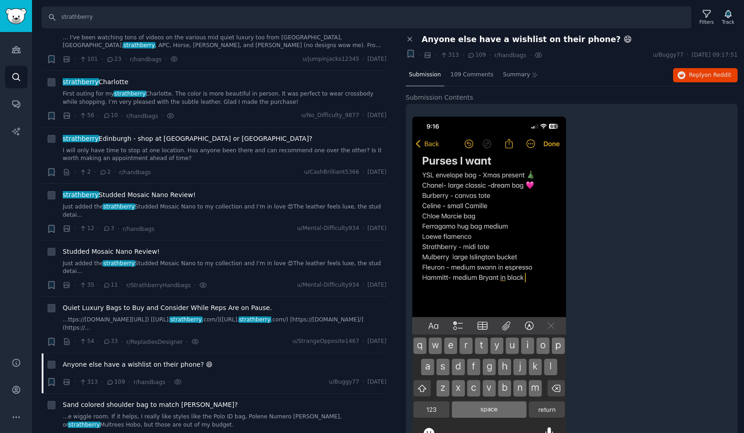
scroll to position [38, 0]
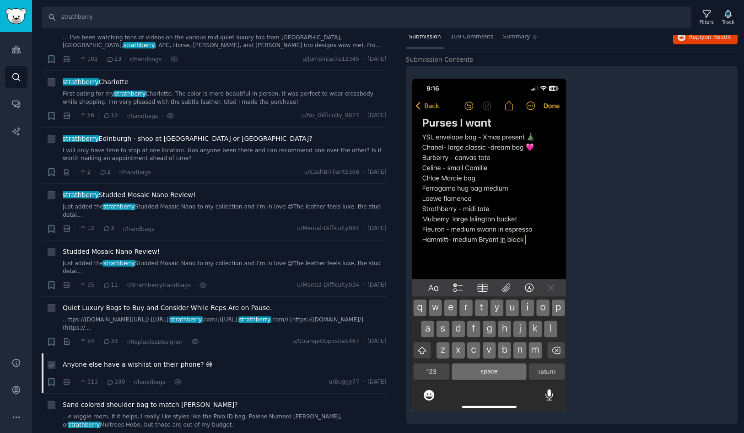
click at [165, 360] on span "Anyone else have a wishlist on their phone? 😄" at bounding box center [138, 365] width 150 height 10
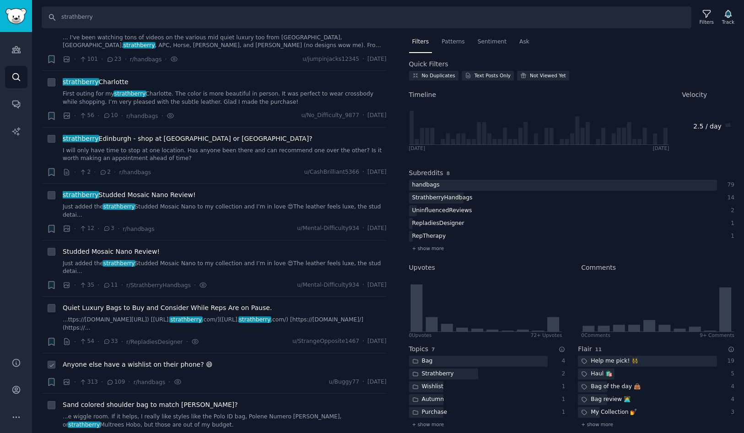
click at [165, 360] on span "Anyone else have a wishlist on their phone? 😄" at bounding box center [138, 365] width 150 height 10
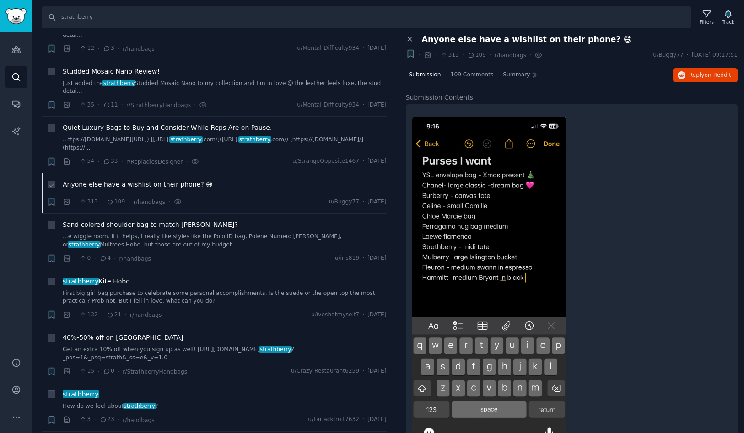
scroll to position [329, 0]
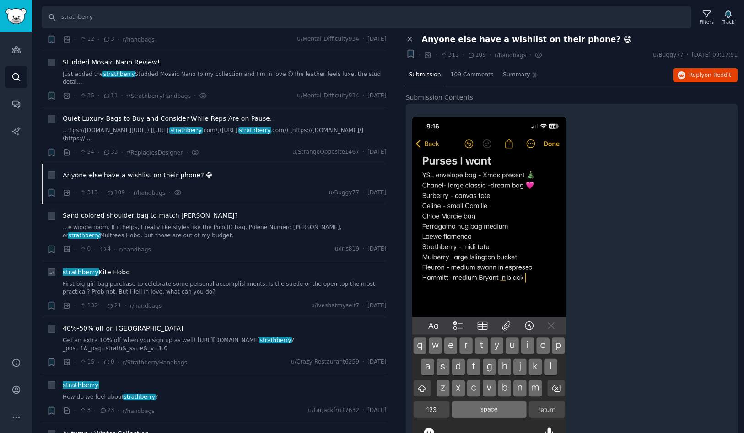
click at [119, 268] on span "strathberry Kite Hobo" at bounding box center [96, 273] width 67 height 10
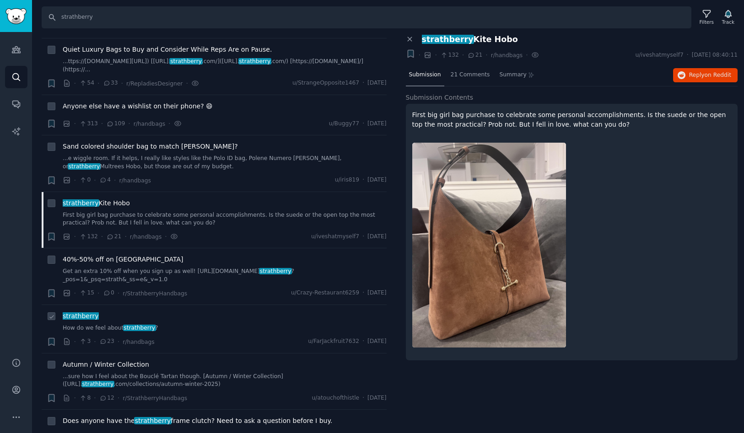
scroll to position [399, 0]
click at [80, 312] on span "strathberry" at bounding box center [81, 315] width 38 height 7
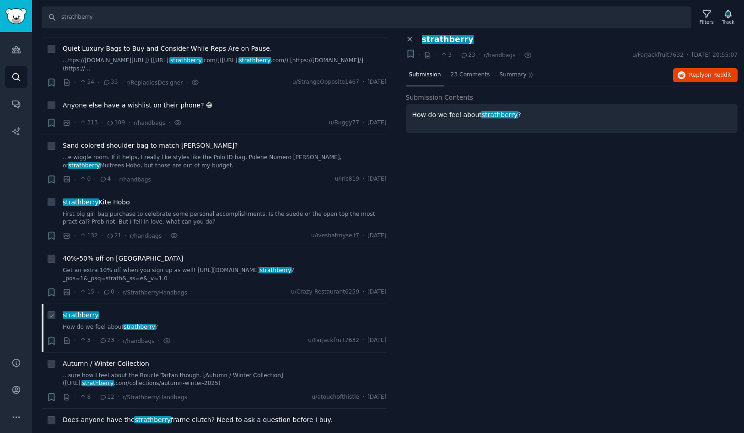
click at [80, 312] on span "strathberry" at bounding box center [81, 315] width 38 height 7
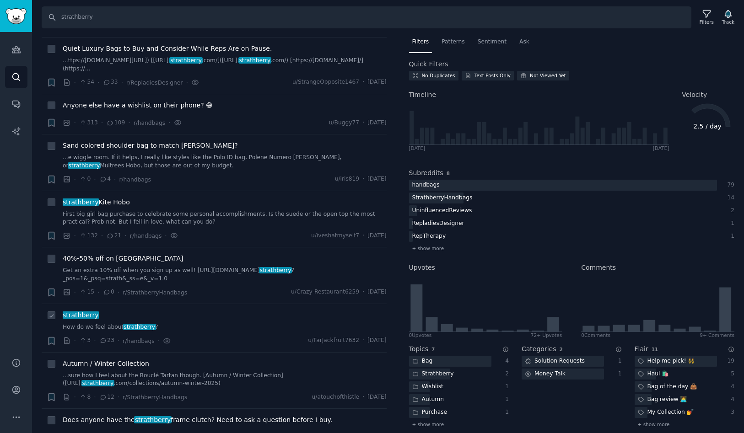
click at [80, 312] on span "strathberry" at bounding box center [81, 315] width 38 height 7
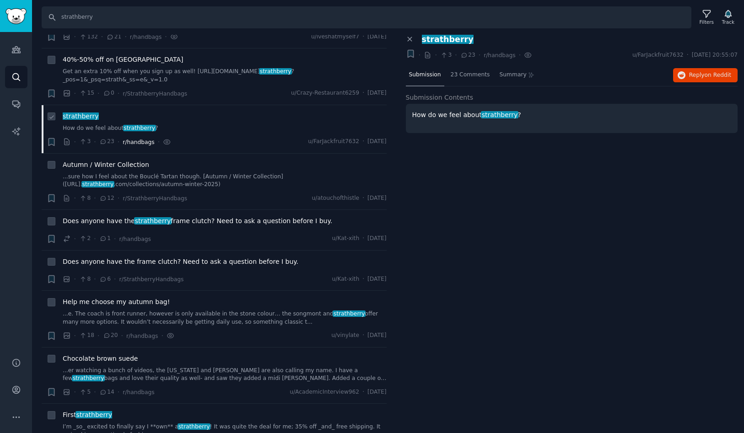
scroll to position [603, 0]
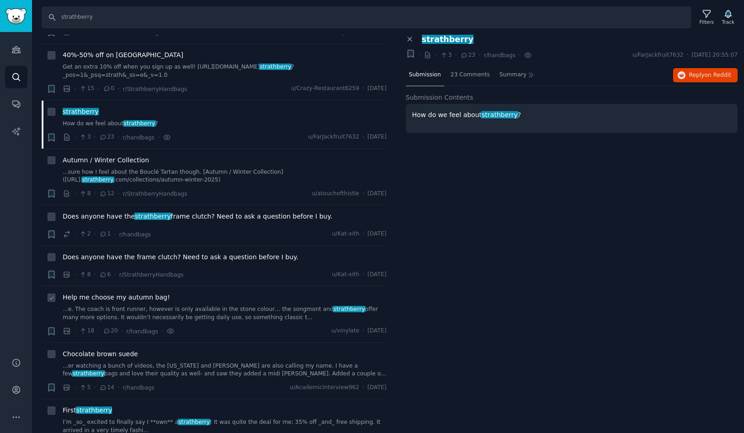
click at [124, 293] on span "Help me choose my autumn bag!" at bounding box center [116, 298] width 107 height 10
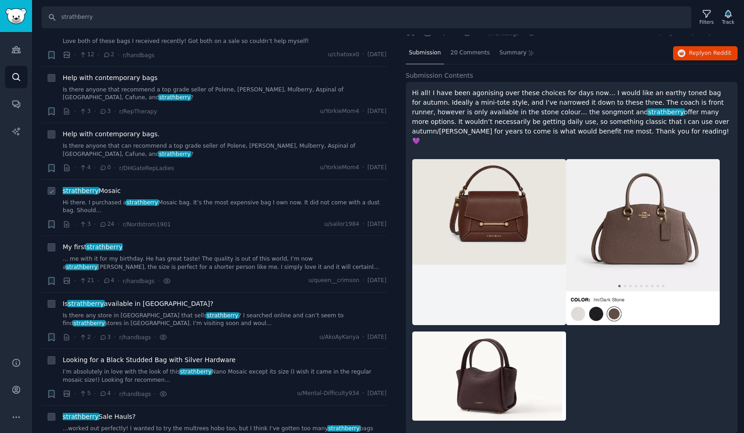
scroll to position [1045, 0]
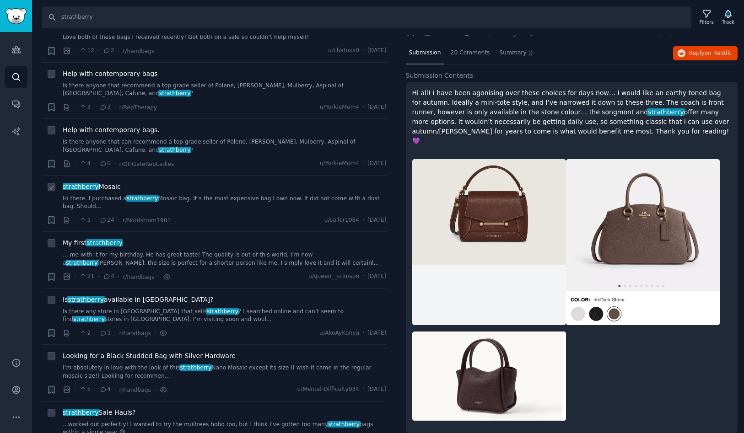
click at [101, 182] on span "strathberry Mosaic" at bounding box center [92, 187] width 58 height 10
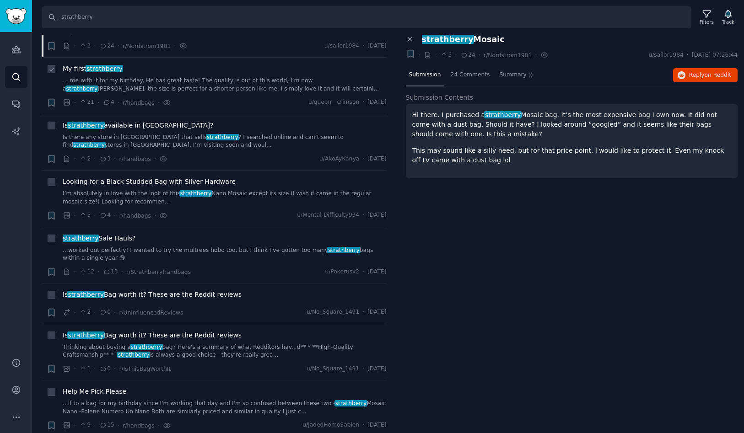
scroll to position [1222, 0]
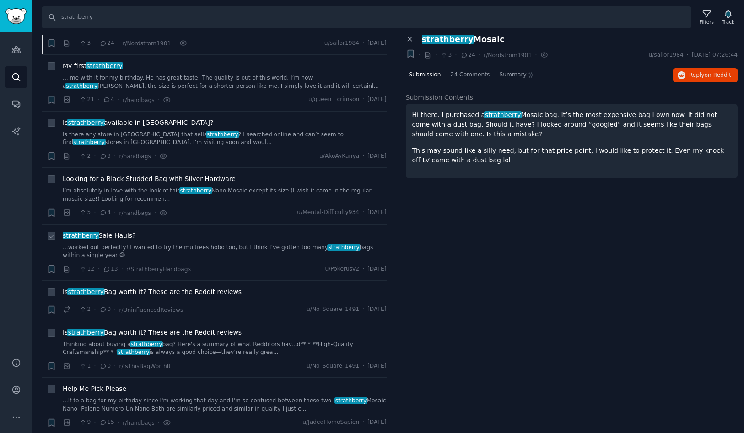
click at [100, 231] on span "strathberry Sale Hauls?" at bounding box center [99, 236] width 73 height 10
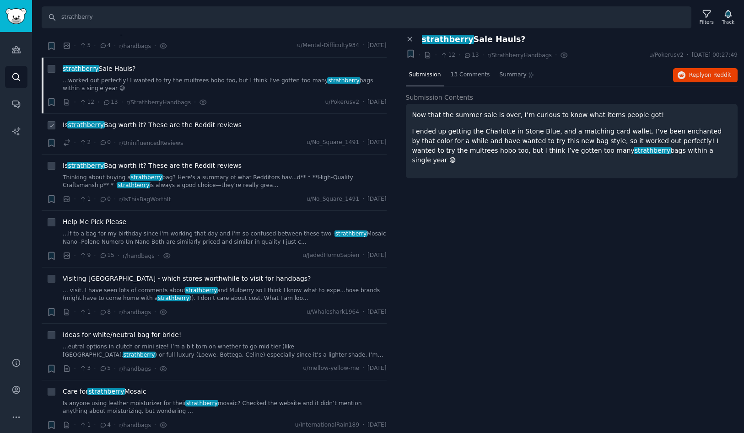
scroll to position [1409, 0]
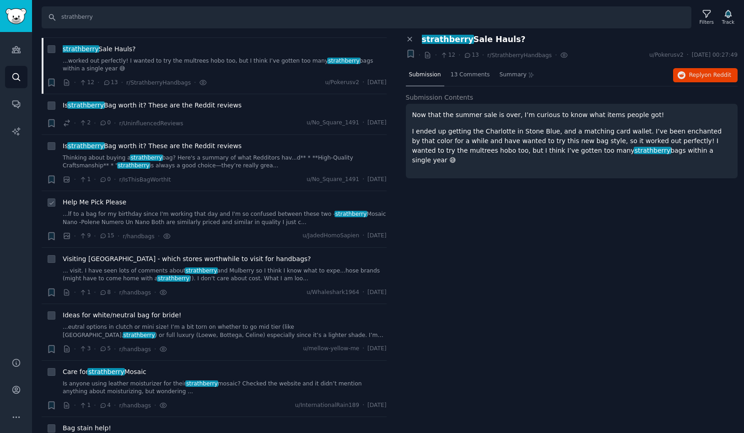
click at [106, 198] on span "Help Me Pick Please" at bounding box center [95, 203] width 64 height 10
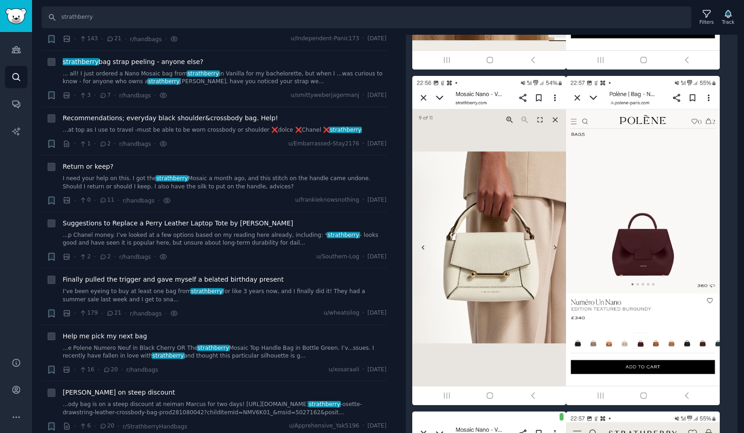
scroll to position [1881, 0]
click at [248, 274] on span "Finally pulled the trigger and gave myself a belated birthday present" at bounding box center [173, 279] width 221 height 10
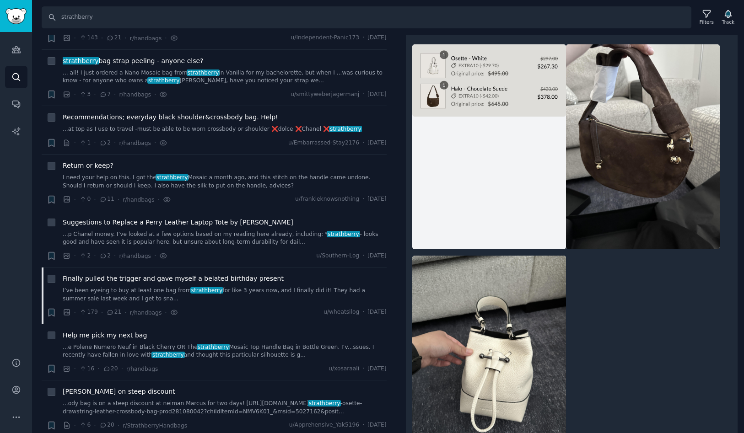
scroll to position [157, 0]
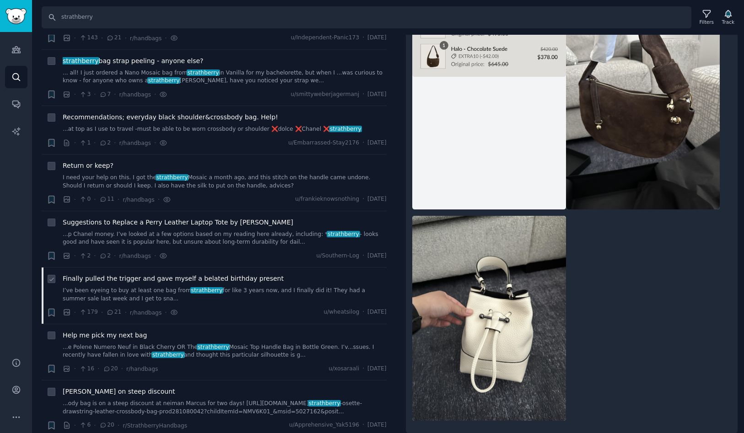
click at [211, 274] on span "Finally pulled the trigger and gave myself a belated birthday present" at bounding box center [173, 279] width 221 height 10
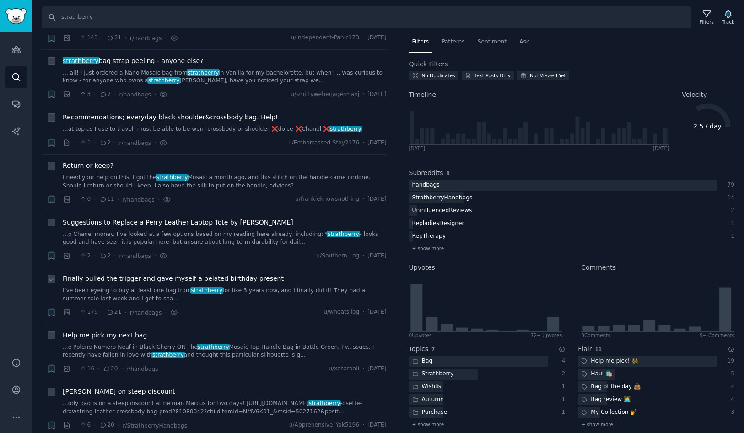
click at [211, 274] on span "Finally pulled the trigger and gave myself a belated birthday present" at bounding box center [173, 279] width 221 height 10
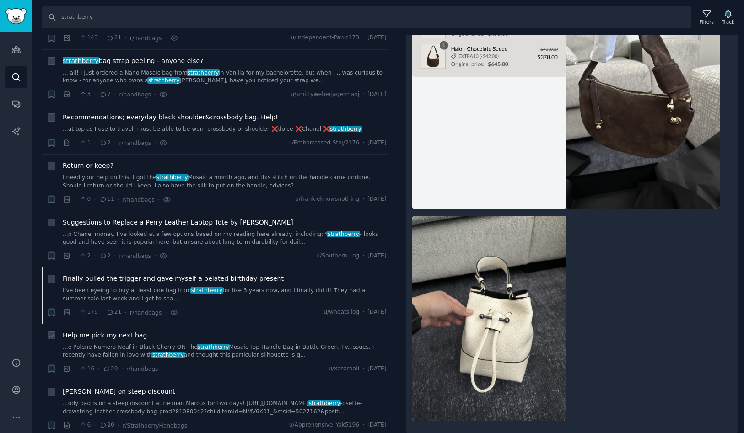
click at [115, 331] on span "Help me pick my next bag" at bounding box center [105, 336] width 84 height 10
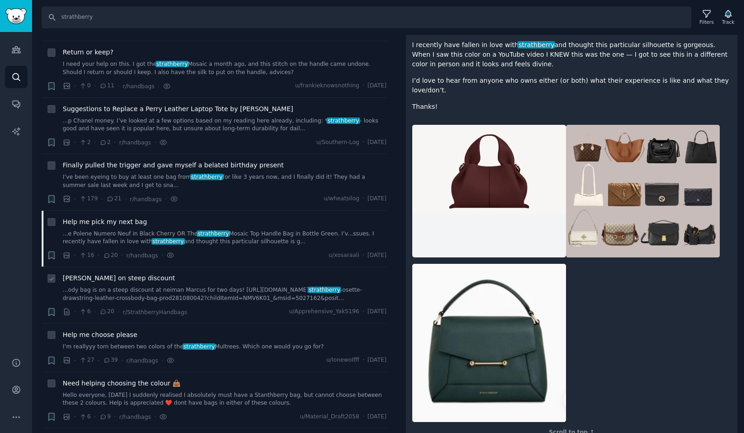
scroll to position [1998, 0]
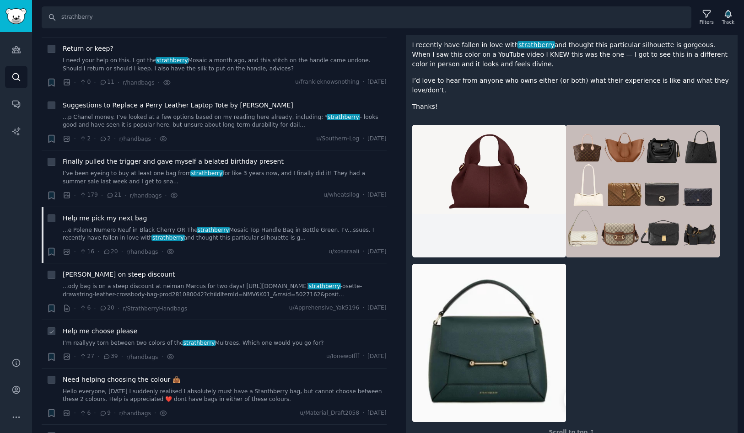
click at [110, 327] on span "Help me choose please" at bounding box center [100, 332] width 75 height 10
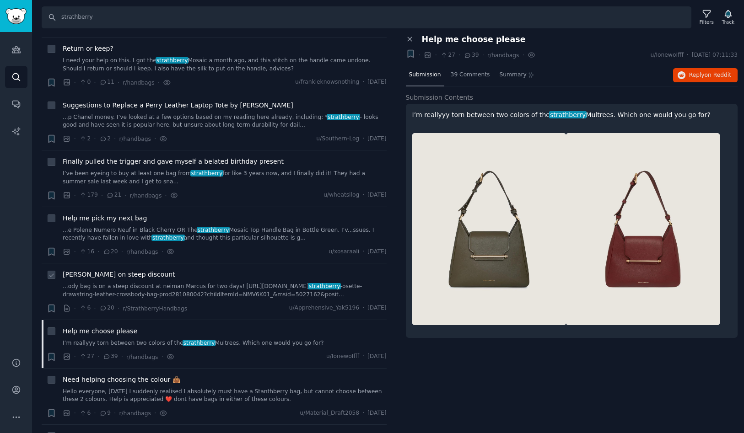
click at [115, 270] on span "[PERSON_NAME] on steep discount" at bounding box center [119, 275] width 113 height 10
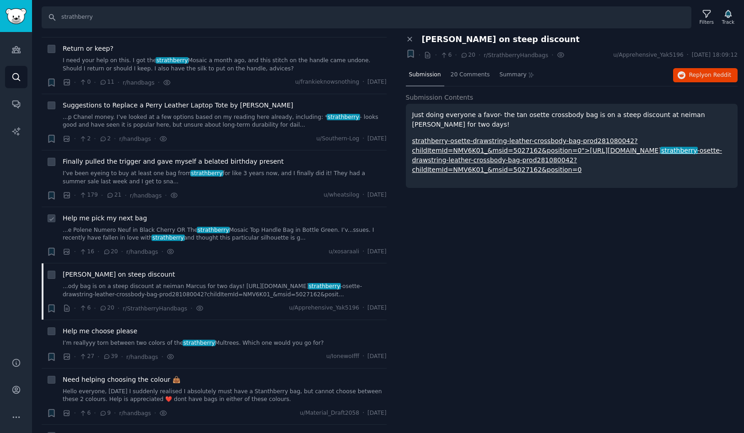
click at [108, 214] on span "Help me pick my next bag" at bounding box center [105, 219] width 84 height 10
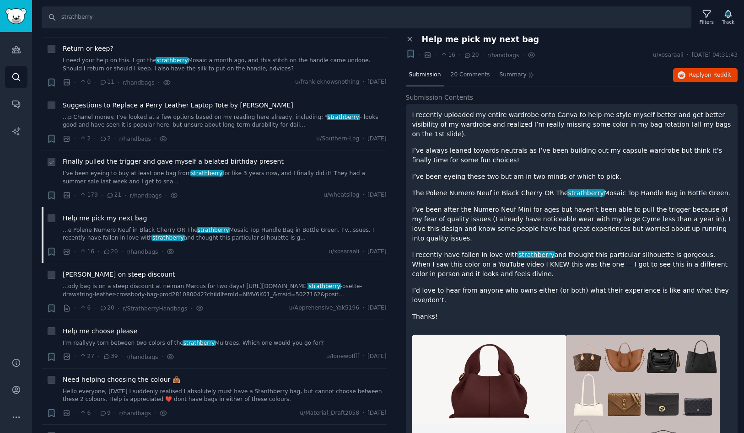
click at [109, 157] on span "Finally pulled the trigger and gave myself a belated birthday present" at bounding box center [173, 162] width 221 height 10
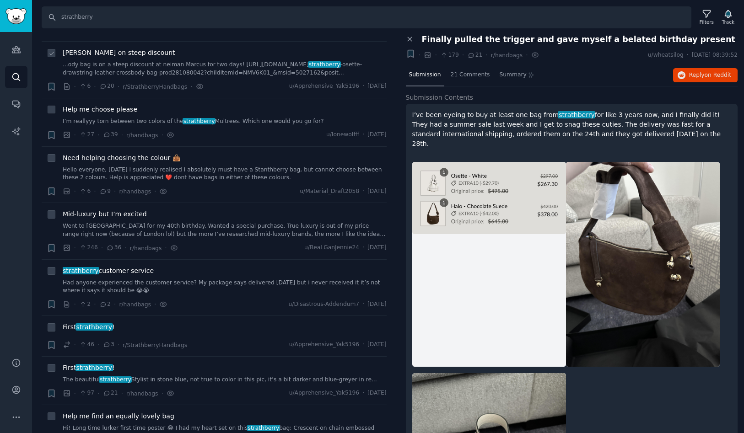
scroll to position [2213, 0]
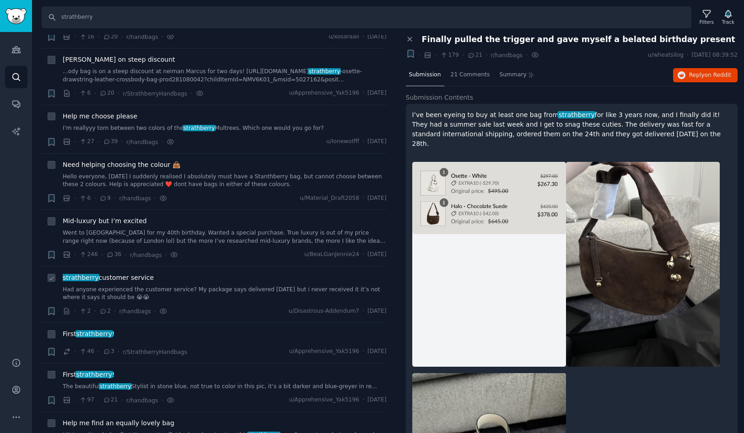
click at [135, 273] on span "strathberry customer service" at bounding box center [108, 278] width 91 height 10
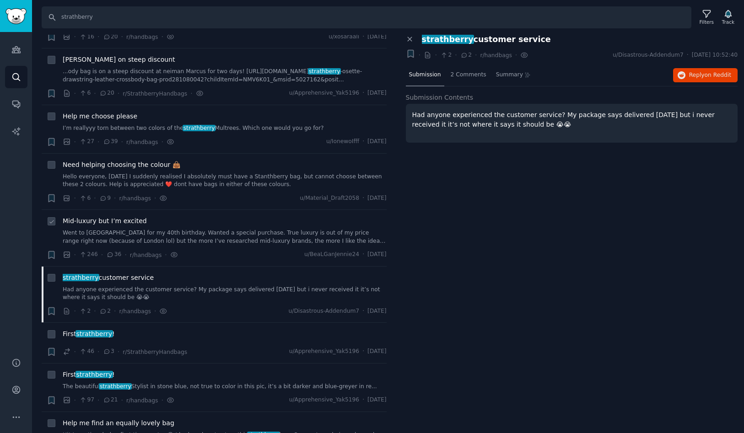
click at [120, 216] on span "Mid-luxury but I’m excited" at bounding box center [105, 221] width 84 height 10
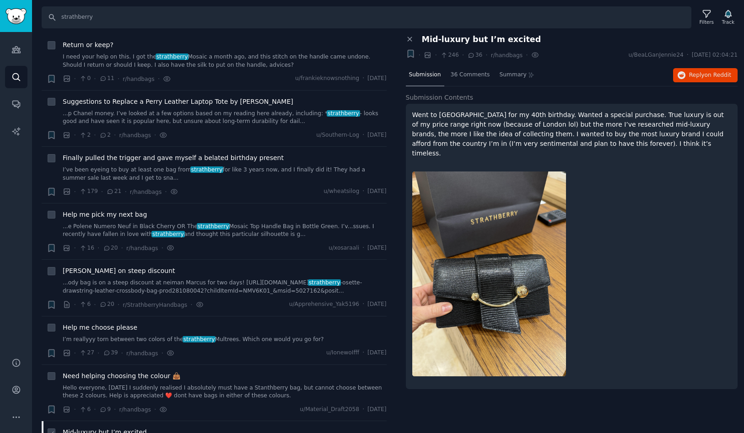
scroll to position [1994, 0]
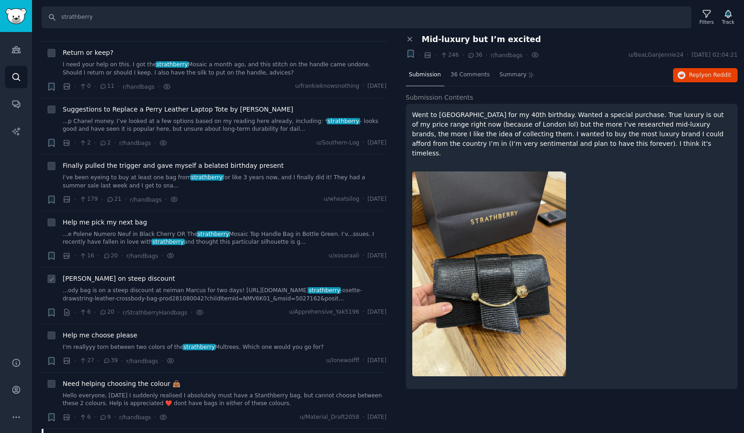
click at [109, 274] on span "[PERSON_NAME] on steep discount" at bounding box center [119, 279] width 113 height 10
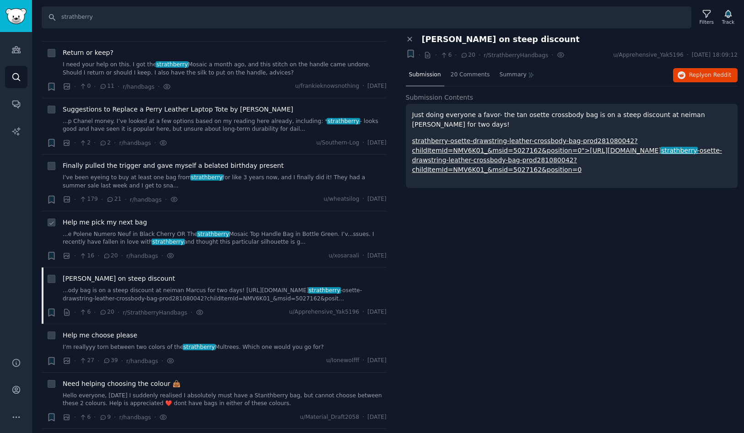
click at [113, 218] on span "Help me pick my next bag" at bounding box center [105, 223] width 84 height 10
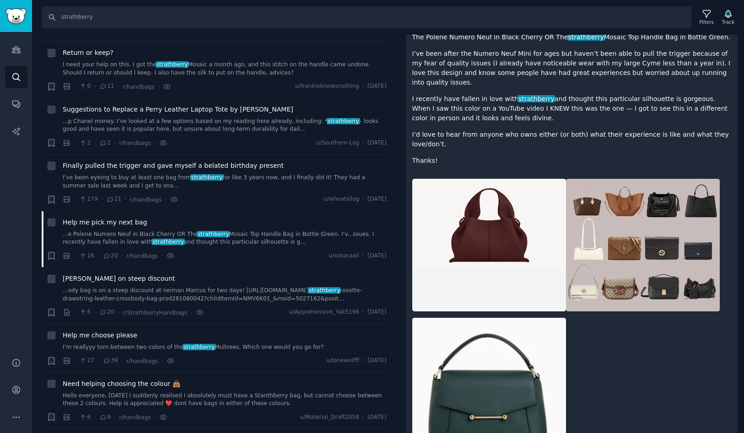
scroll to position [210, 0]
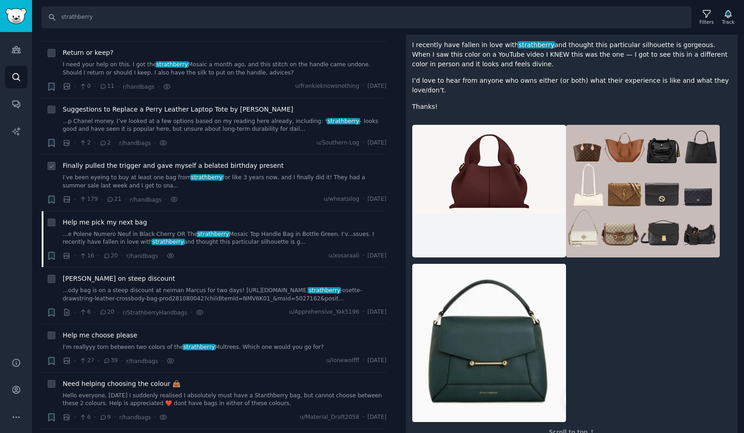
click at [214, 161] on span "Finally pulled the trigger and gave myself a belated birthday present" at bounding box center [173, 166] width 221 height 10
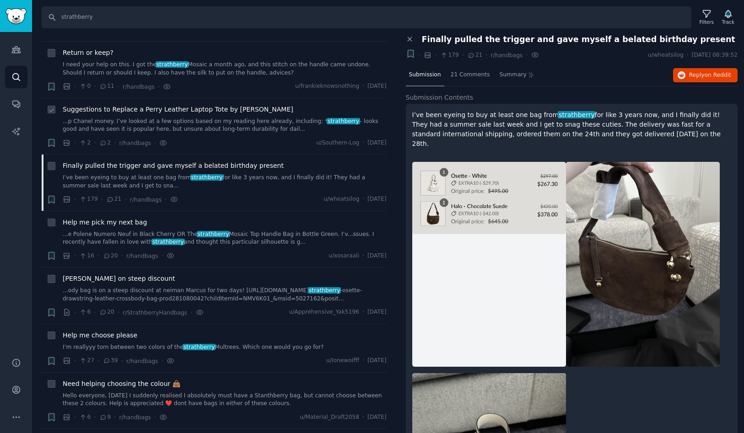
click at [212, 105] on span "Suggestions to Replace a Perry Leather Laptop Tote by [PERSON_NAME]" at bounding box center [178, 110] width 231 height 10
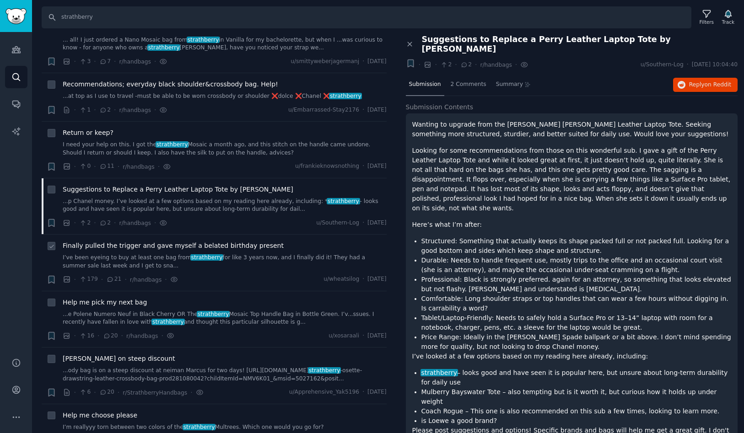
scroll to position [1823, 0]
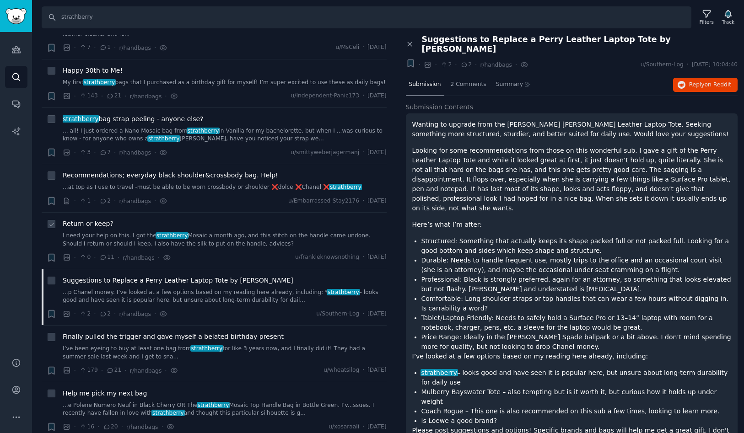
click at [100, 219] on span "Return or keep?" at bounding box center [88, 224] width 51 height 10
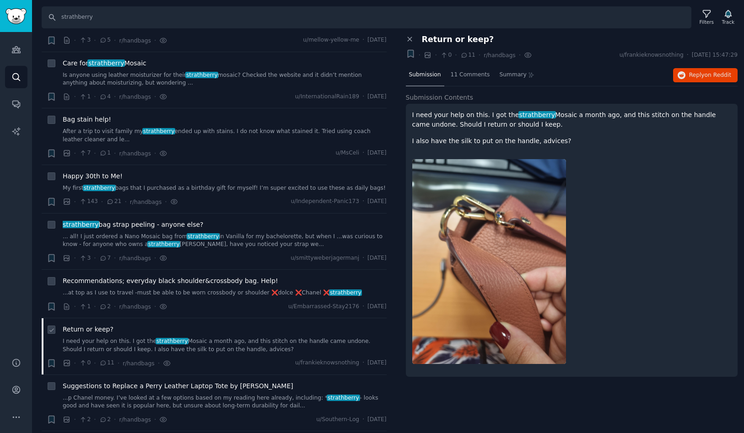
scroll to position [1627, 0]
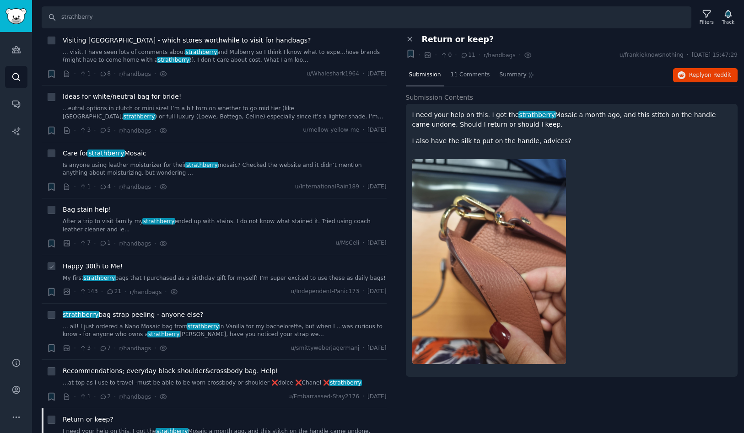
click at [105, 262] on span "Happy 30th to Me!" at bounding box center [93, 267] width 60 height 10
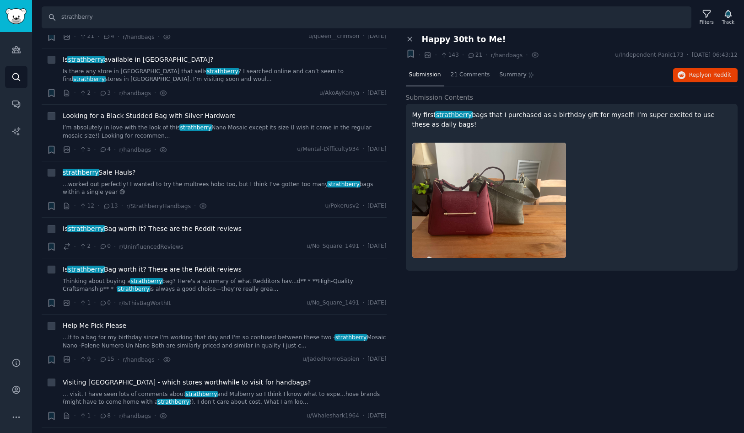
scroll to position [1258, 0]
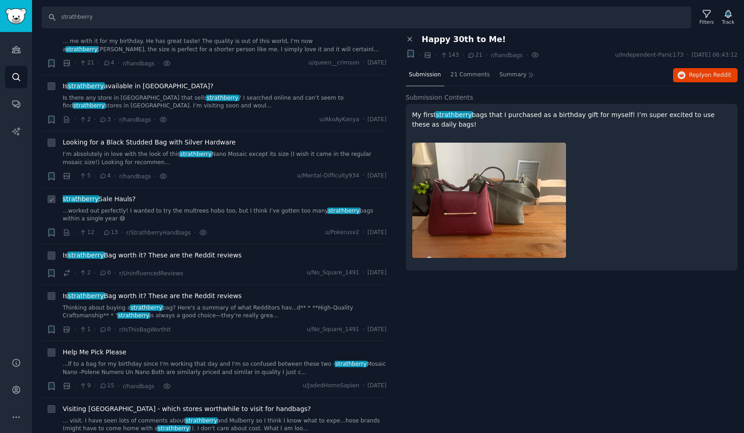
click at [109, 194] on span "strathberry Sale Hauls?" at bounding box center [99, 199] width 73 height 10
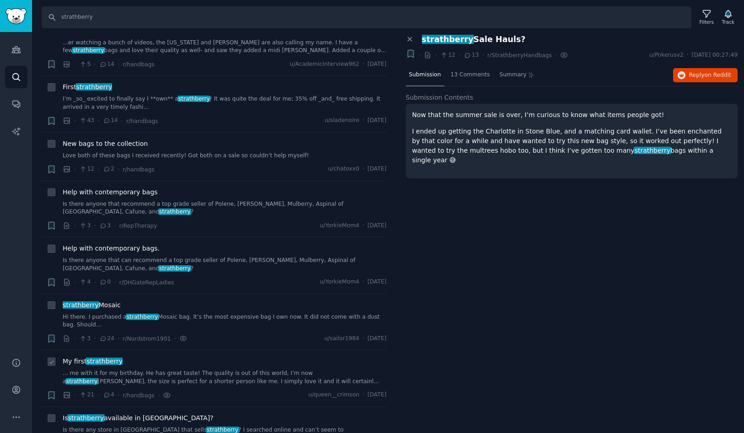
scroll to position [927, 0]
click at [105, 300] on span "strathberry Mosaic" at bounding box center [92, 305] width 58 height 10
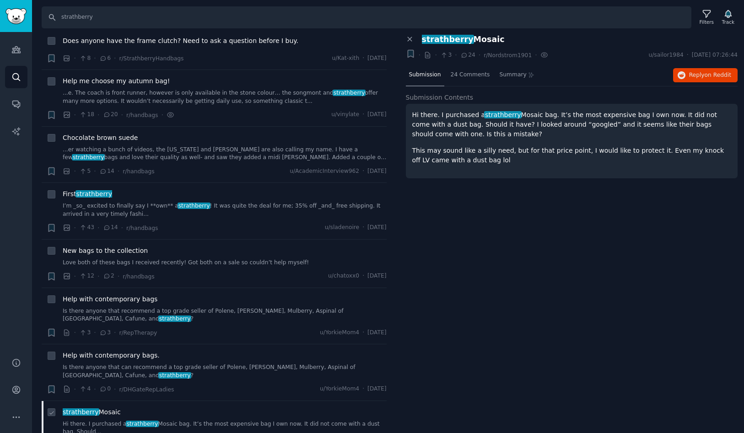
scroll to position [803, 0]
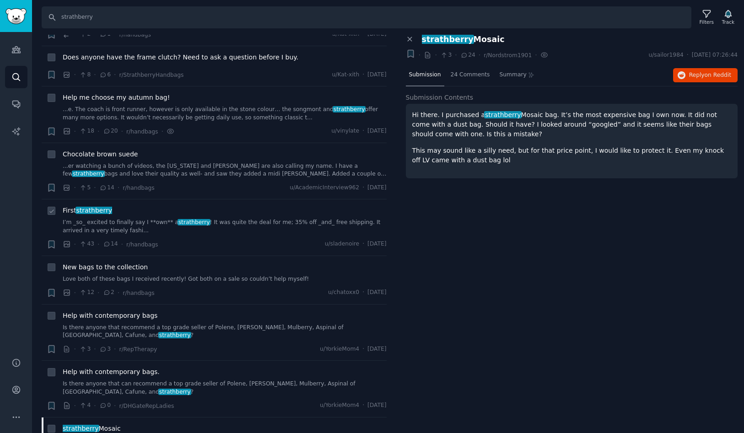
click at [86, 207] on span "strathberry" at bounding box center [95, 210] width 38 height 7
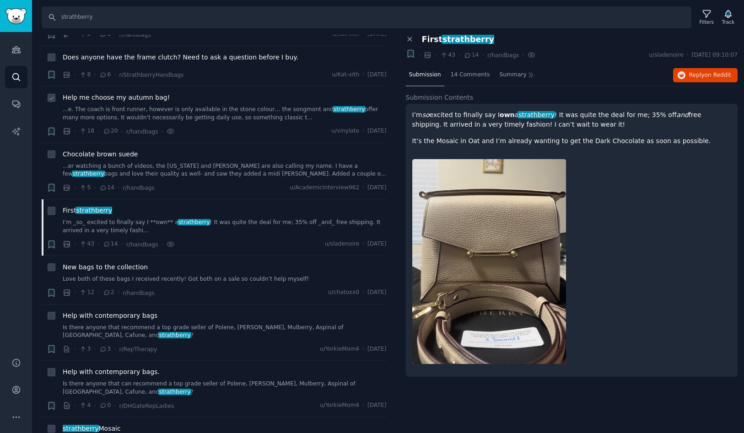
click at [141, 93] on span "Help me choose my autumn bag!" at bounding box center [116, 98] width 107 height 10
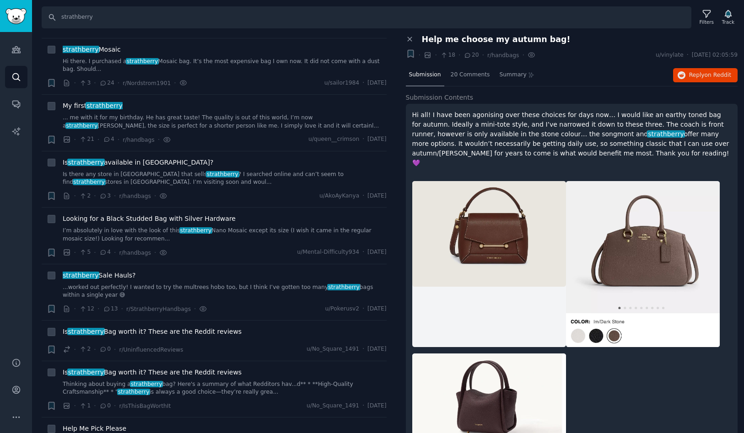
scroll to position [1187, 0]
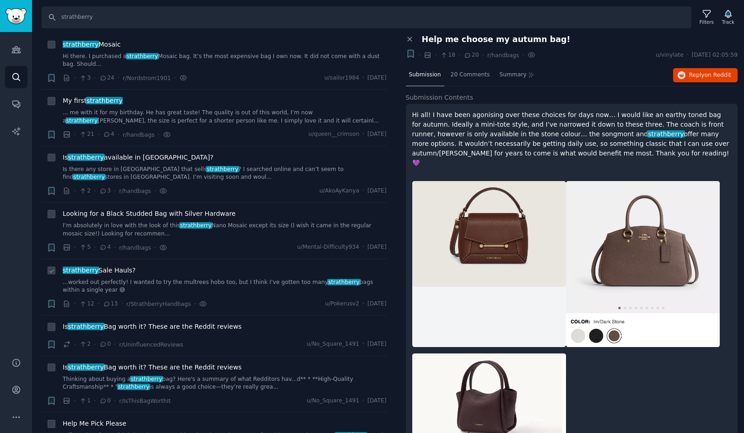
click at [119, 266] on span "strathberry Sale Hauls?" at bounding box center [99, 271] width 73 height 10
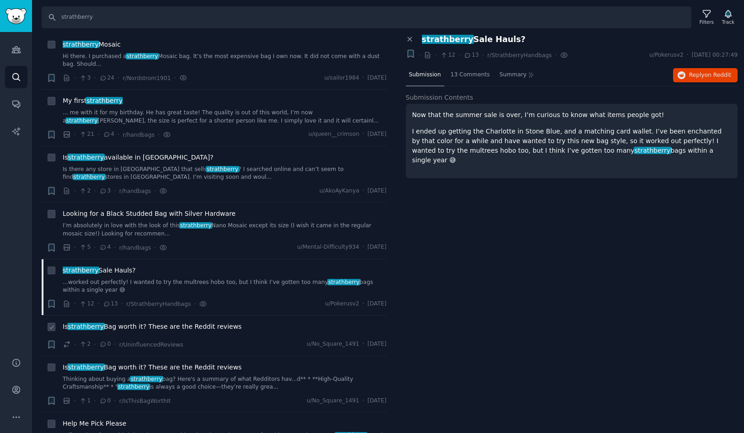
click at [144, 322] on span "Is strathberry Bag worth it? These are the Reddit reviews" at bounding box center [152, 327] width 179 height 10
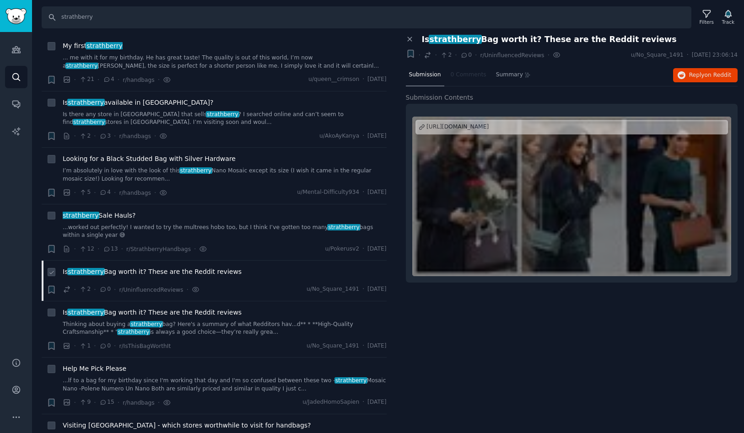
scroll to position [1327, 0]
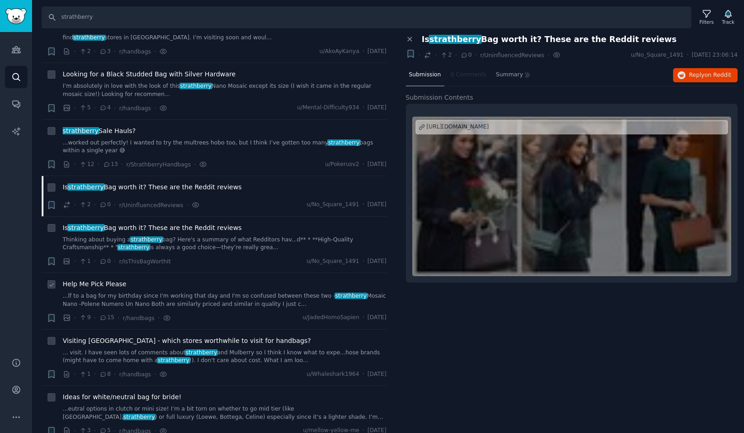
click at [107, 280] on span "Help Me Pick Please" at bounding box center [95, 285] width 64 height 10
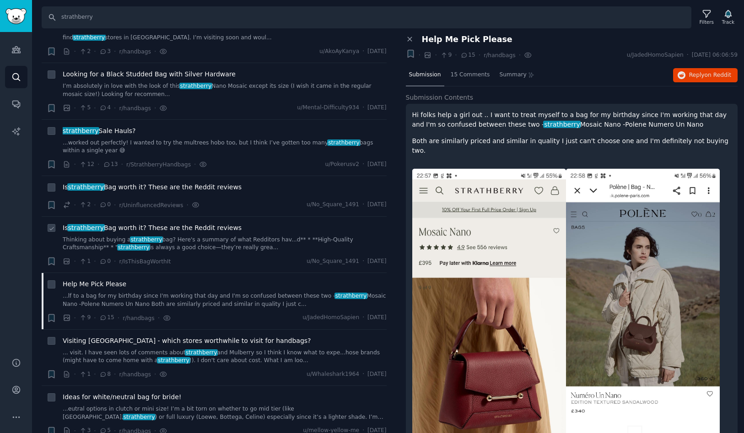
click at [121, 223] on span "Is strathberry Bag worth it? These are the Reddit reviews" at bounding box center [152, 228] width 179 height 10
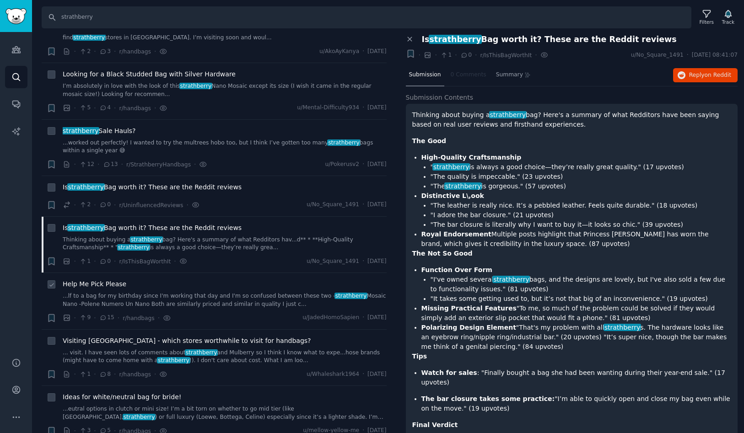
click at [106, 280] on span "Help Me Pick Please" at bounding box center [95, 285] width 64 height 10
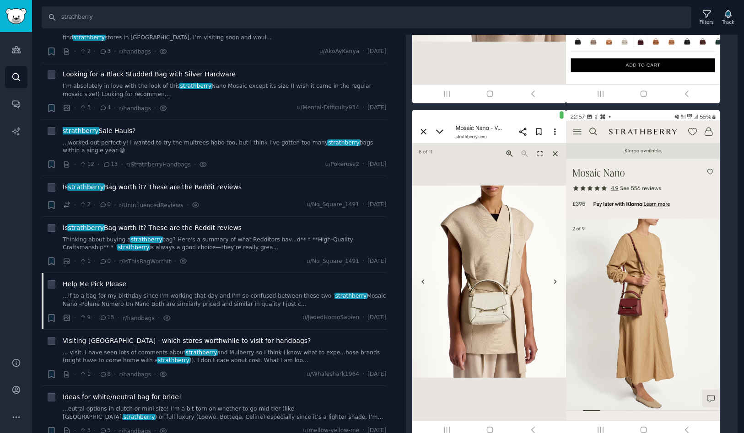
scroll to position [732, 0]
click at [109, 280] on span "Help Me Pick Please" at bounding box center [95, 285] width 64 height 10
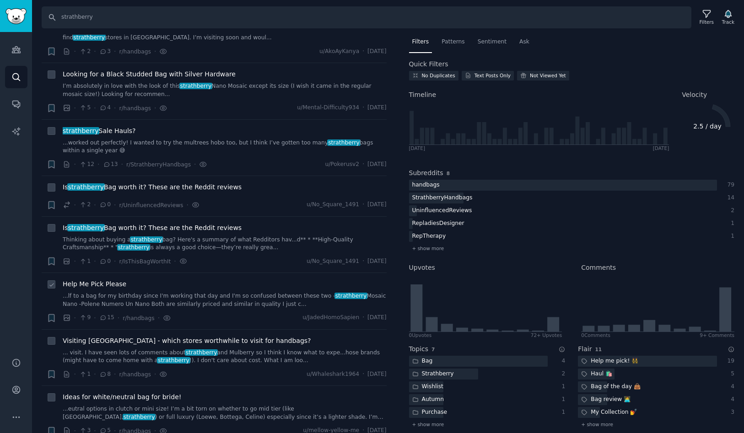
click at [109, 280] on span "Help Me Pick Please" at bounding box center [95, 285] width 64 height 10
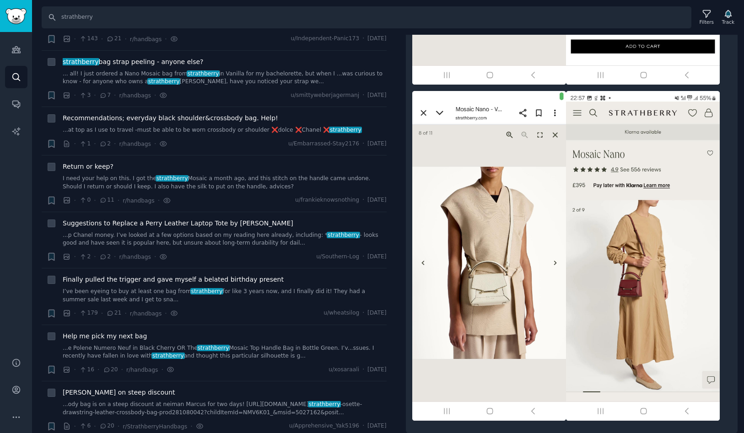
scroll to position [1890, 0]
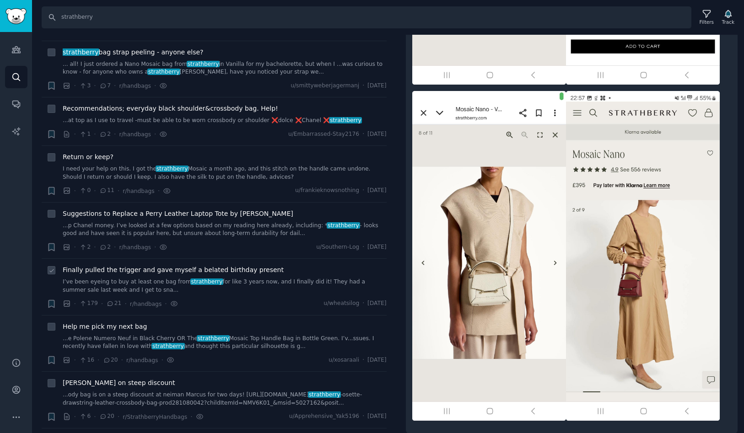
click at [200, 265] on span "Finally pulled the trigger and gave myself a belated birthday present" at bounding box center [173, 270] width 221 height 10
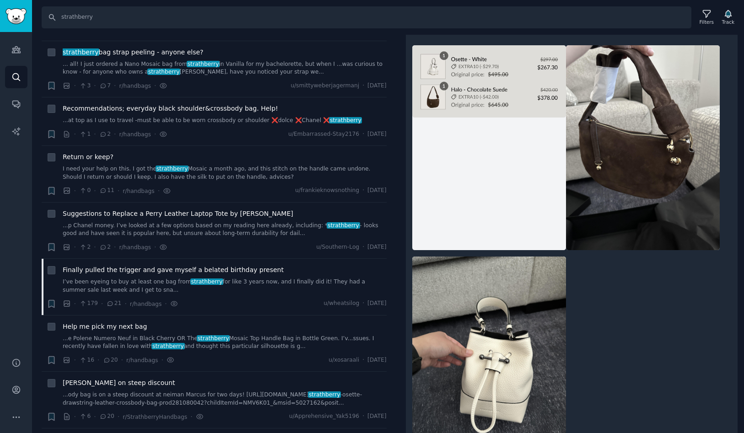
scroll to position [157, 0]
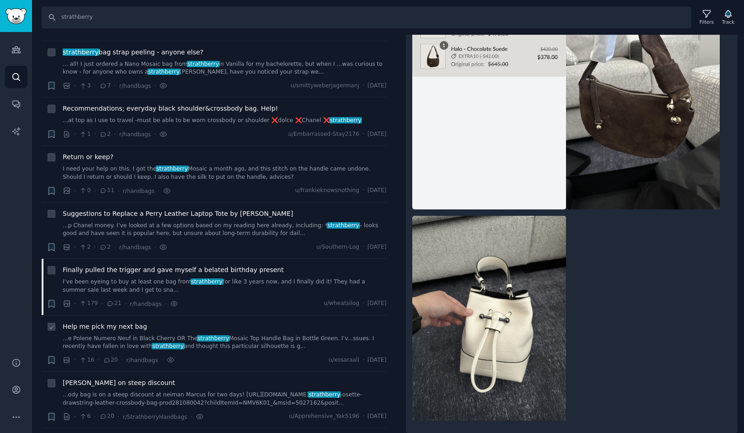
click at [122, 322] on span "Help me pick my next bag" at bounding box center [105, 327] width 84 height 10
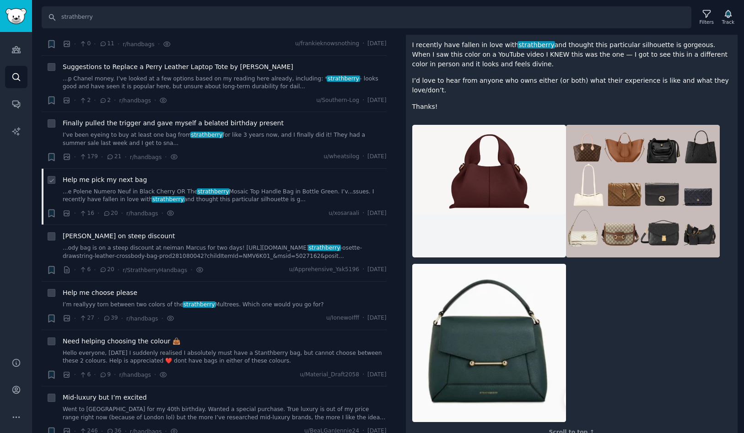
scroll to position [2103, 0]
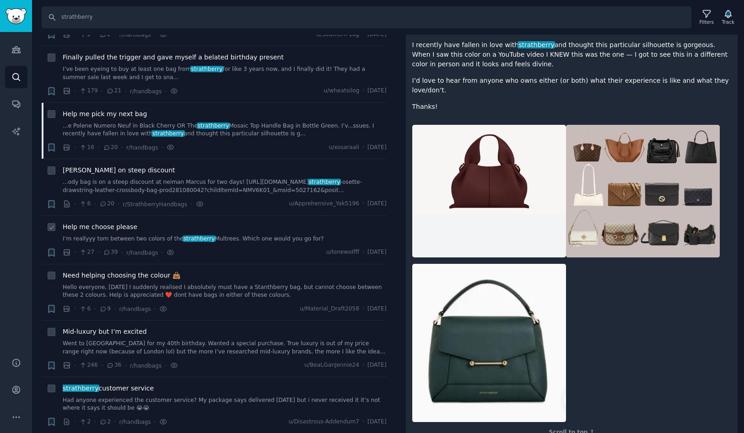
click at [111, 222] on span "Help me choose please" at bounding box center [100, 227] width 75 height 10
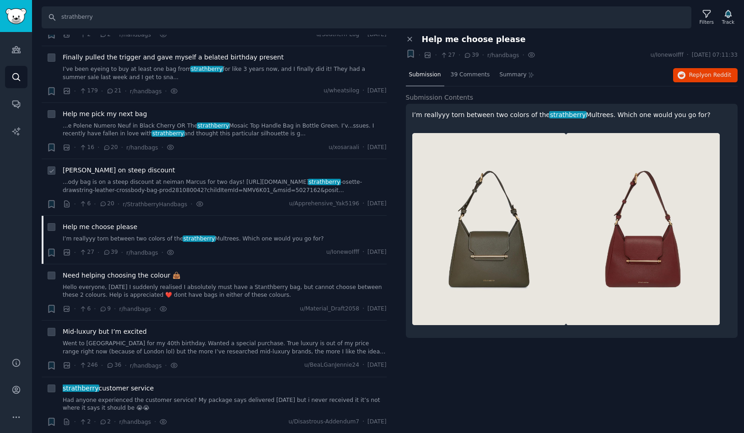
click at [110, 166] on span "[PERSON_NAME] on steep discount" at bounding box center [119, 171] width 113 height 10
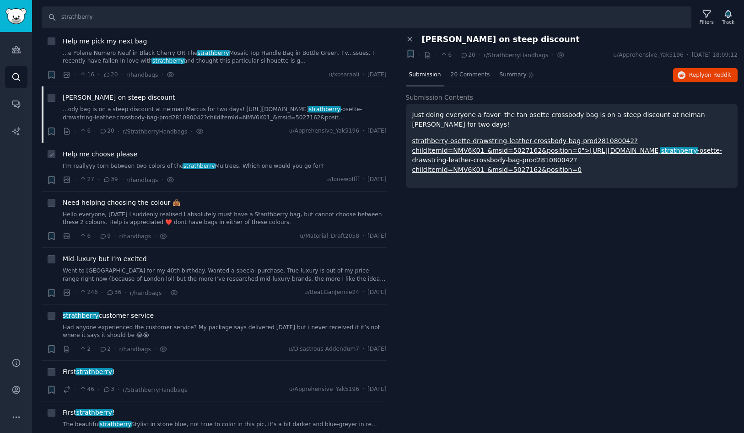
scroll to position [2188, 0]
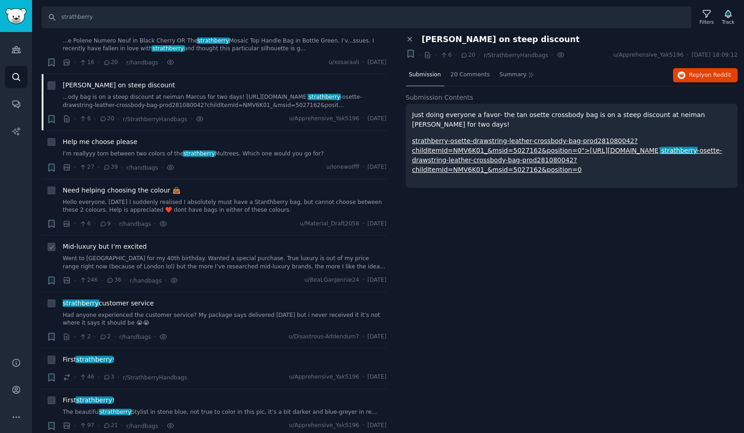
click at [112, 242] on span "Mid-luxury but I’m excited" at bounding box center [105, 247] width 84 height 10
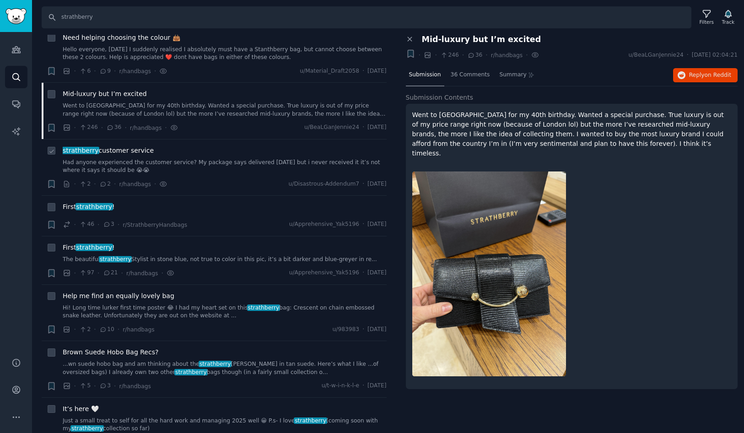
scroll to position [2346, 0]
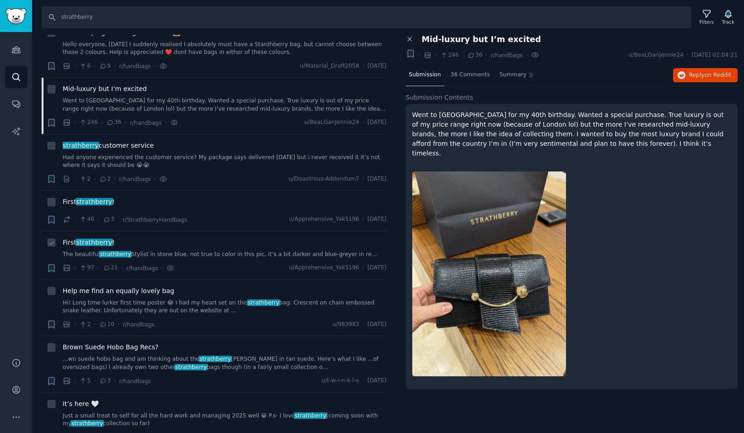
click at [91, 239] on span "strathberry" at bounding box center [95, 242] width 38 height 7
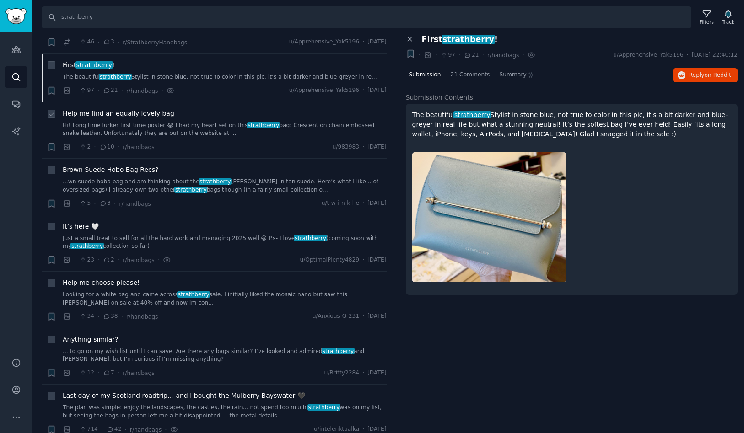
scroll to position [2524, 0]
click at [101, 278] on span "Help me choose please!" at bounding box center [101, 283] width 77 height 10
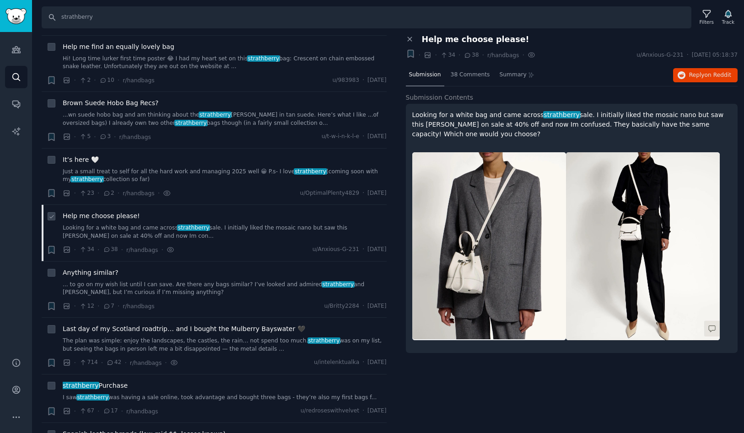
scroll to position [2591, 0]
click at [108, 324] on span "Last day of my Scotland roadtrip… and I bought the Mulberry Bayswater 🖤" at bounding box center [184, 329] width 243 height 10
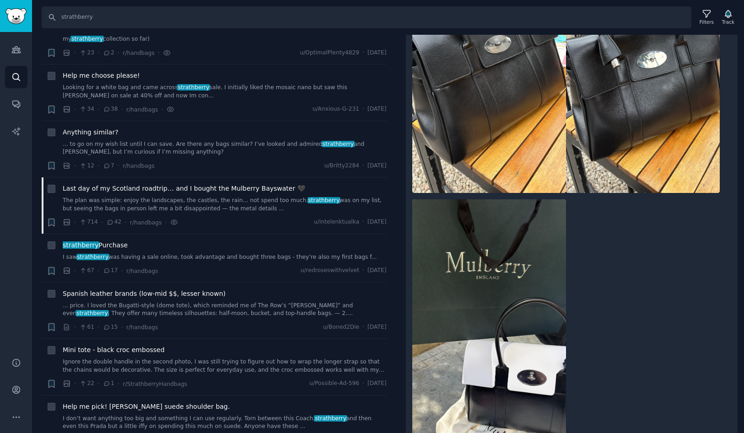
scroll to position [363, 0]
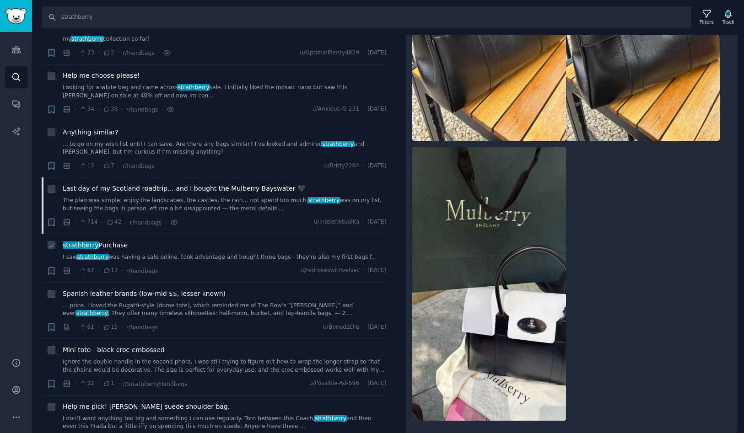
click at [107, 241] on span "strathberry Purchase" at bounding box center [95, 246] width 65 height 10
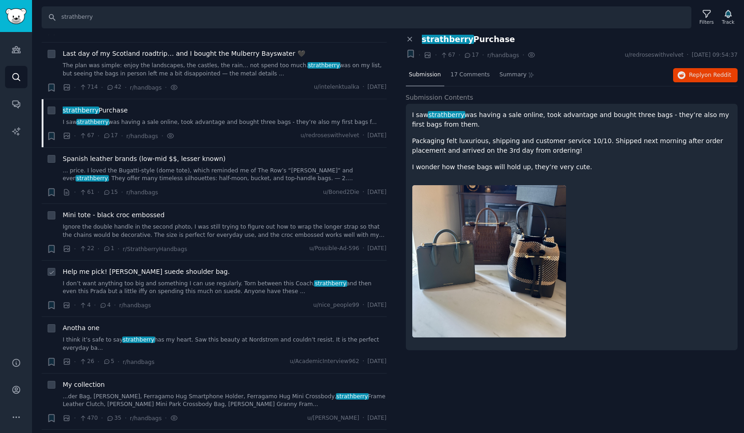
scroll to position [2868, 0]
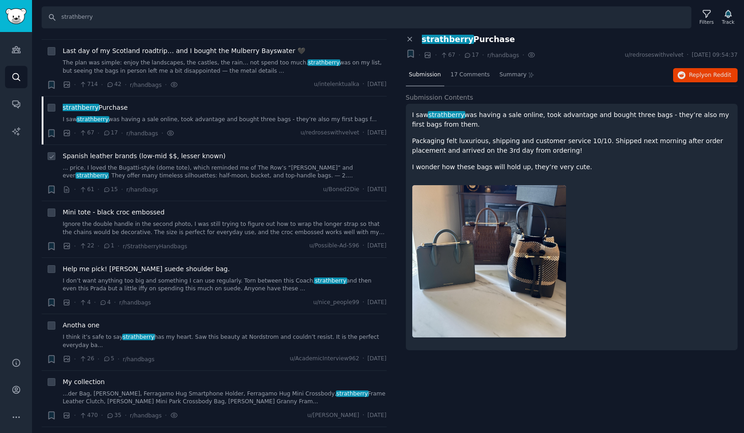
click at [156, 151] on span "Spanish leather brands (low-mid $$, lesser known)" at bounding box center [144, 156] width 163 height 10
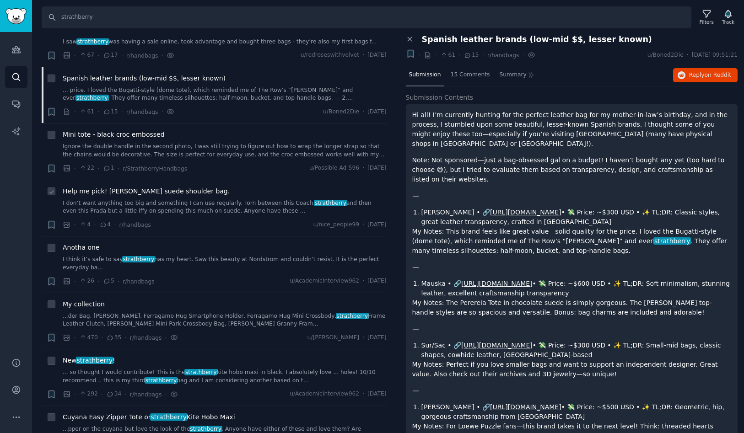
scroll to position [2985, 0]
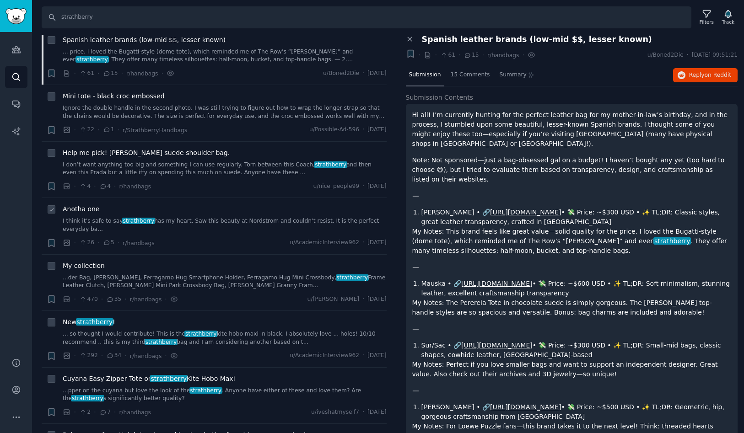
click at [83, 205] on span "Anotha one" at bounding box center [81, 210] width 37 height 10
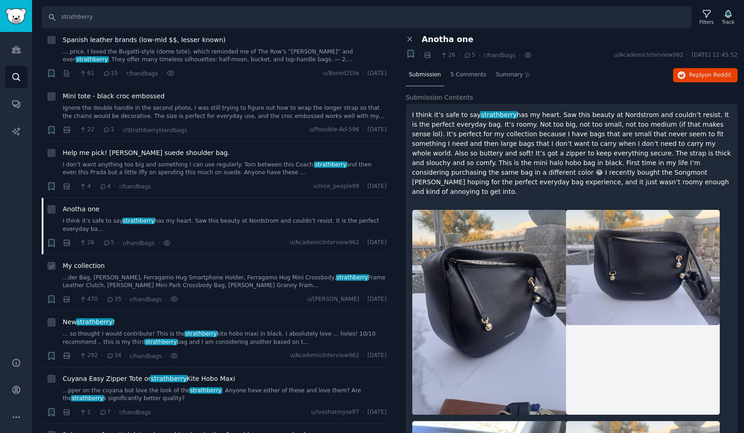
click at [89, 261] on span "My collection" at bounding box center [84, 266] width 42 height 10
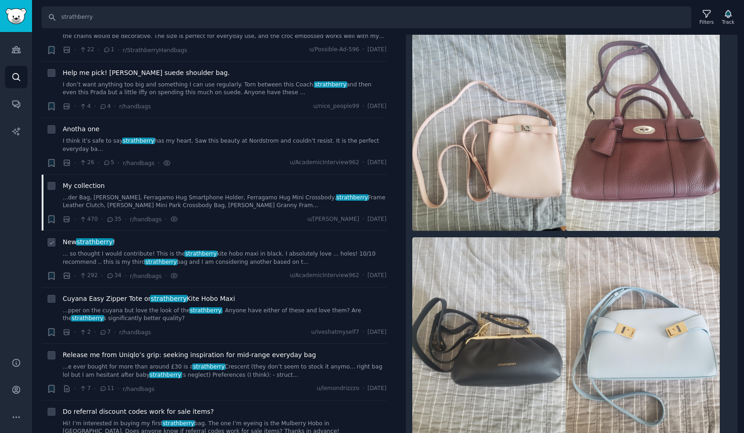
scroll to position [3066, 0]
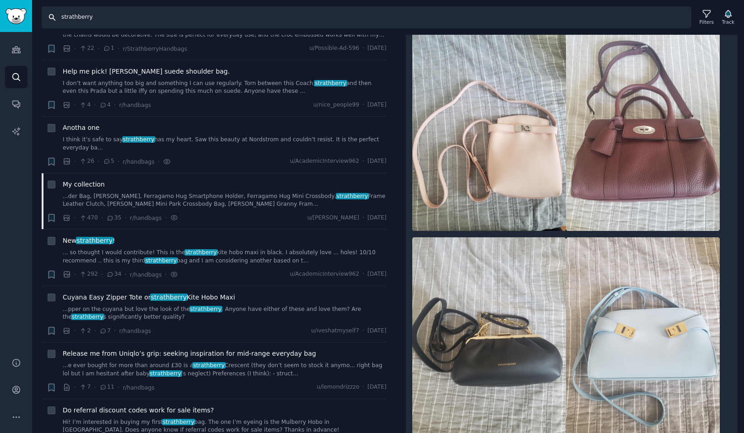
drag, startPoint x: 107, startPoint y: 18, endPoint x: 52, endPoint y: 17, distance: 55.4
click at [51, 17] on input "strathberry" at bounding box center [367, 17] width 650 height 22
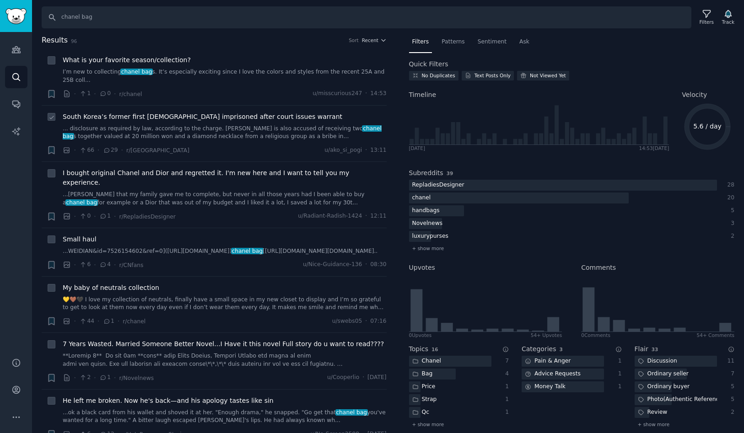
click at [160, 114] on span "South Korea’s former first [DEMOGRAPHIC_DATA] imprisoned after court issues war…" at bounding box center [203, 117] width 280 height 10
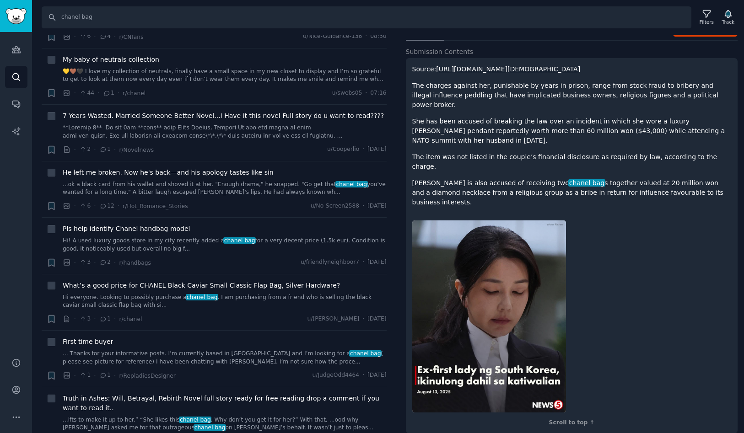
scroll to position [238, 0]
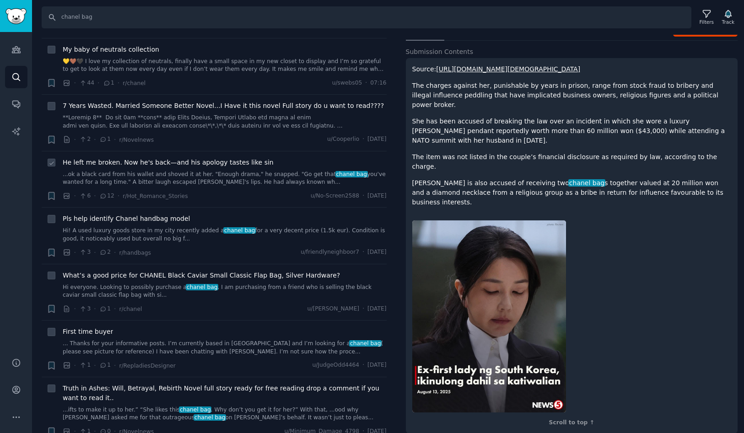
click at [200, 160] on span "He left me broken. Now he's back—and his apology tastes like sin" at bounding box center [168, 163] width 211 height 10
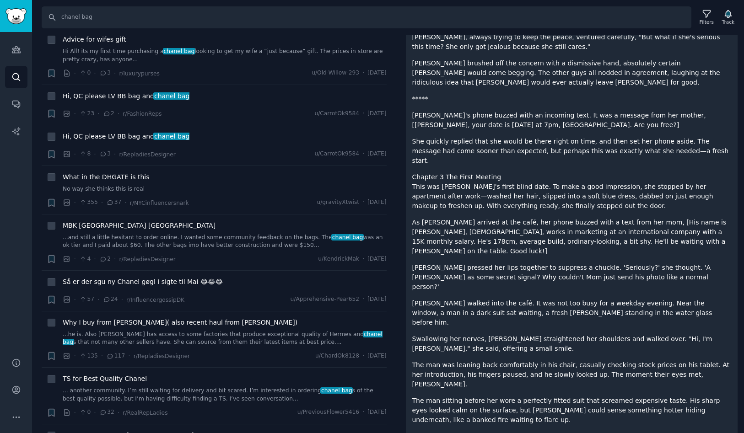
scroll to position [828, 0]
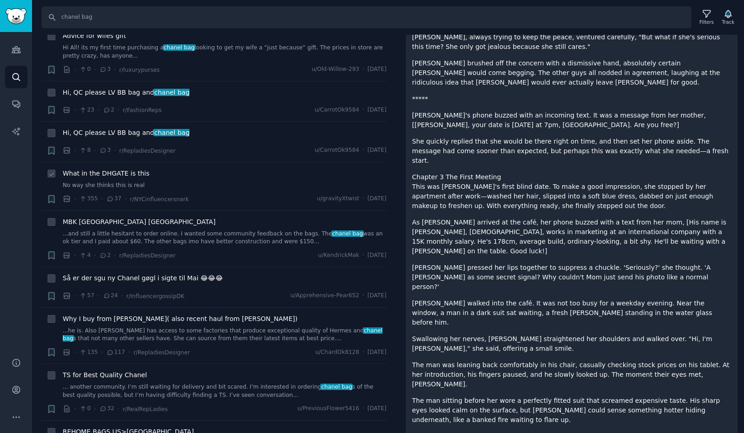
click at [130, 169] on span "What in the DHGATE is this" at bounding box center [106, 174] width 87 height 10
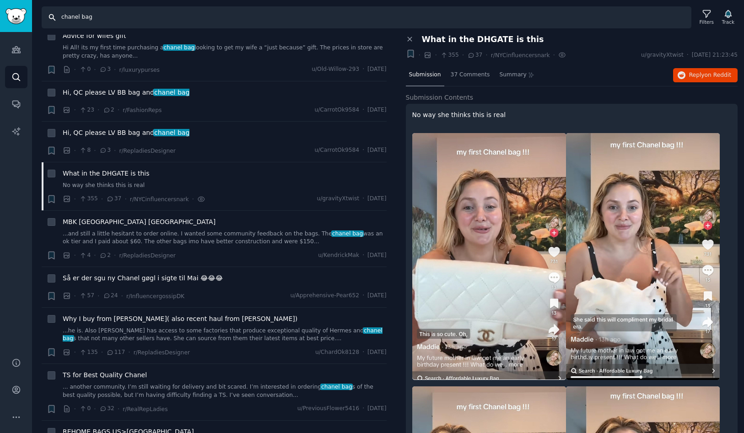
drag, startPoint x: 81, startPoint y: 16, endPoint x: 51, endPoint y: 14, distance: 29.8
click at [51, 15] on input "chanel bag" at bounding box center [367, 17] width 650 height 22
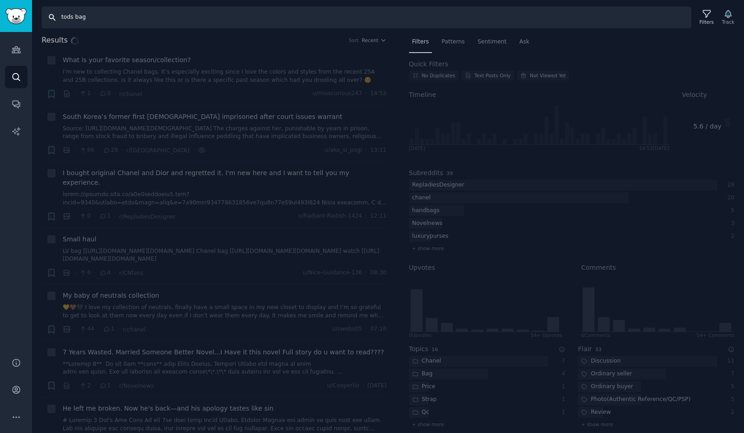
type input "tods bag"
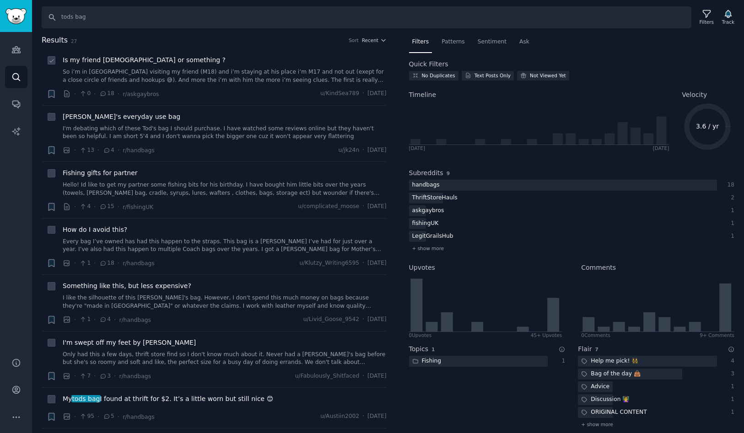
click at [132, 57] on span "Is my friend [DEMOGRAPHIC_DATA] or something ?" at bounding box center [144, 60] width 163 height 10
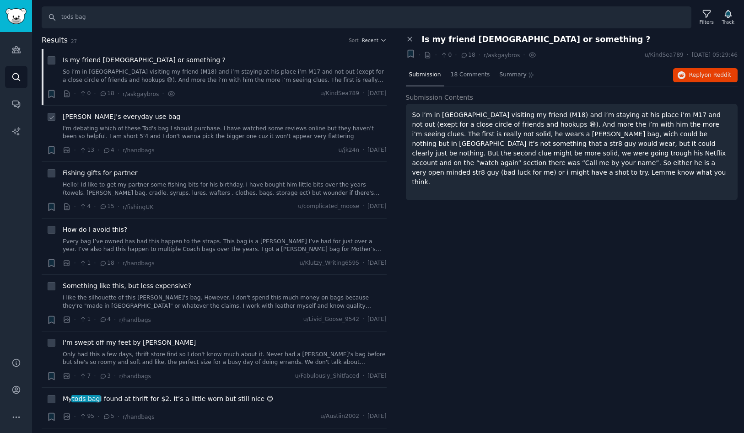
click at [127, 117] on span "[PERSON_NAME]'s everyday use bag" at bounding box center [122, 117] width 118 height 10
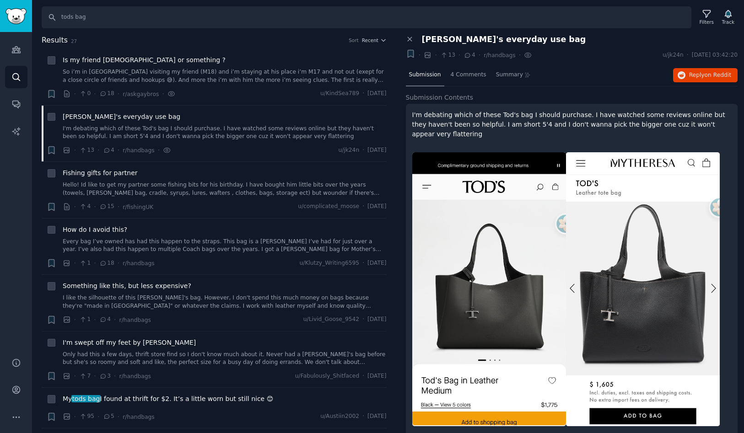
scroll to position [15, 0]
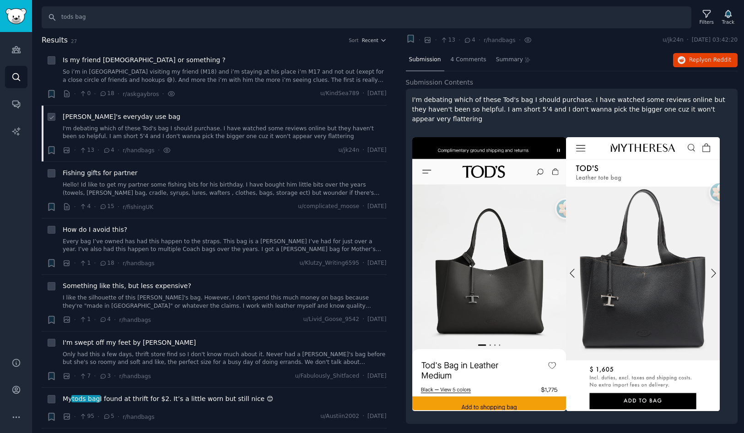
click at [120, 115] on span "[PERSON_NAME]'s everyday use bag" at bounding box center [122, 117] width 118 height 10
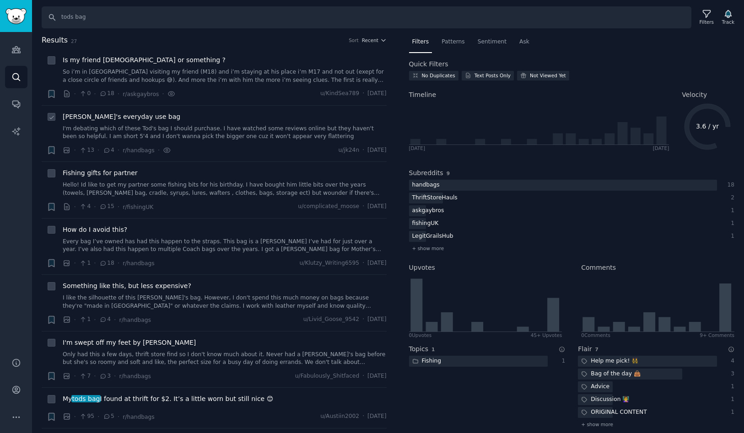
click at [120, 111] on li "+ [PERSON_NAME]'s everyday use bag I'm debating which of these Tod's bag I shou…" at bounding box center [214, 134] width 345 height 56
click at [119, 118] on span "[PERSON_NAME]'s everyday use bag" at bounding box center [122, 117] width 118 height 10
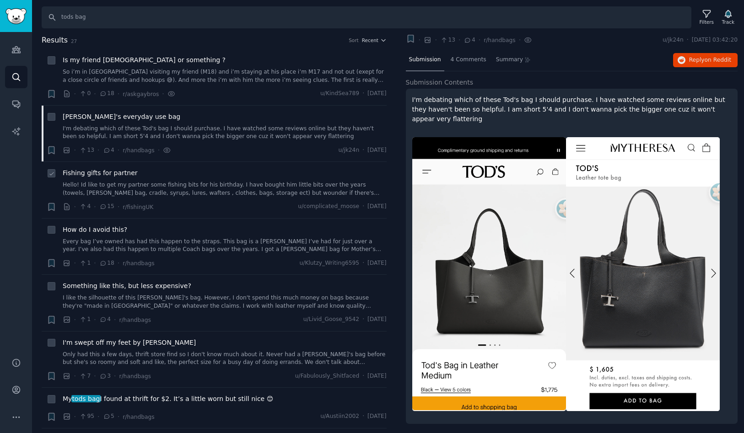
click at [112, 175] on span "Fishing gifts for partner" at bounding box center [100, 173] width 75 height 10
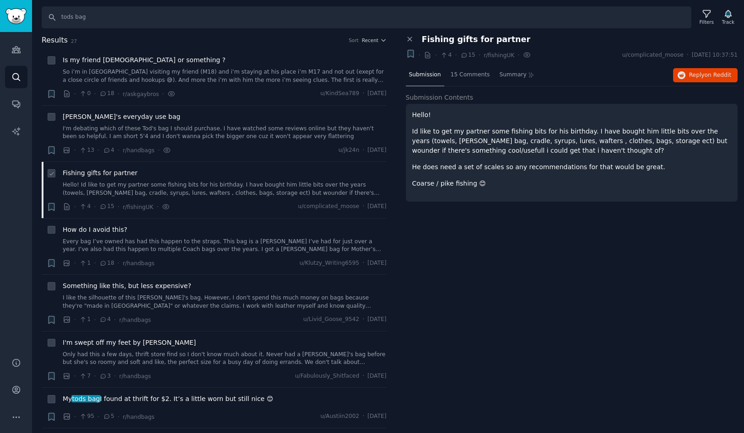
click at [112, 175] on span "Fishing gifts for partner" at bounding box center [100, 173] width 75 height 10
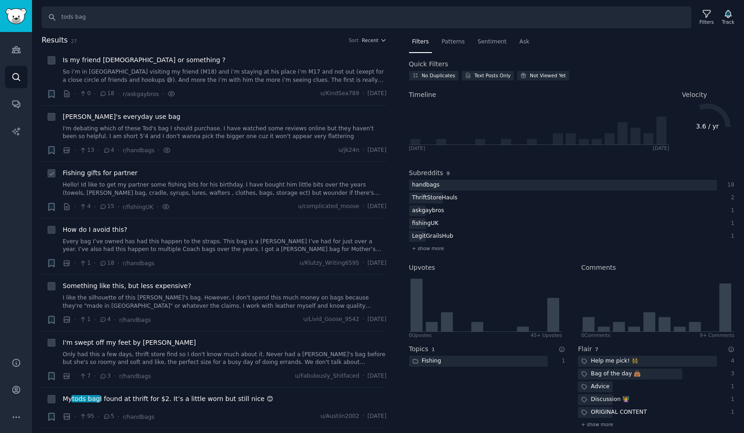
click at [112, 175] on span "Fishing gifts for partner" at bounding box center [100, 173] width 75 height 10
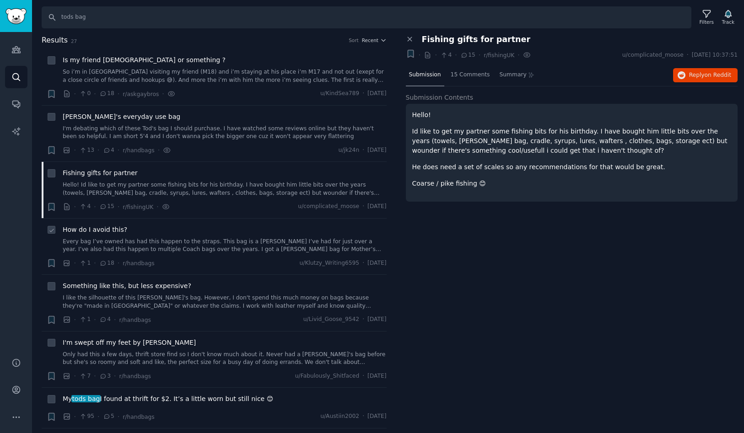
click at [108, 228] on span "How do I avoid this?" at bounding box center [95, 230] width 65 height 10
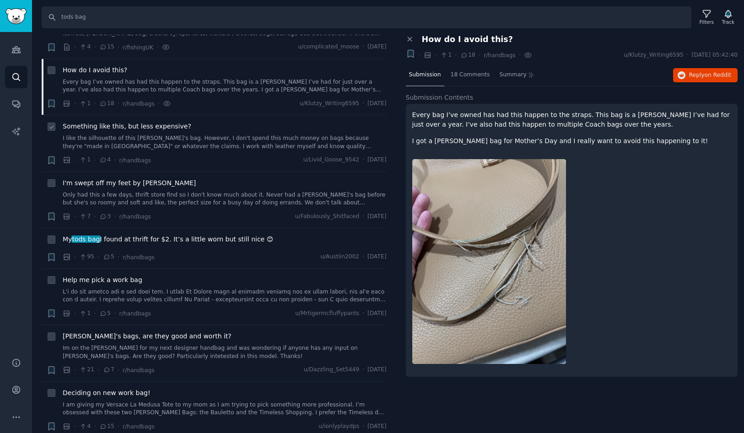
scroll to position [183, 0]
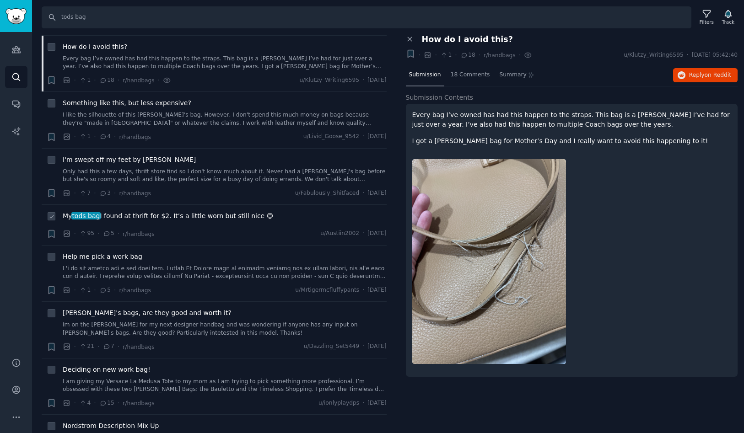
click at [122, 214] on span "My tods bag I found at thrift for $2. It’s a little worn but still nice 😊" at bounding box center [168, 216] width 211 height 10
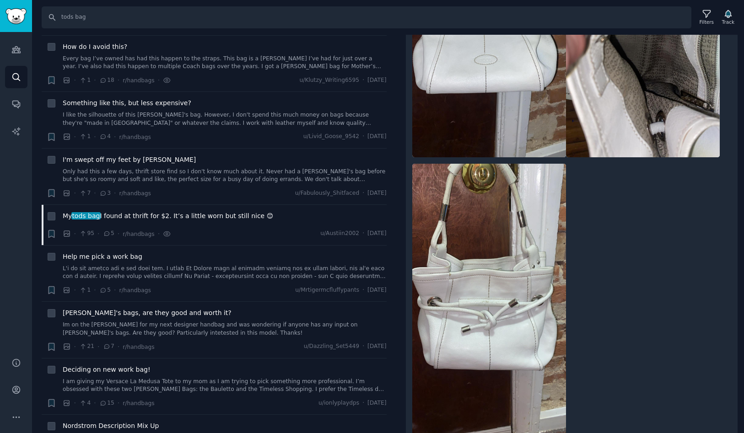
scroll to position [259, 0]
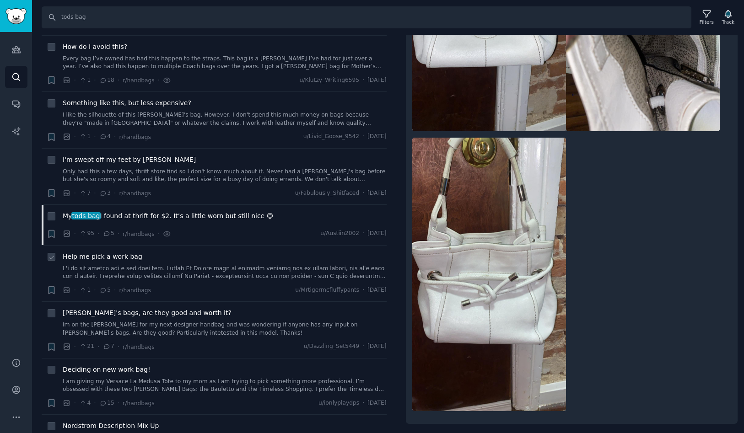
click at [120, 260] on span "Help me pick a work bag" at bounding box center [103, 257] width 80 height 10
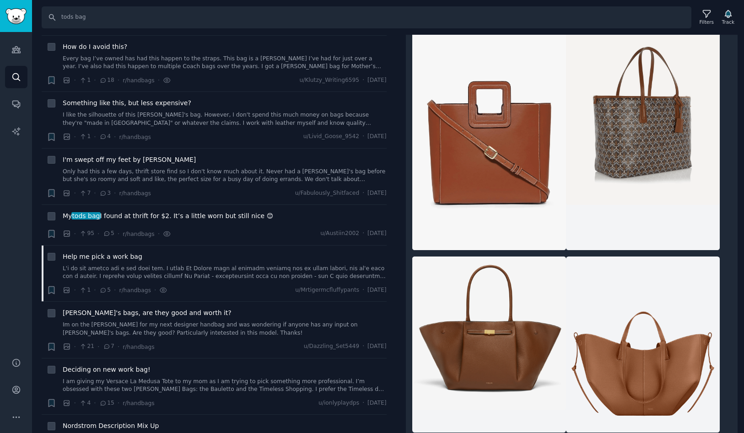
scroll to position [891, 0]
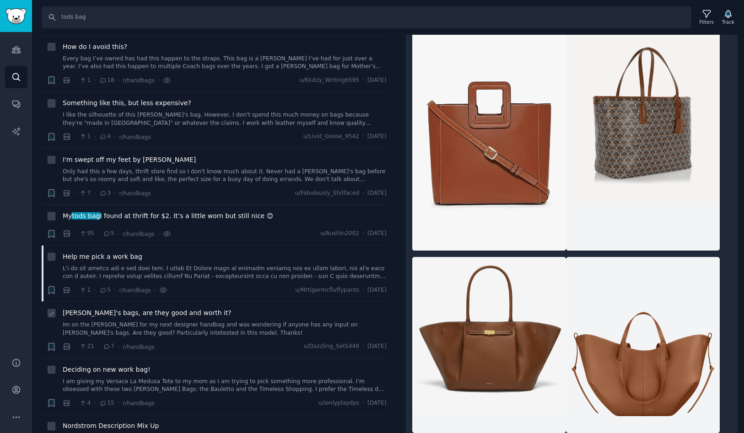
click at [152, 313] on span "[PERSON_NAME]'s bags, are they good and worth it?" at bounding box center [147, 313] width 169 height 10
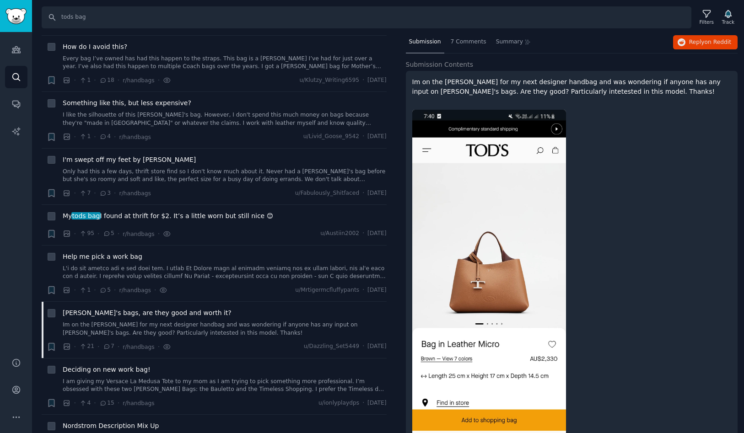
scroll to position [73, 0]
